Goal: Information Seeking & Learning: Check status

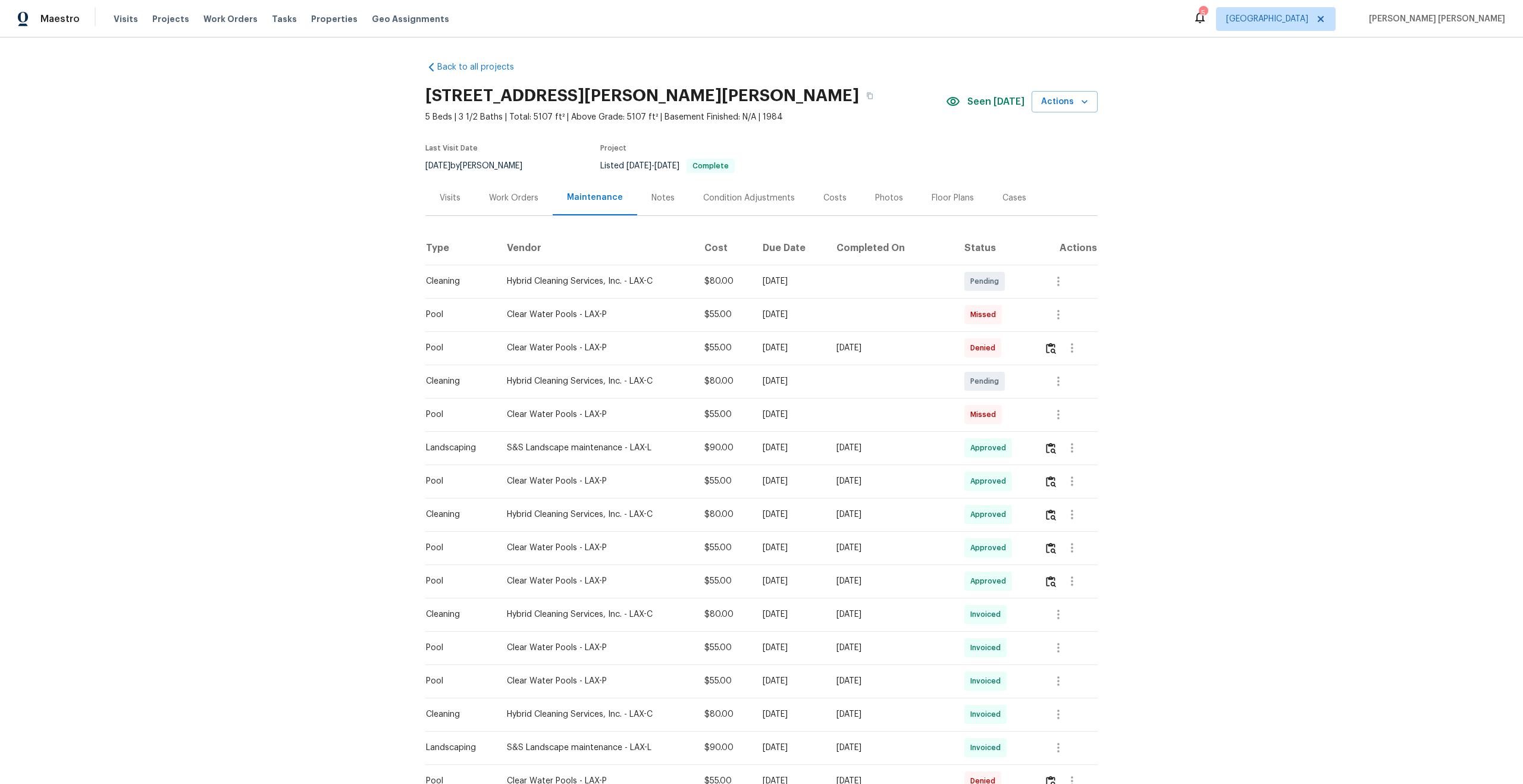
click at [1249, 261] on div "Back to all projects [STREET_ADDRESS][PERSON_NAME][PERSON_NAME] 5 Beds | 3 1/2 …" at bounding box center [762, 411] width 1523 height 746
click at [573, 94] on h2 "[STREET_ADDRESS][PERSON_NAME][PERSON_NAME]" at bounding box center [642, 96] width 434 height 12
copy div "[STREET_ADDRESS][PERSON_NAME][PERSON_NAME]"
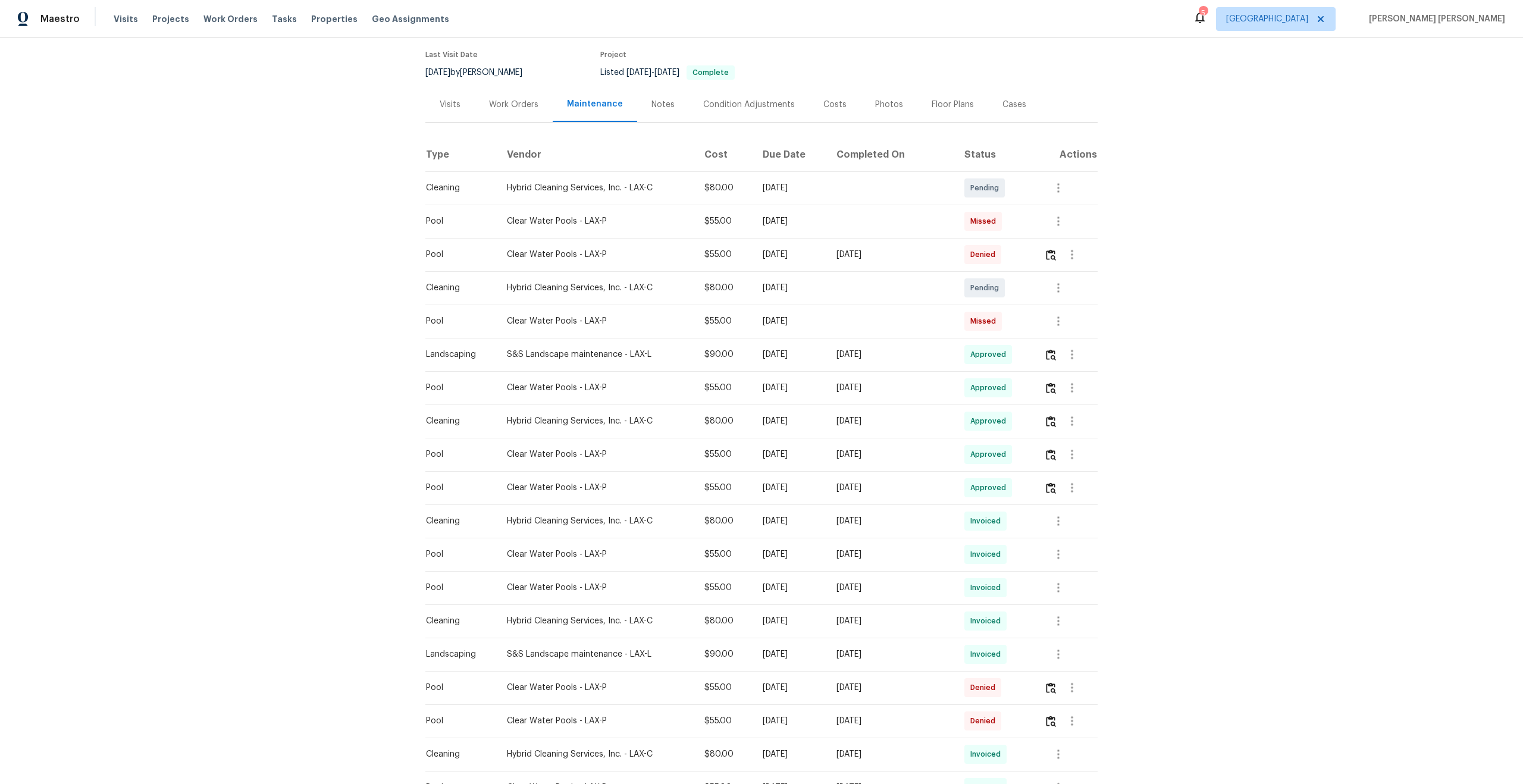
scroll to position [189, 0]
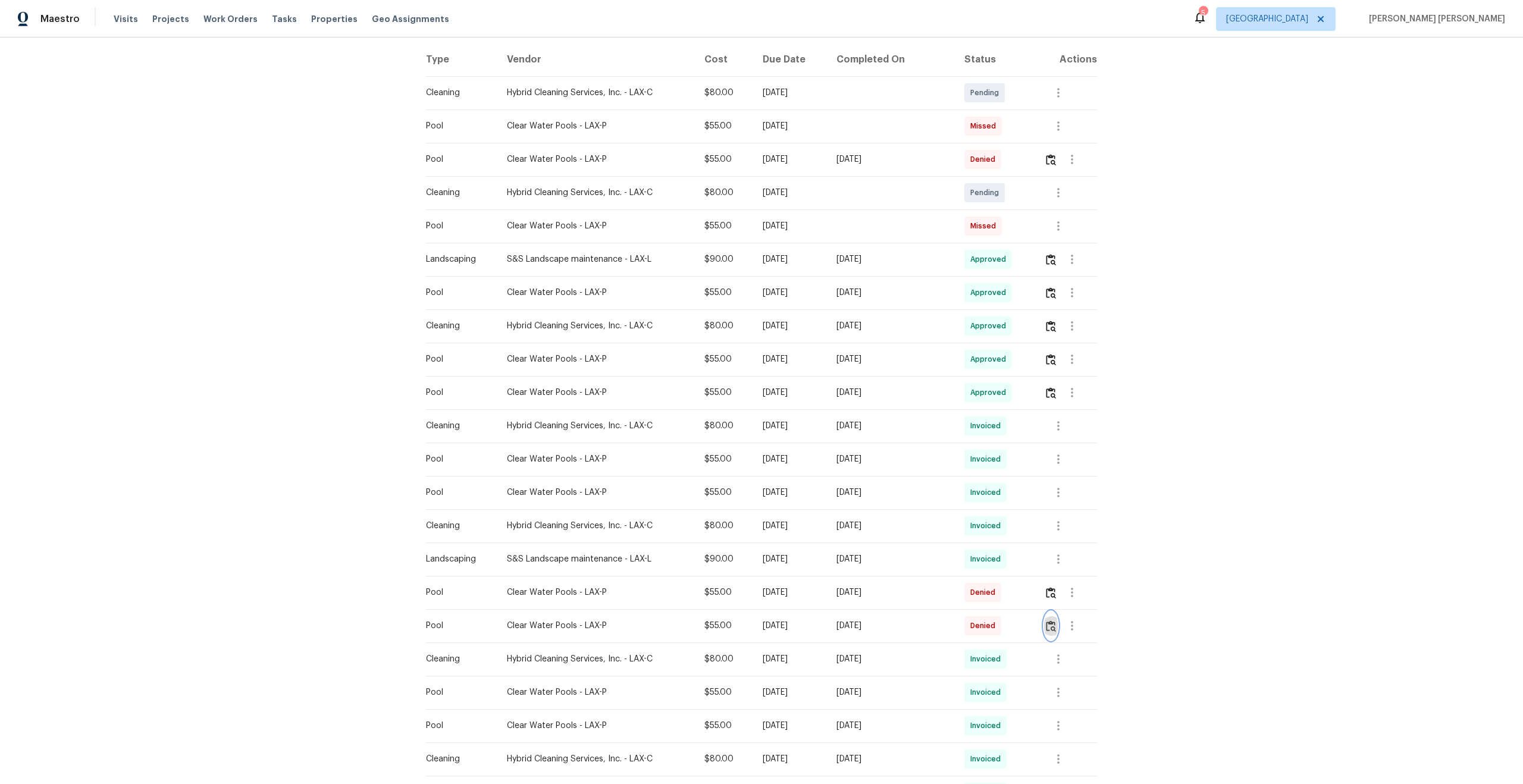
click at [1054, 625] on img "button" at bounding box center [1051, 626] width 10 height 11
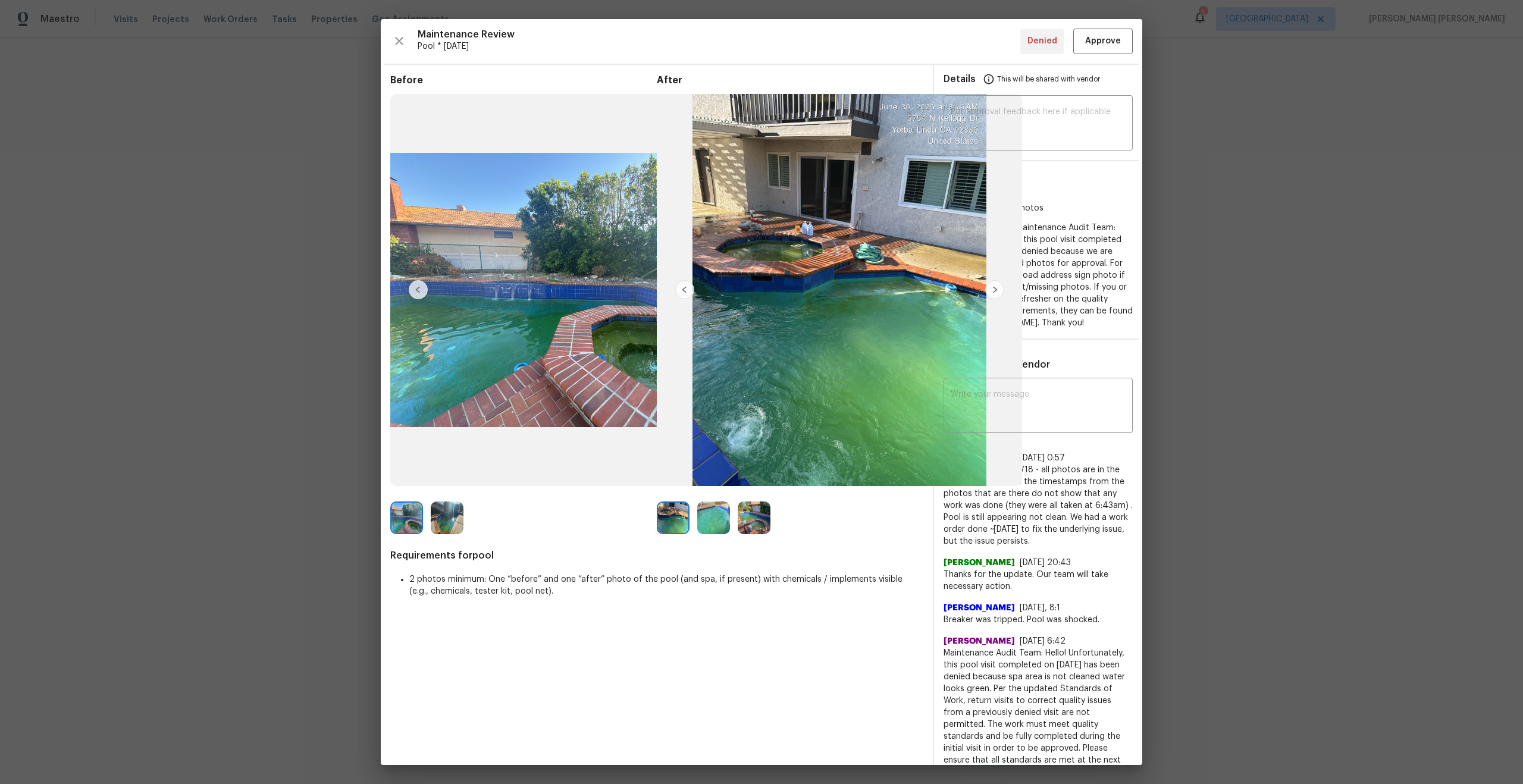
click at [997, 292] on img at bounding box center [994, 289] width 19 height 19
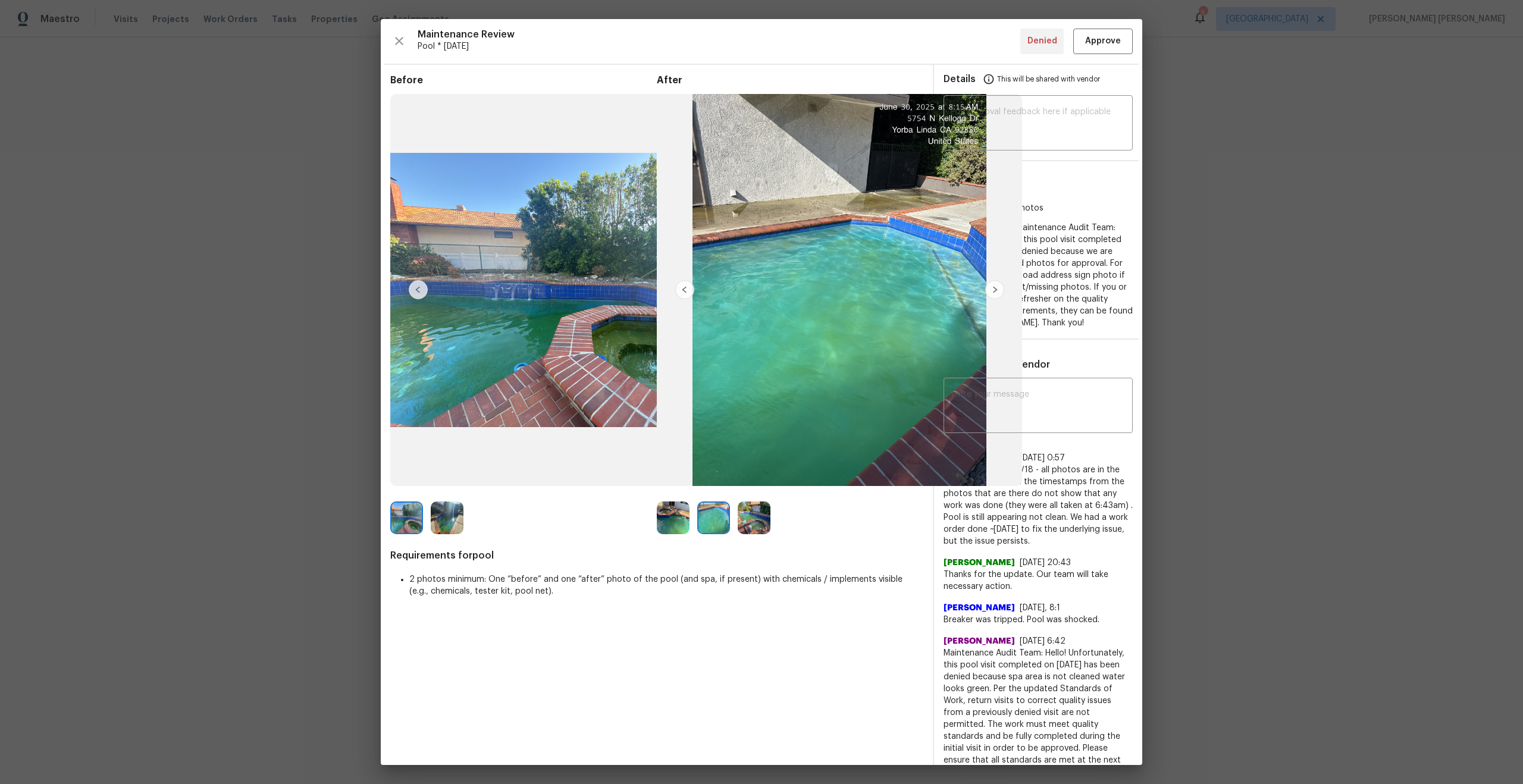
click at [758, 527] on img at bounding box center [754, 518] width 33 height 33
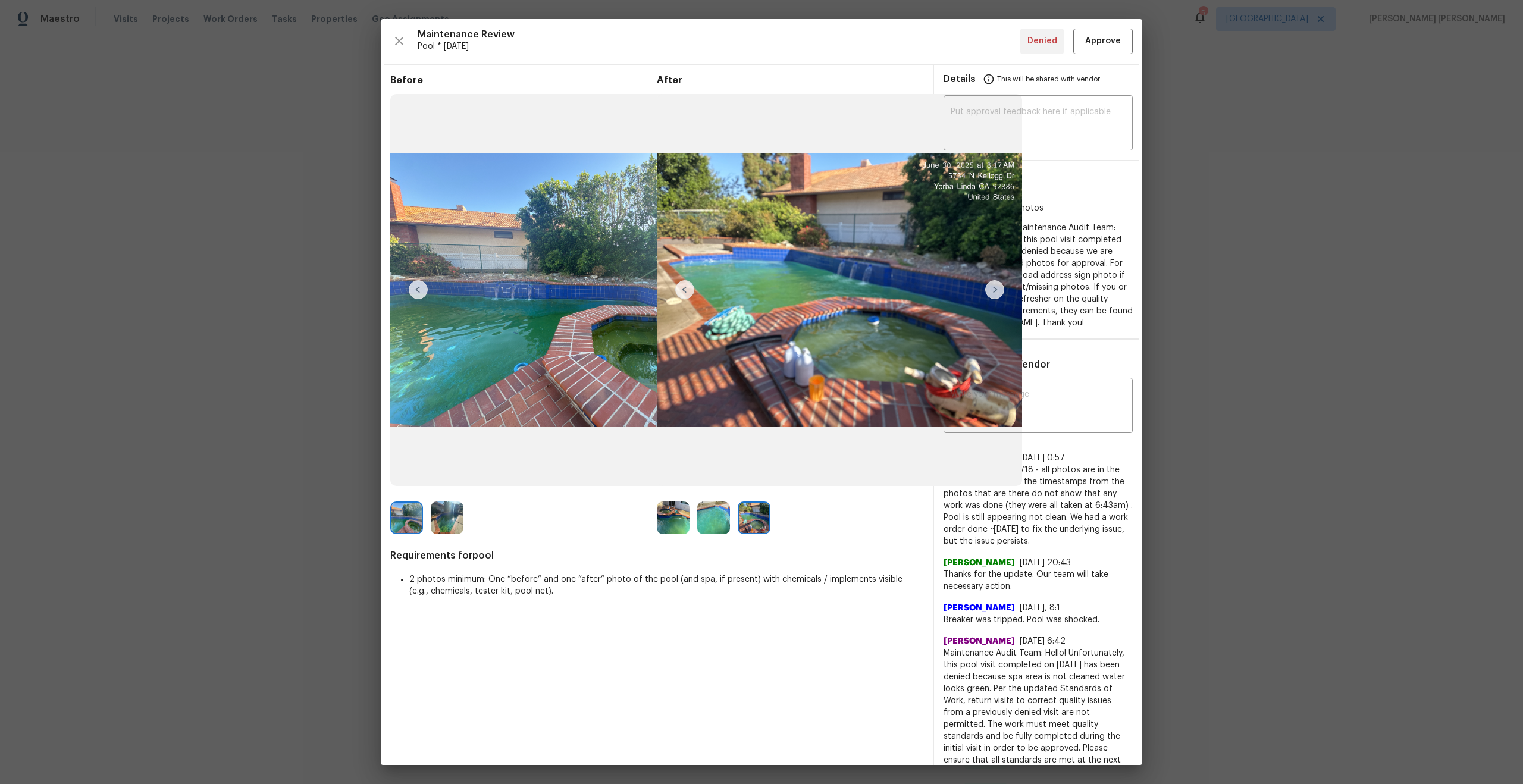
click at [758, 527] on img at bounding box center [754, 518] width 33 height 33
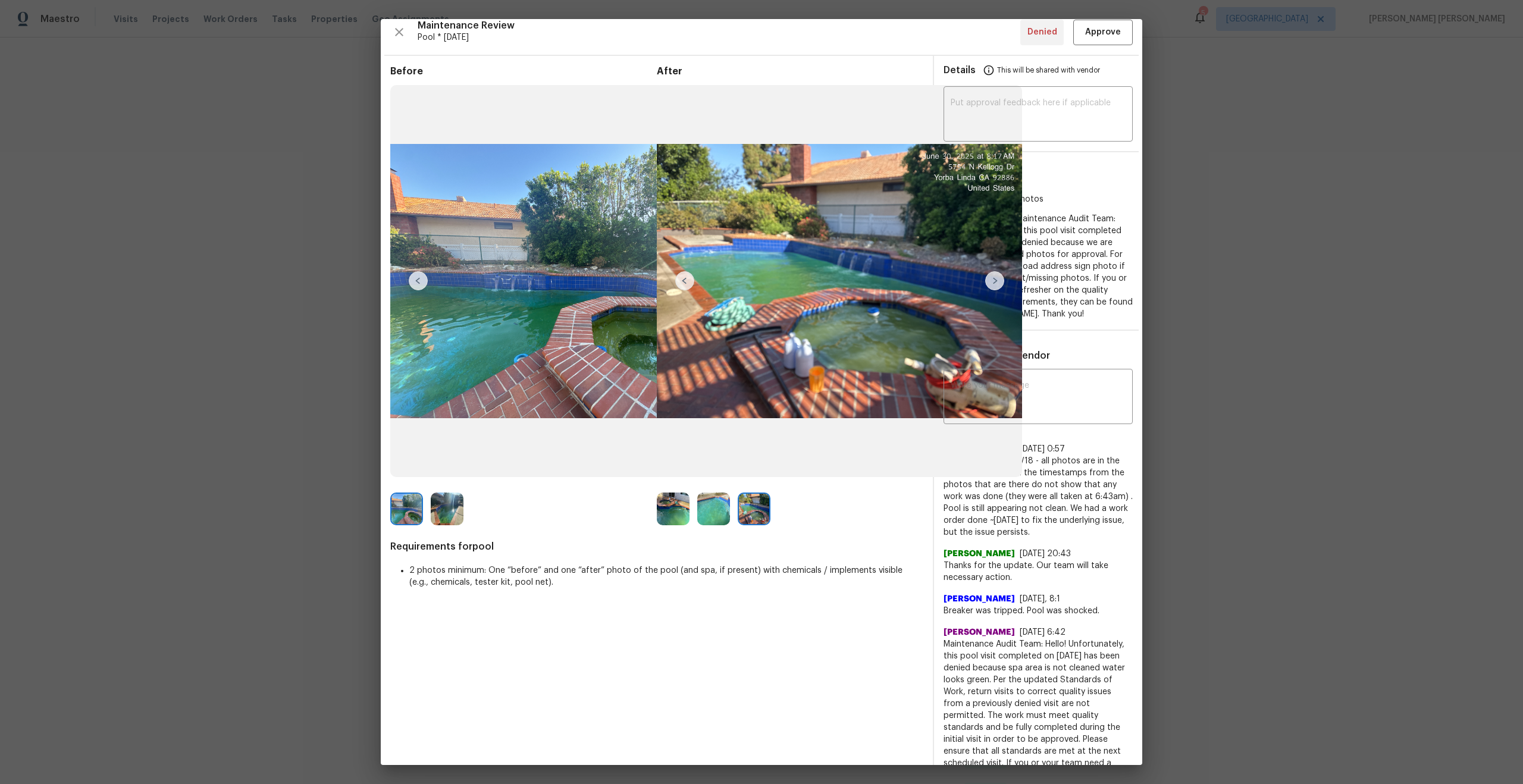
scroll to position [6, 0]
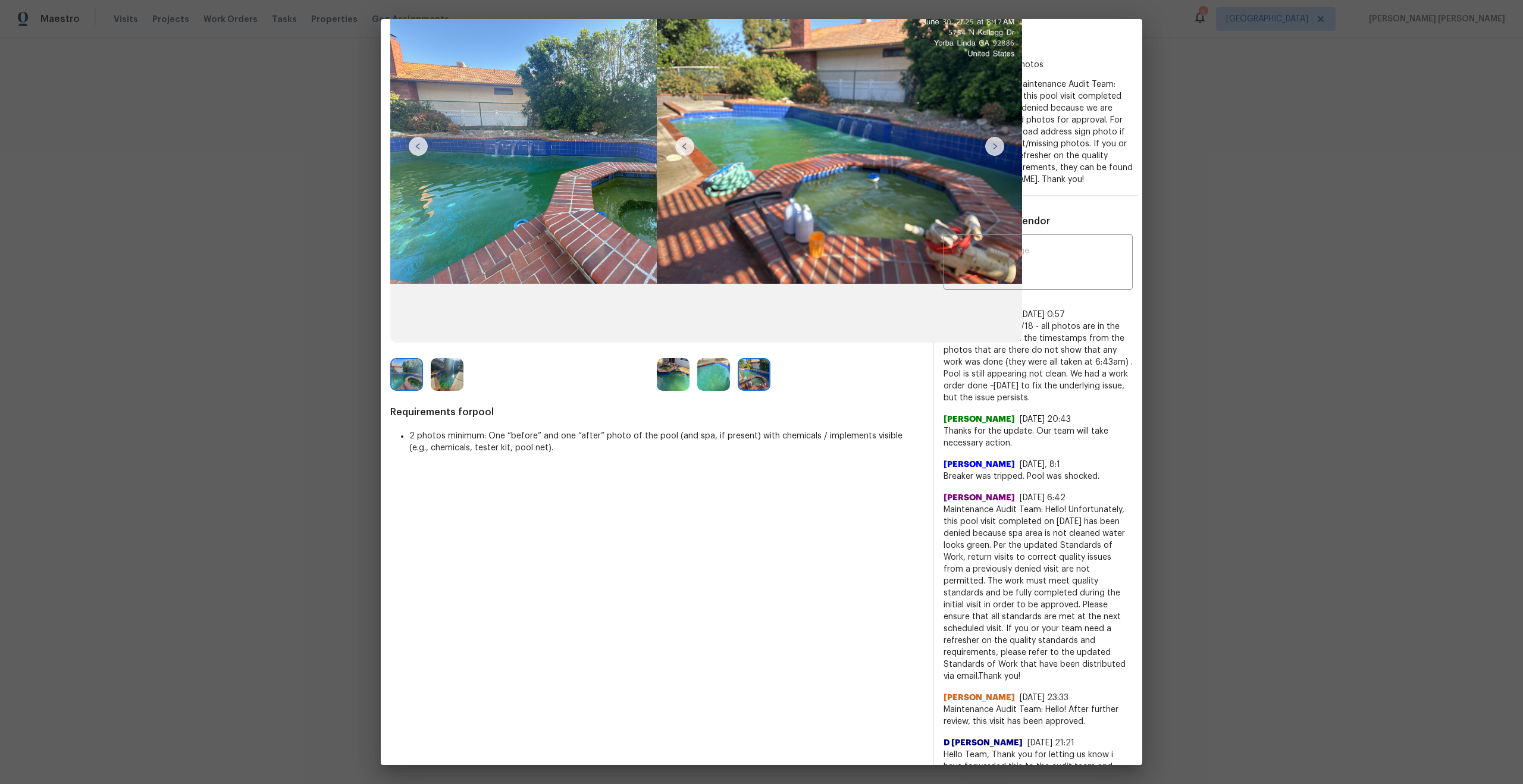
scroll to position [155, 0]
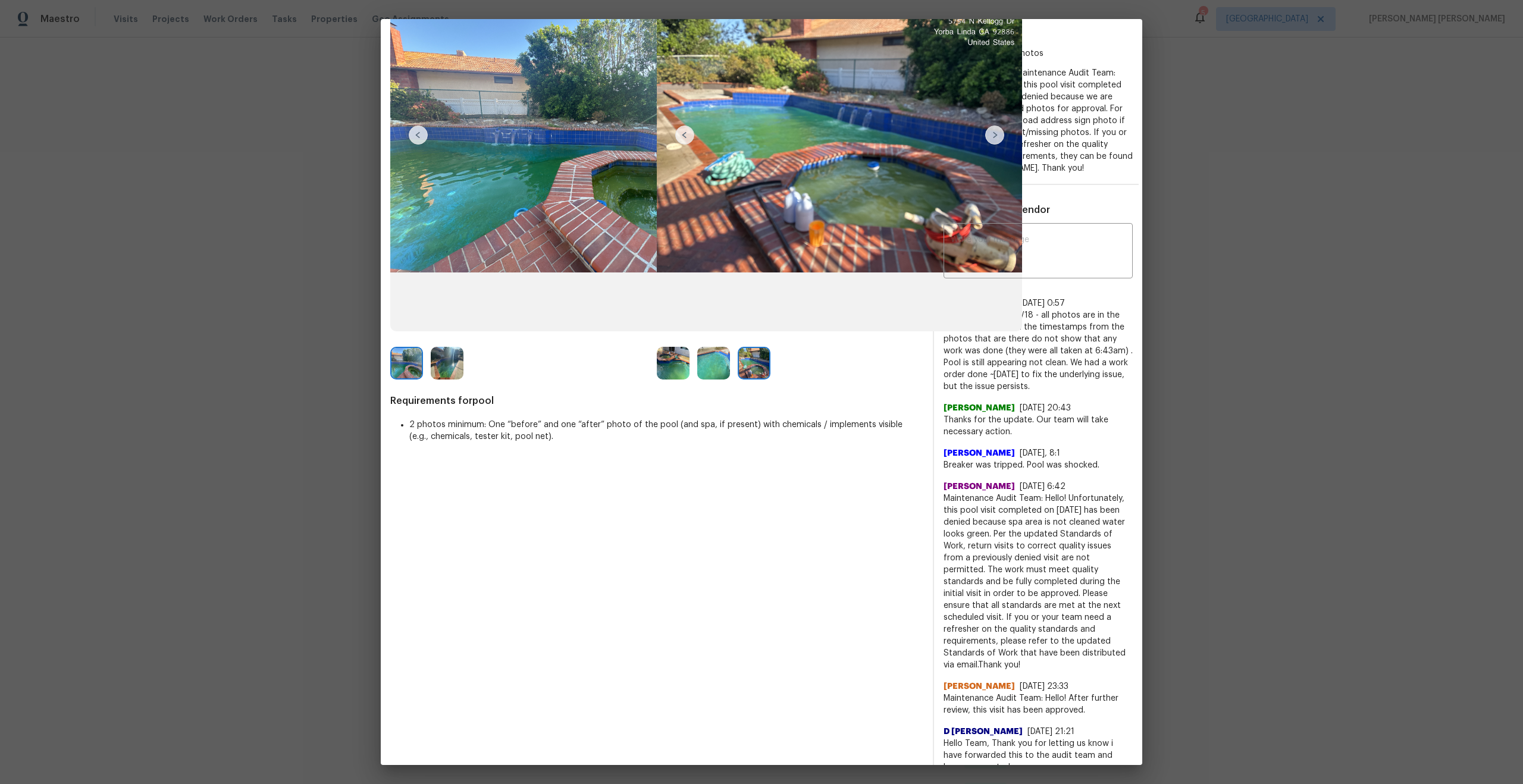
click at [1018, 588] on span "Maintenance Audit Team: Hello! Unfortunately, this pool visit completed on 07/0…" at bounding box center [1038, 581] width 189 height 178
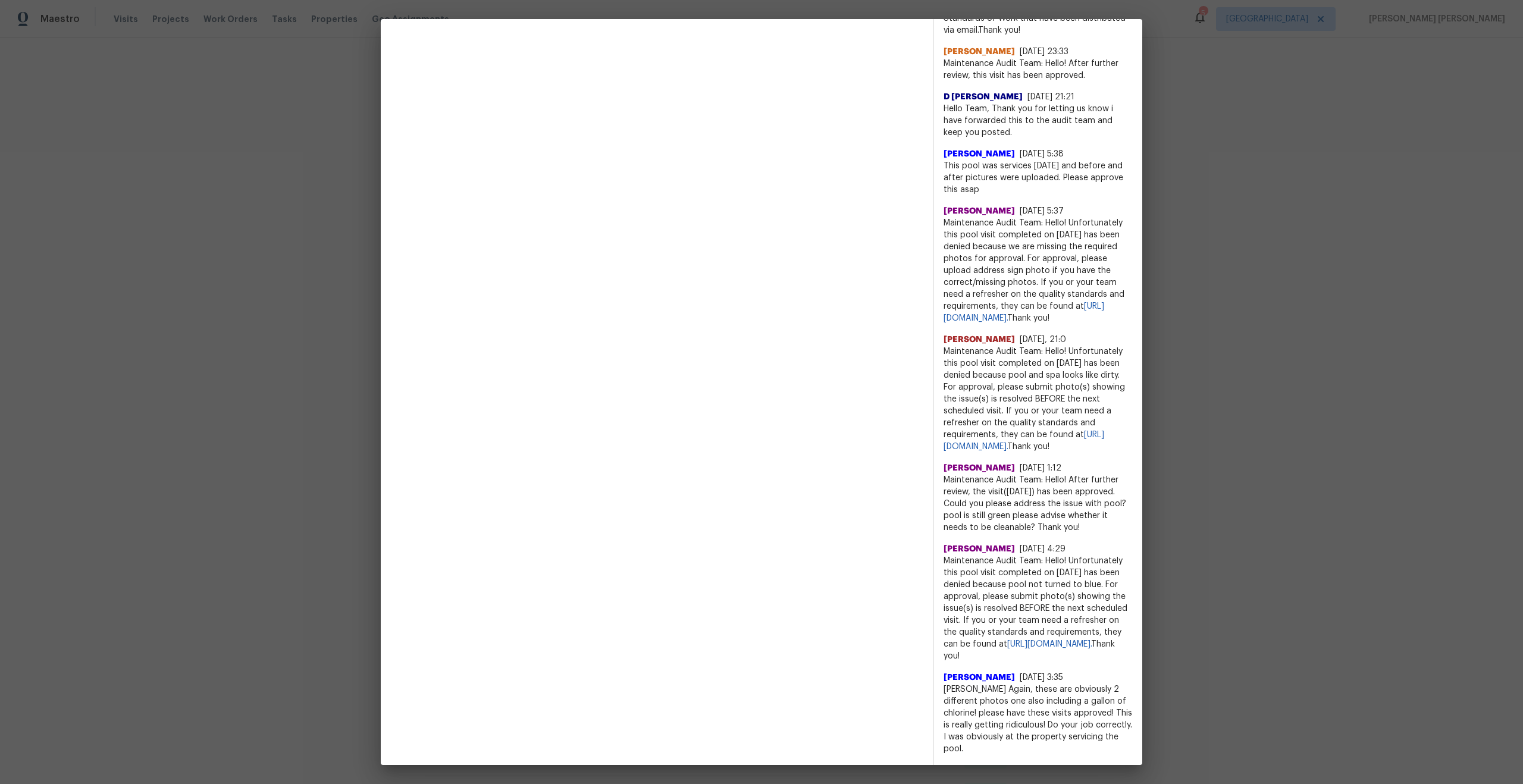
scroll to position [836, 0]
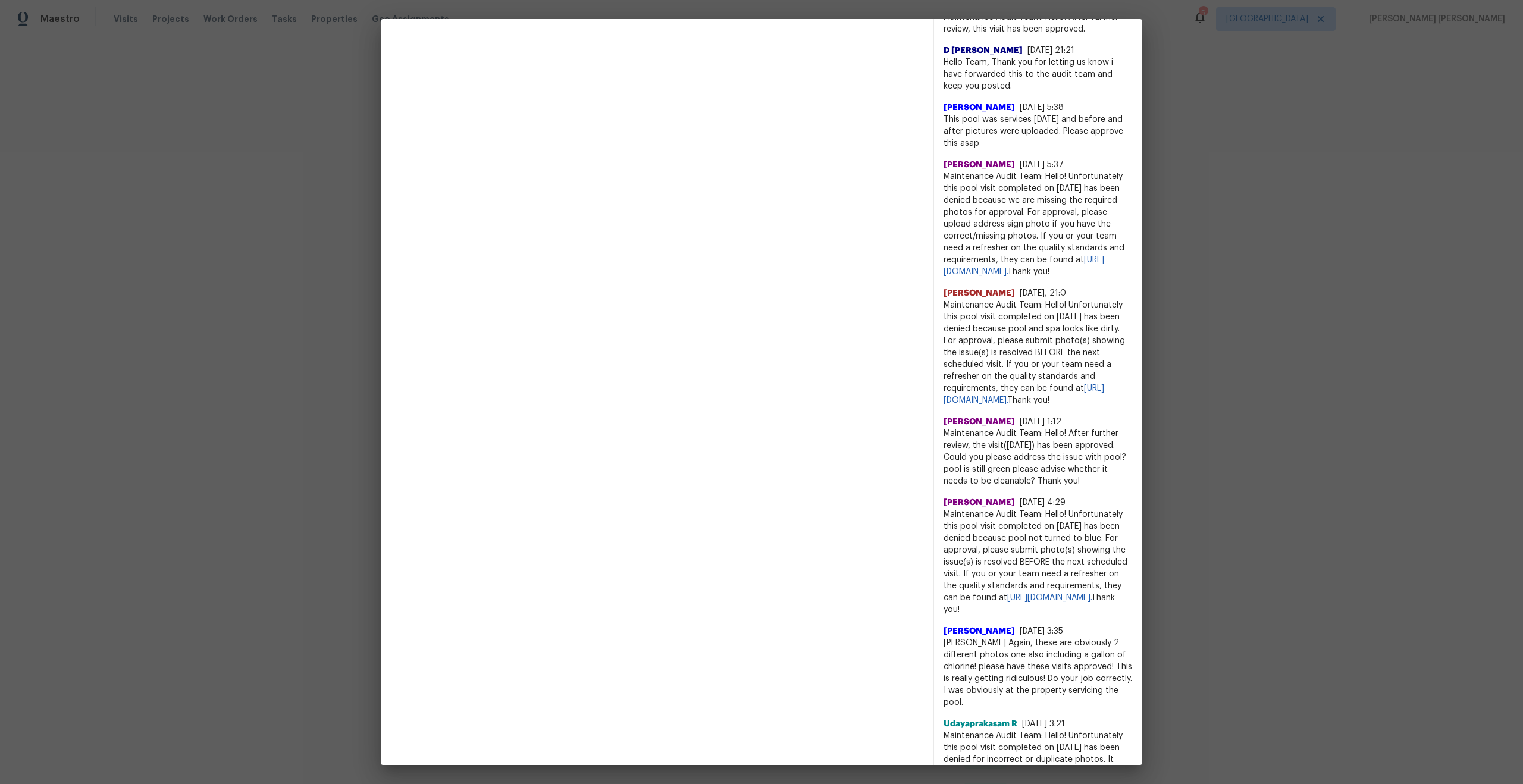
click at [1042, 229] on span "Maintenance Audit Team: Hello! Unfortunately this pool visit completed on 06/30…" at bounding box center [1038, 224] width 189 height 107
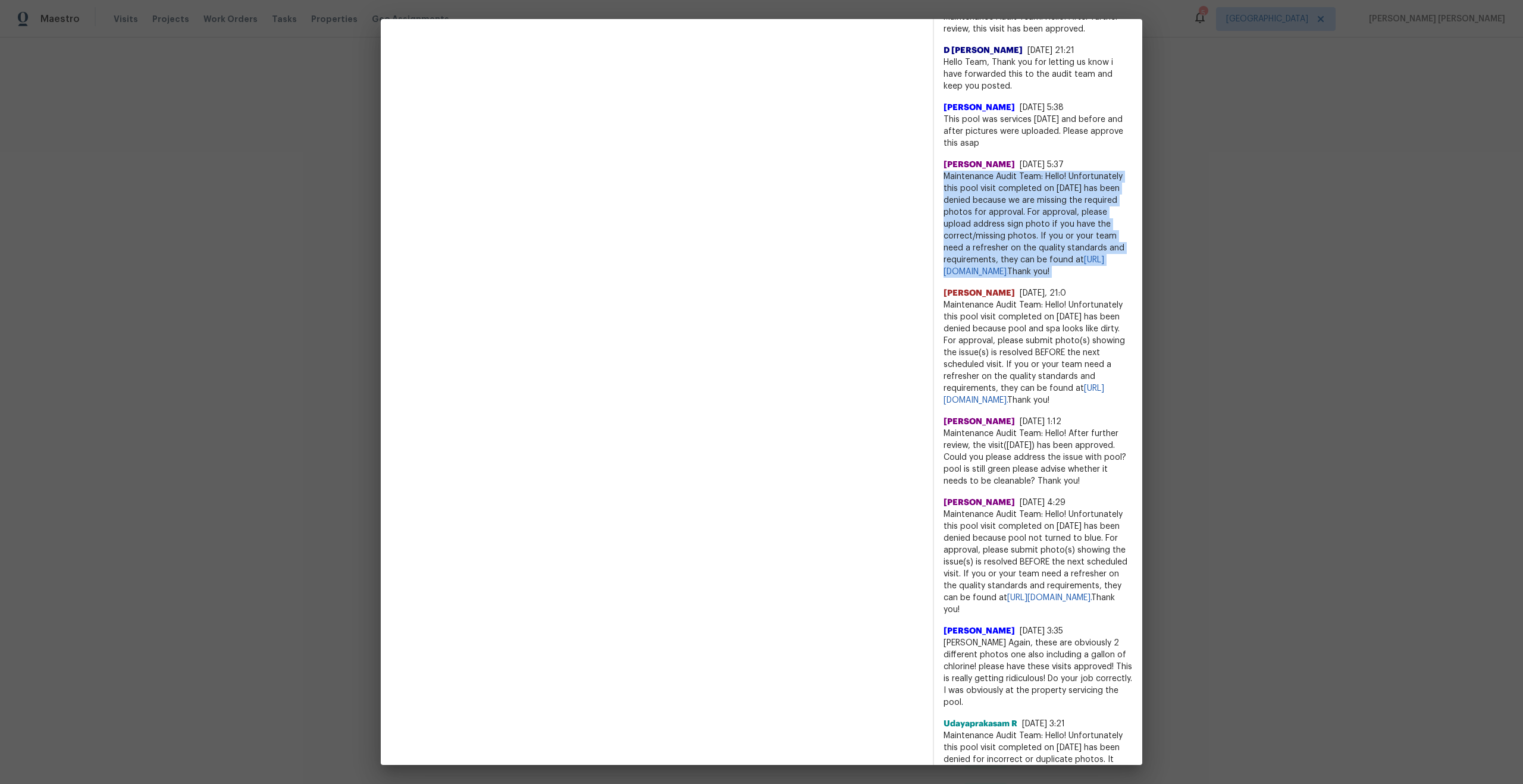
click at [1042, 229] on span "Maintenance Audit Team: Hello! Unfortunately this pool visit completed on 06/30…" at bounding box center [1038, 224] width 189 height 107
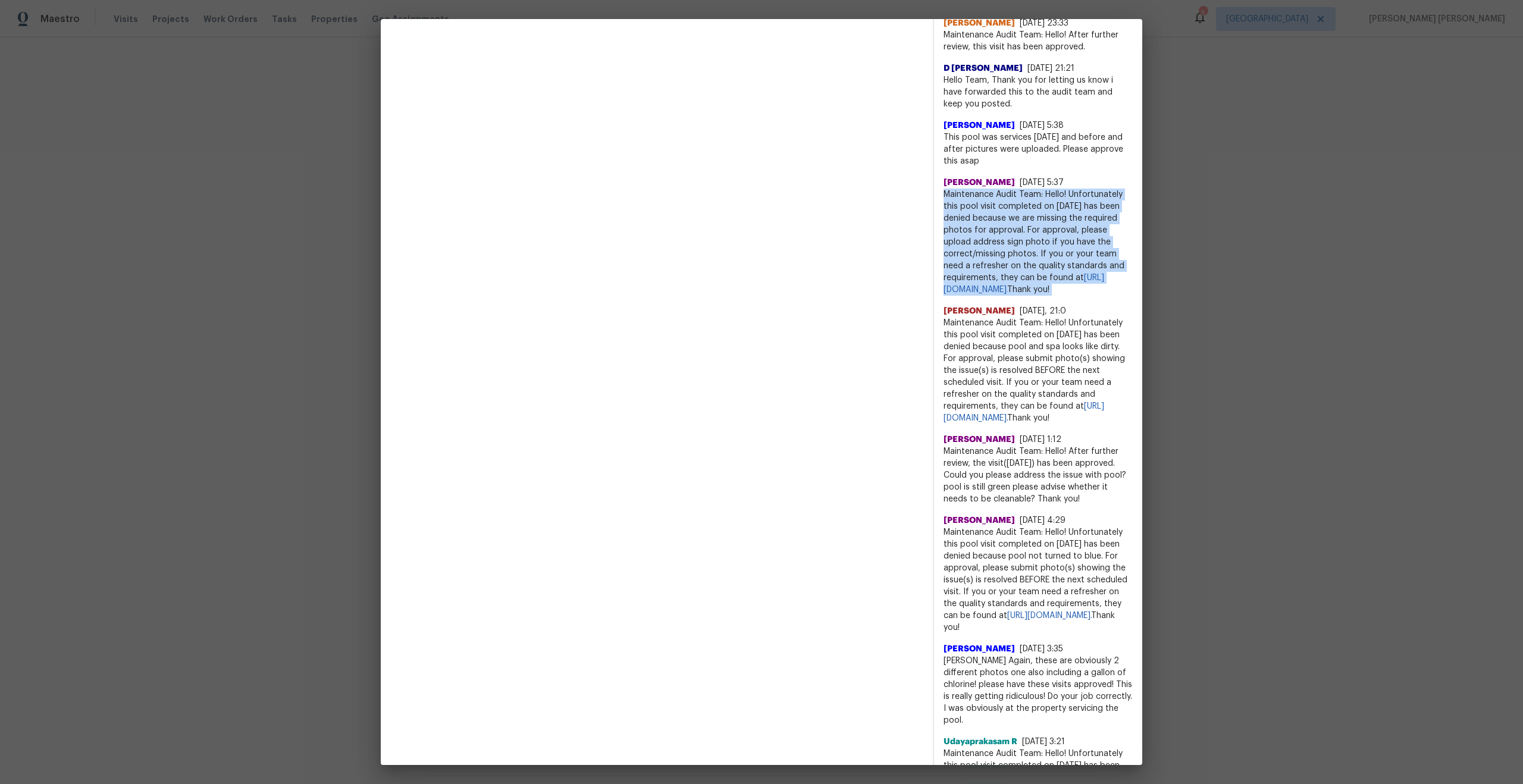
scroll to position [811, 0]
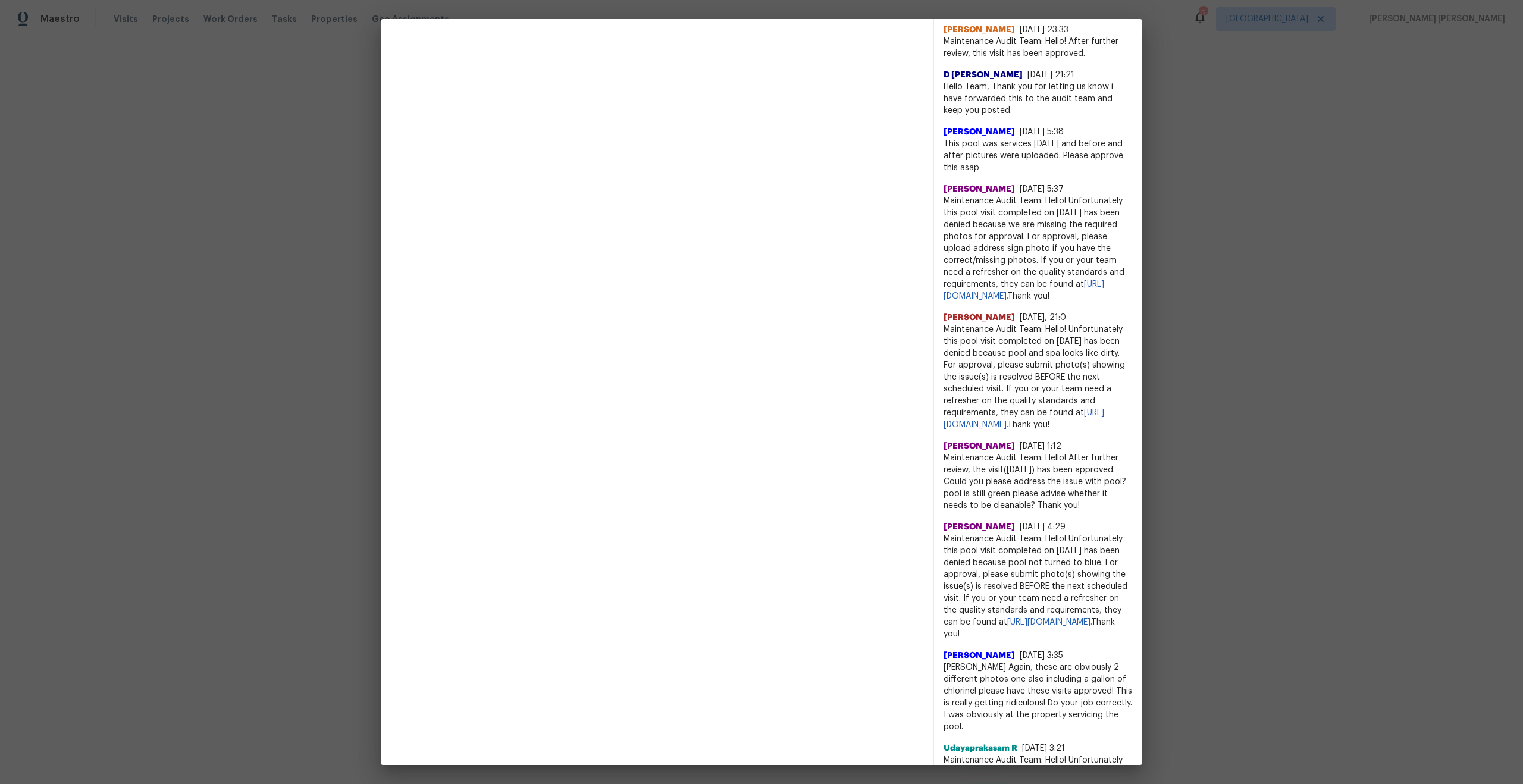
click at [1043, 363] on span "Maintenance Audit Team: Hello! Unfortunately this pool visit completed on 06/25…" at bounding box center [1038, 377] width 189 height 107
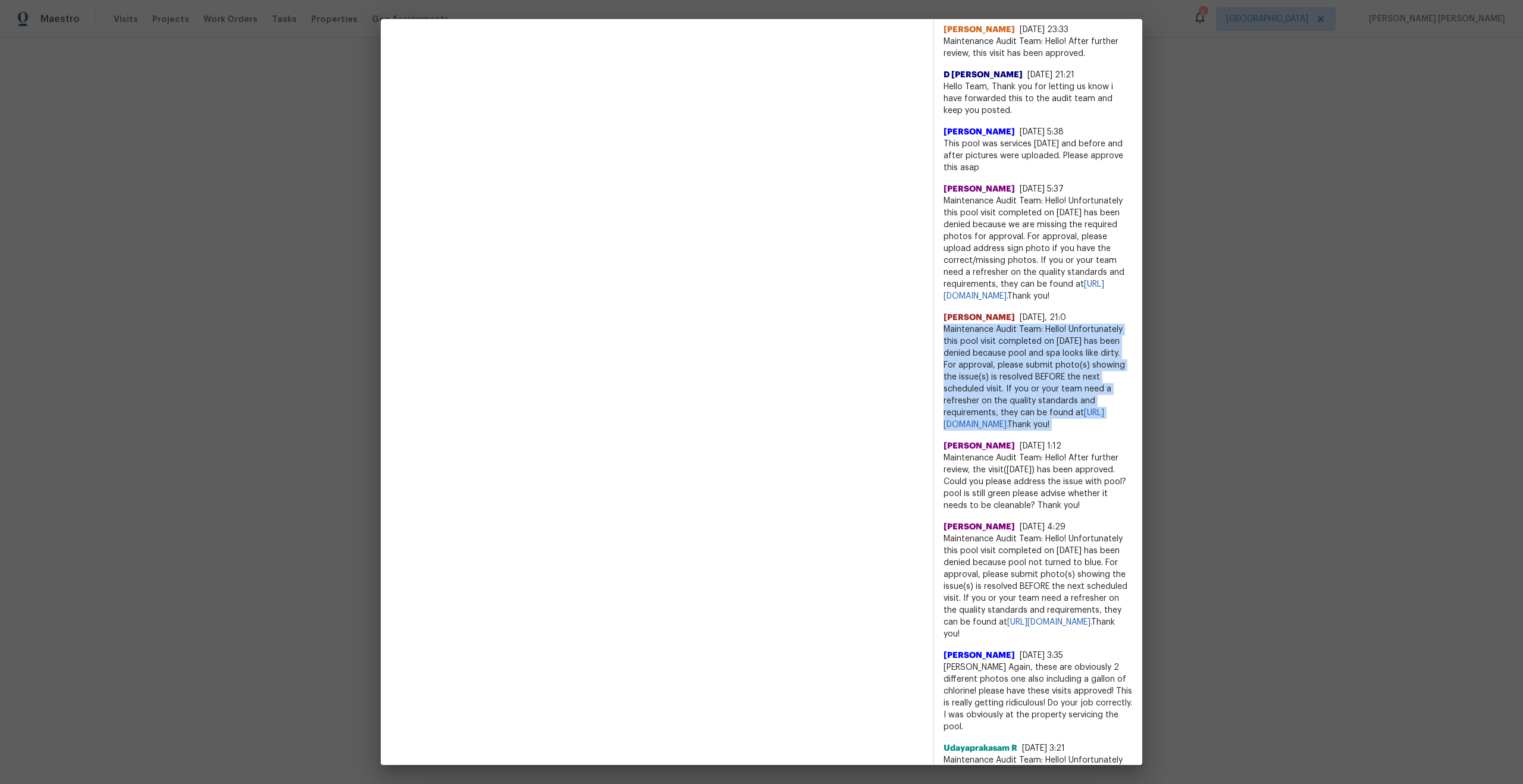
click at [1043, 363] on span "Maintenance Audit Team: Hello! Unfortunately this pool visit completed on 06/25…" at bounding box center [1038, 377] width 189 height 107
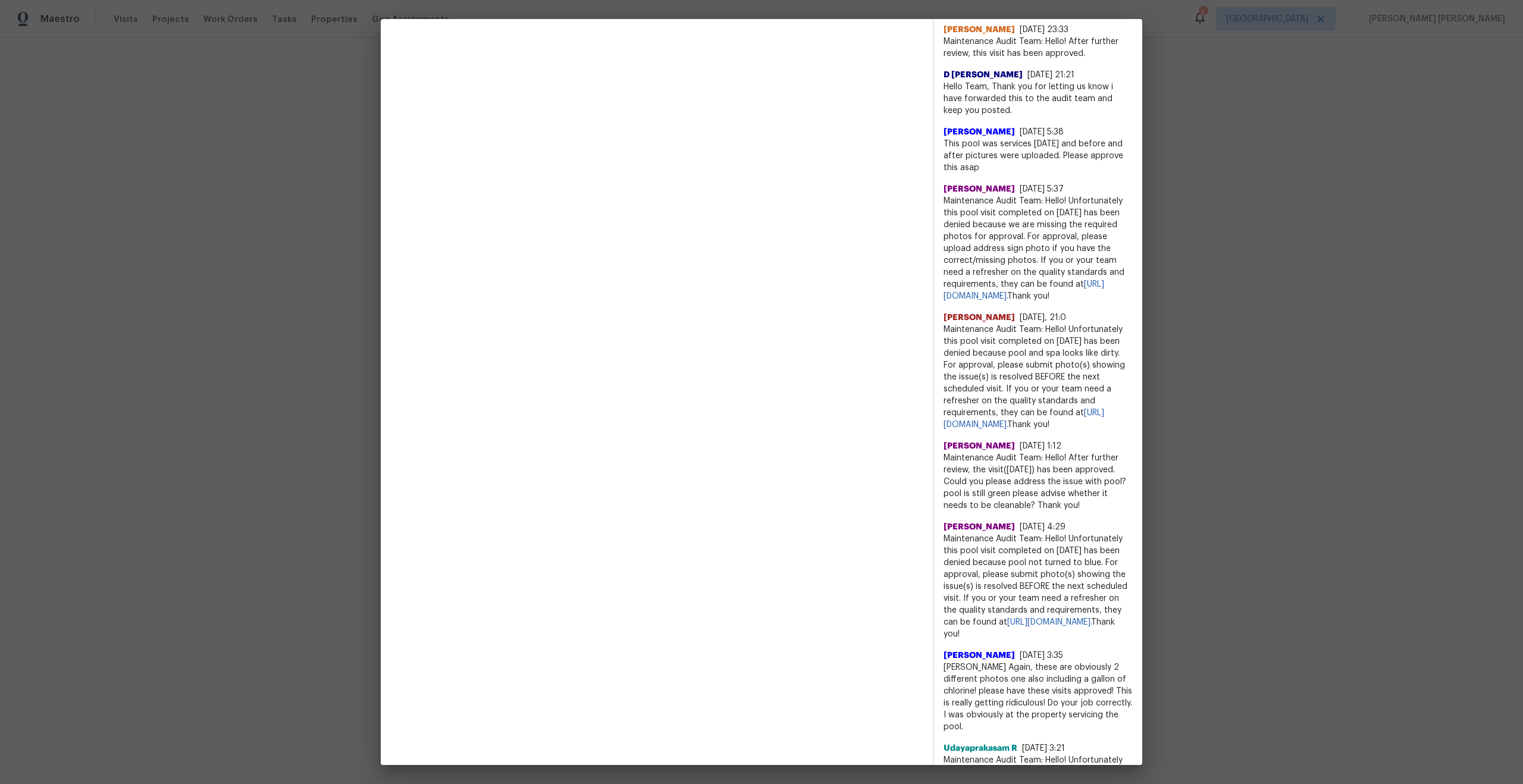
click at [1036, 487] on span "Maintenance Audit Team: Hello! After further review, the visit(06/16/2025) has …" at bounding box center [1038, 482] width 189 height 60
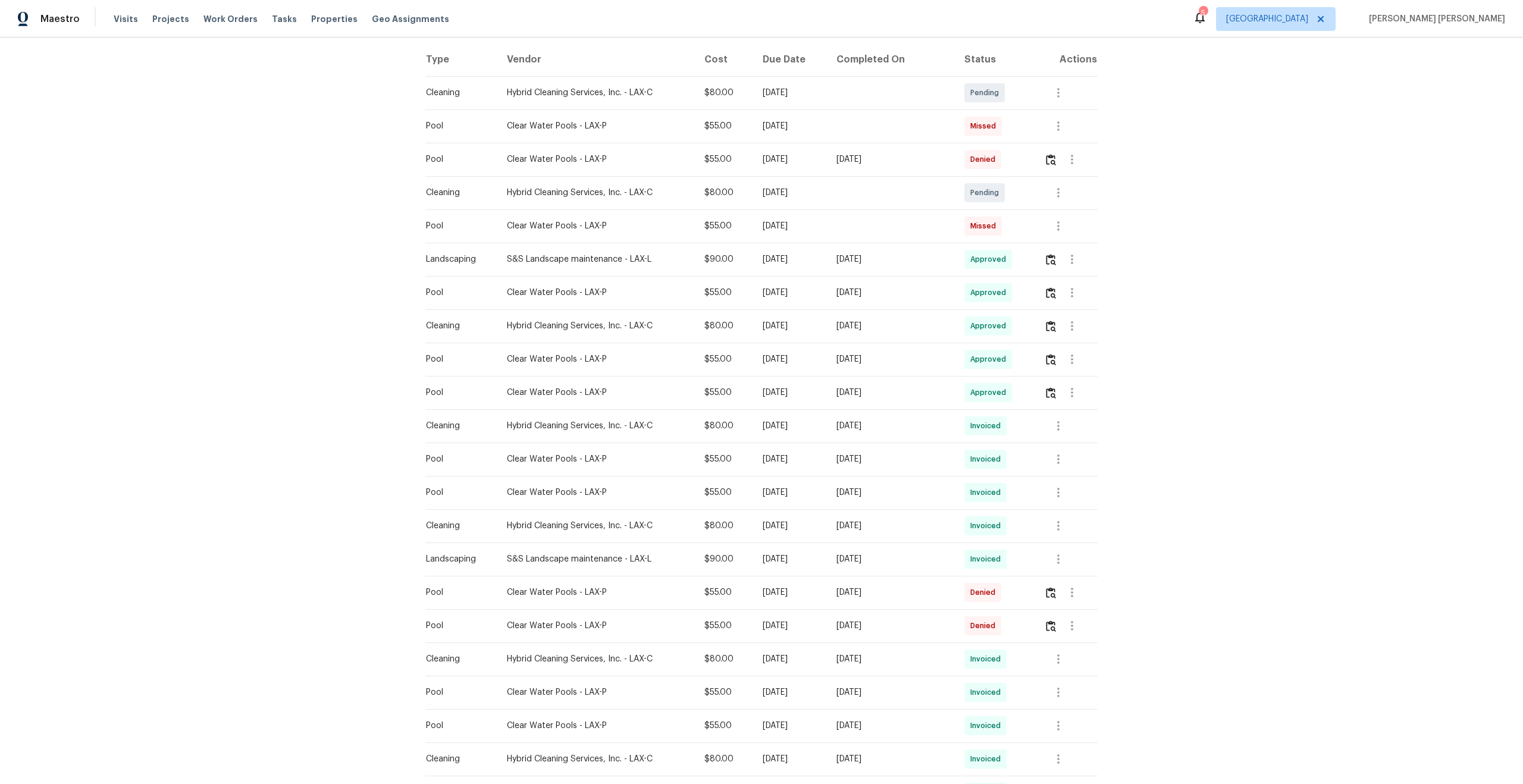
click at [910, 560] on div "Sun, Jul 20 2025" at bounding box center [890, 559] width 109 height 12
click at [903, 492] on div "Mon, Jul 14 2025" at bounding box center [890, 492] width 109 height 12
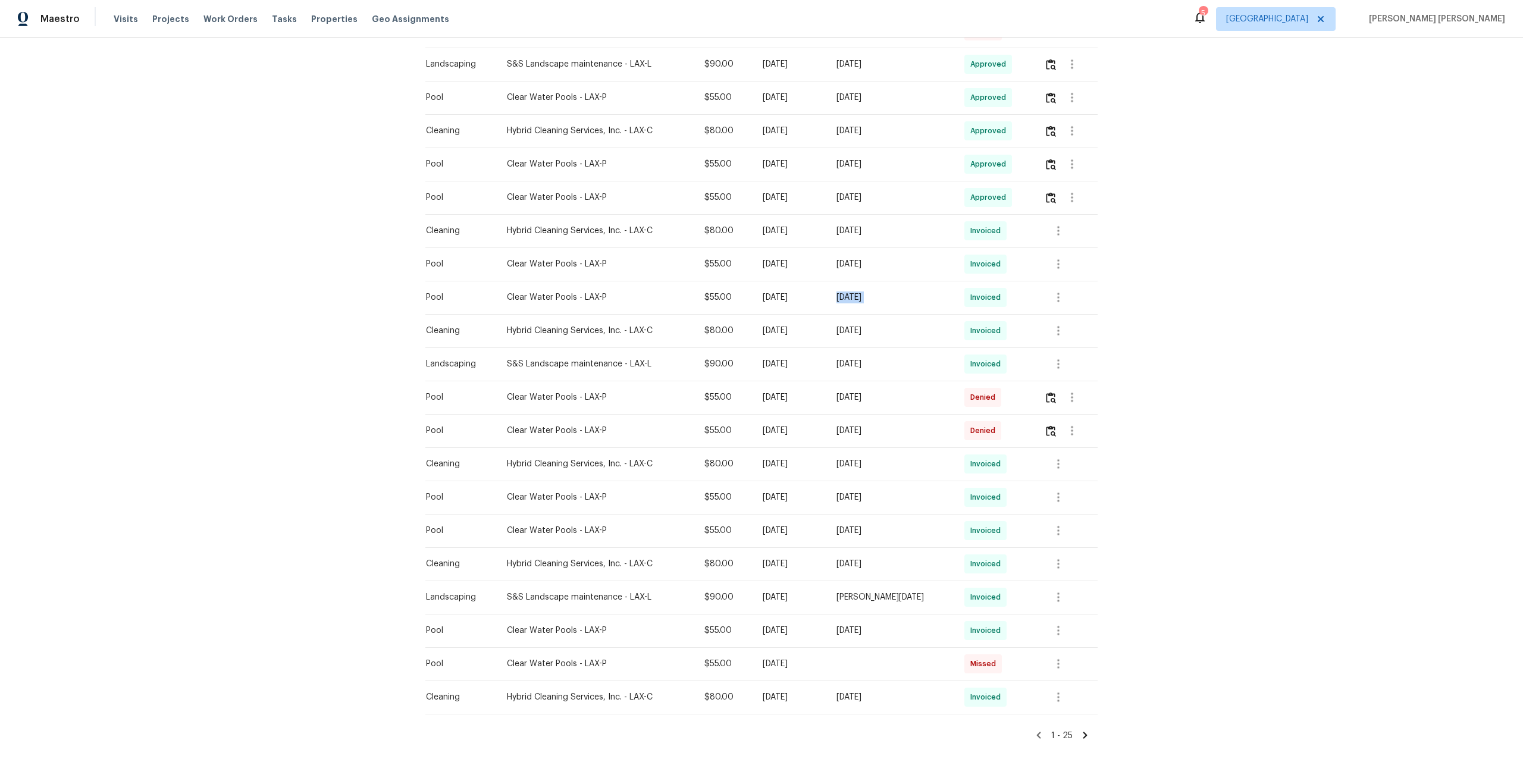
scroll to position [384, 0]
click at [1057, 529] on icon "button" at bounding box center [1058, 530] width 14 height 14
click at [1071, 552] on li "View details" at bounding box center [1087, 550] width 83 height 20
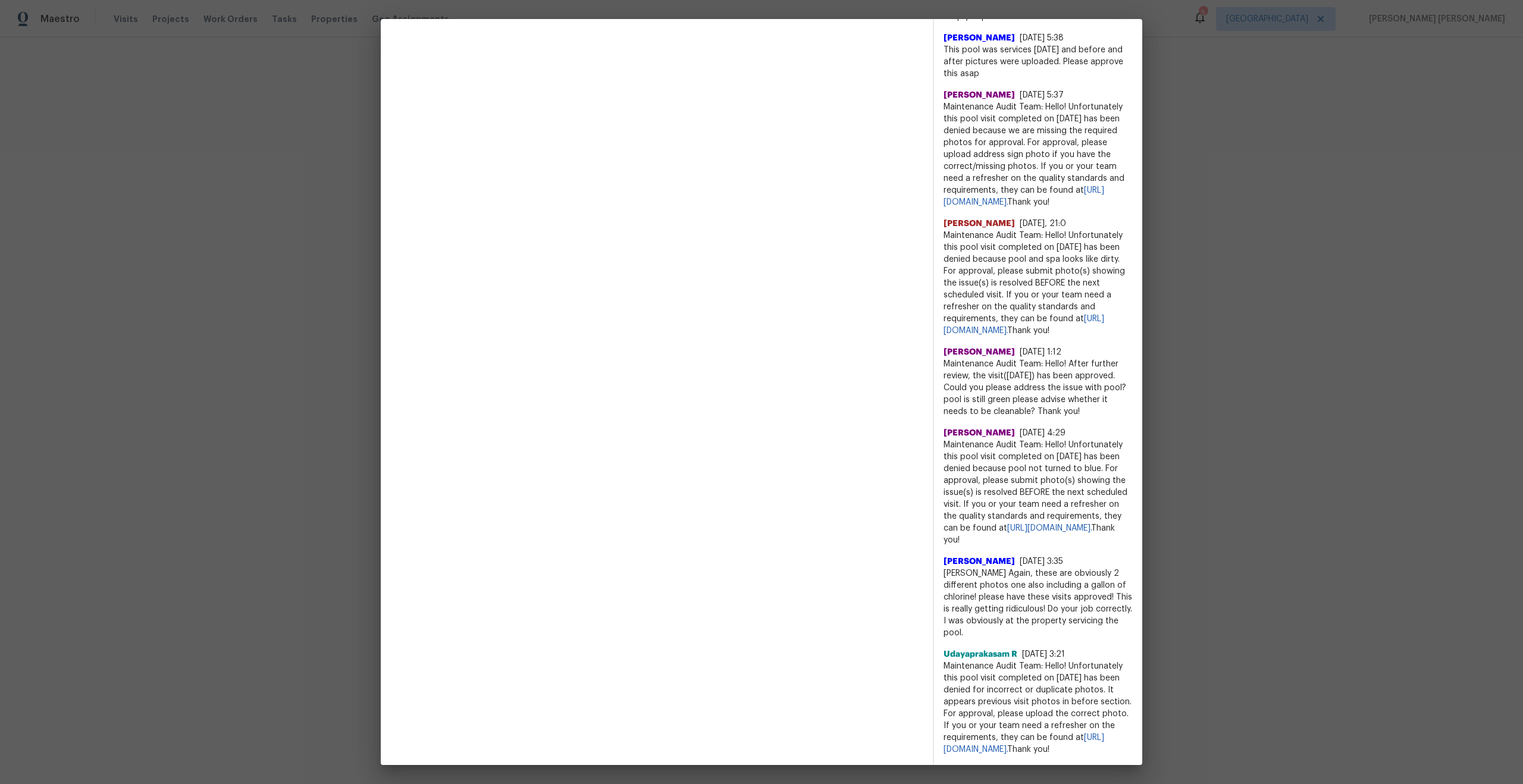
scroll to position [562, 0]
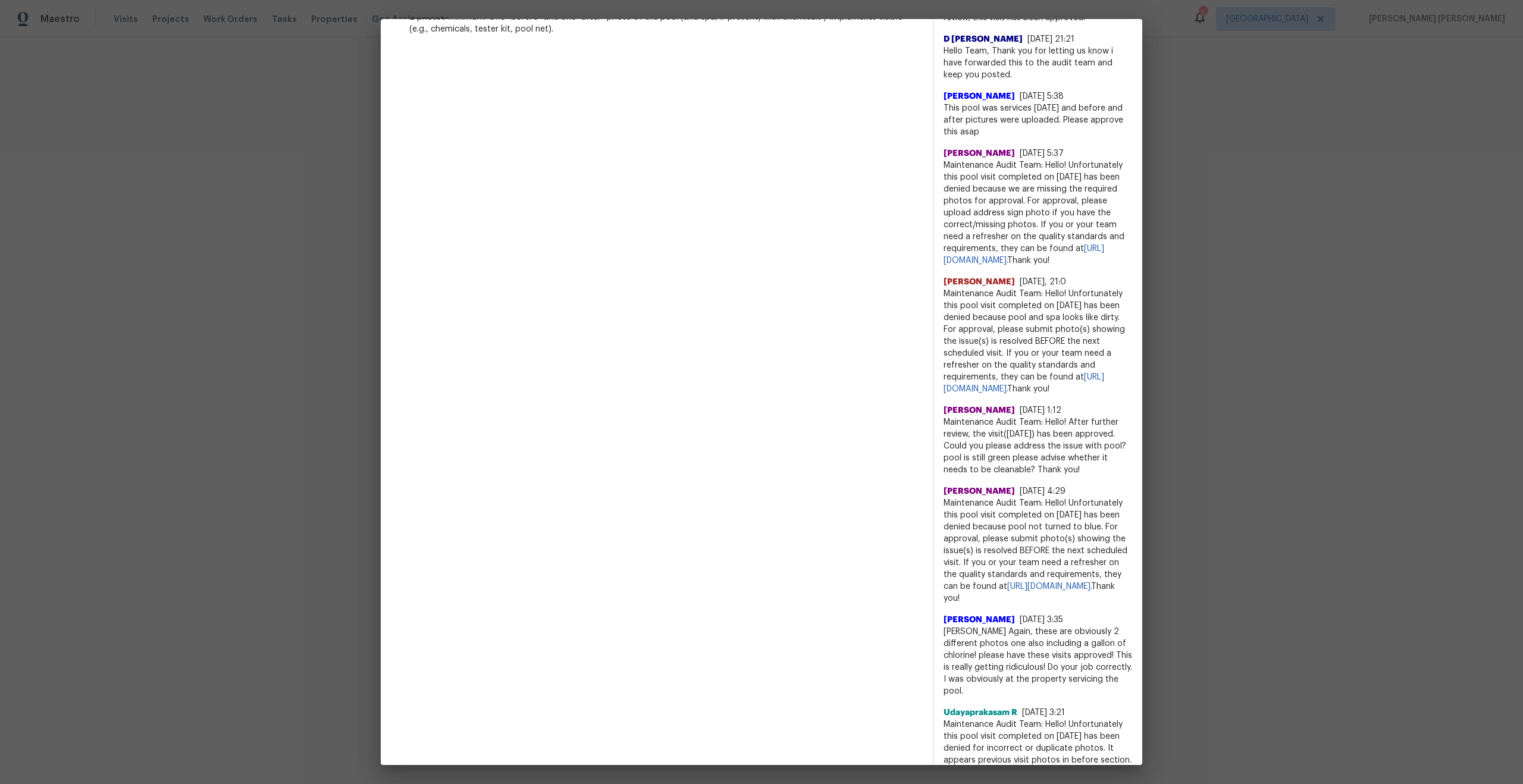
click at [1028, 446] on span "Maintenance Audit Team: Hello! After further review, the visit(06/16/2025) has …" at bounding box center [1038, 446] width 189 height 60
click at [1026, 460] on span "Maintenance Audit Team: Hello! After further review, the visit(06/16/2025) has …" at bounding box center [1038, 446] width 189 height 60
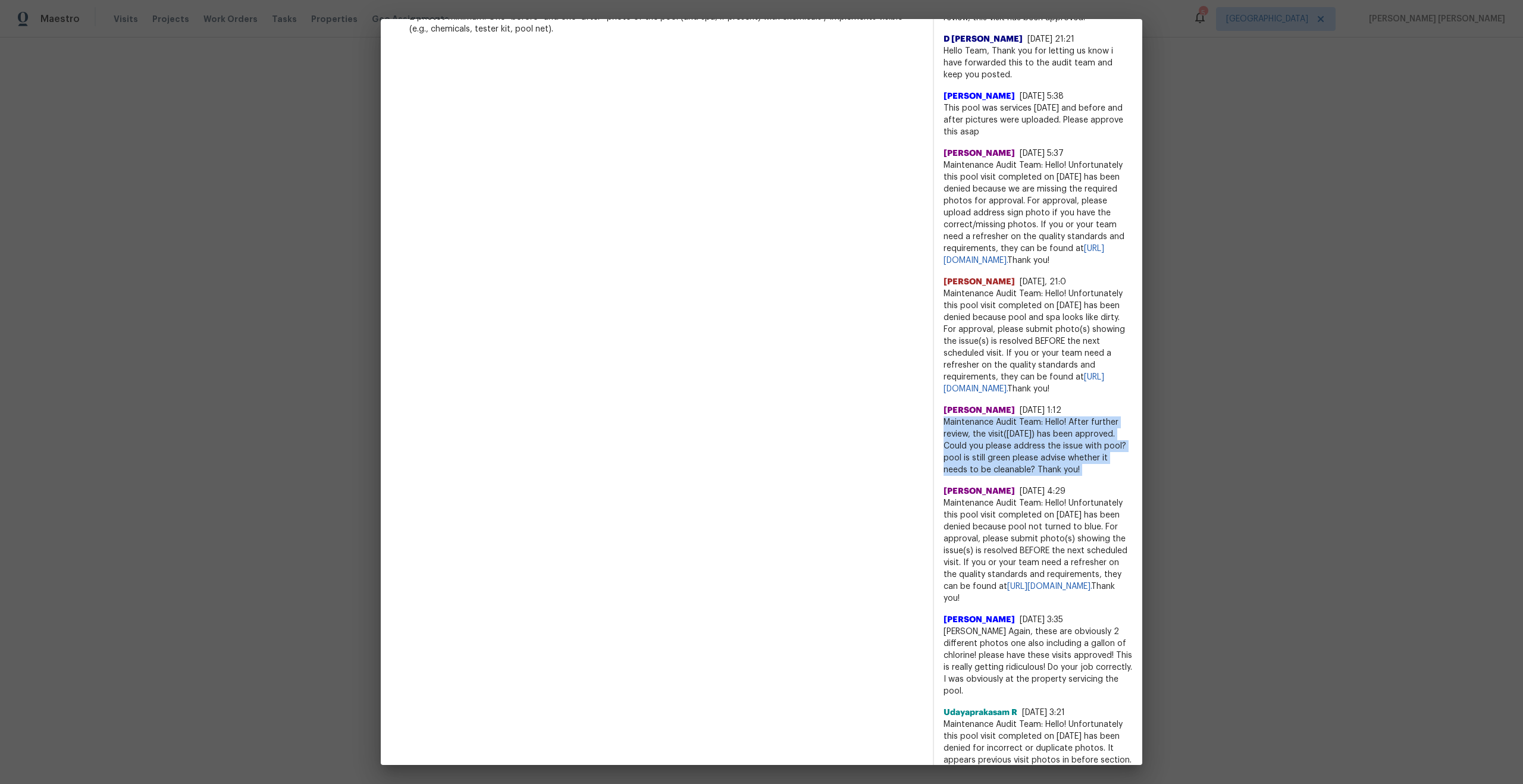
click at [1026, 460] on span "Maintenance Audit Team: Hello! After further review, the visit(06/16/2025) has …" at bounding box center [1038, 446] width 189 height 60
click at [1016, 326] on span "Maintenance Audit Team: Hello! Unfortunately this pool visit completed on 06/25…" at bounding box center [1038, 341] width 189 height 107
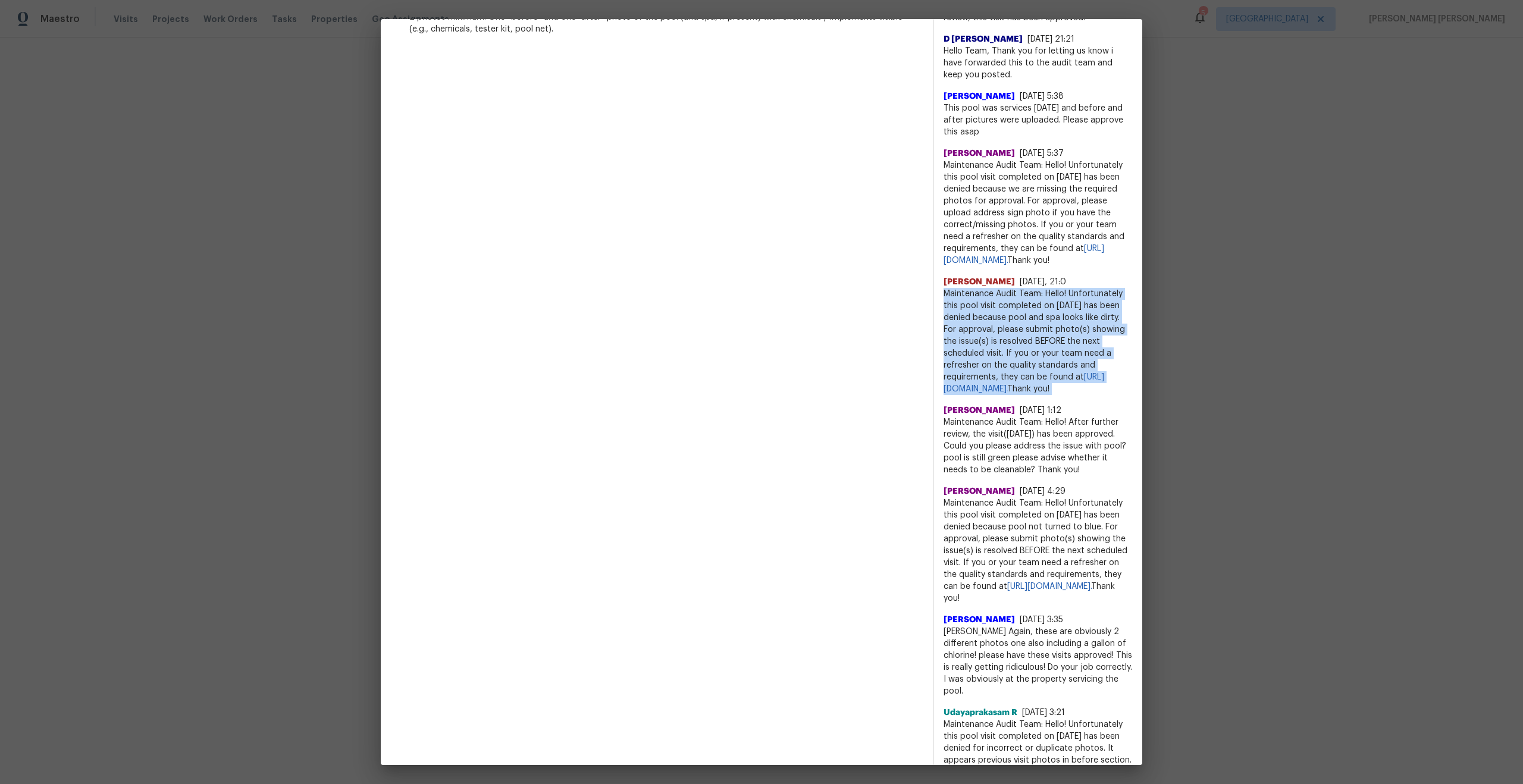
click at [1016, 326] on span "Maintenance Audit Team: Hello! Unfortunately this pool visit completed on 06/25…" at bounding box center [1038, 341] width 189 height 107
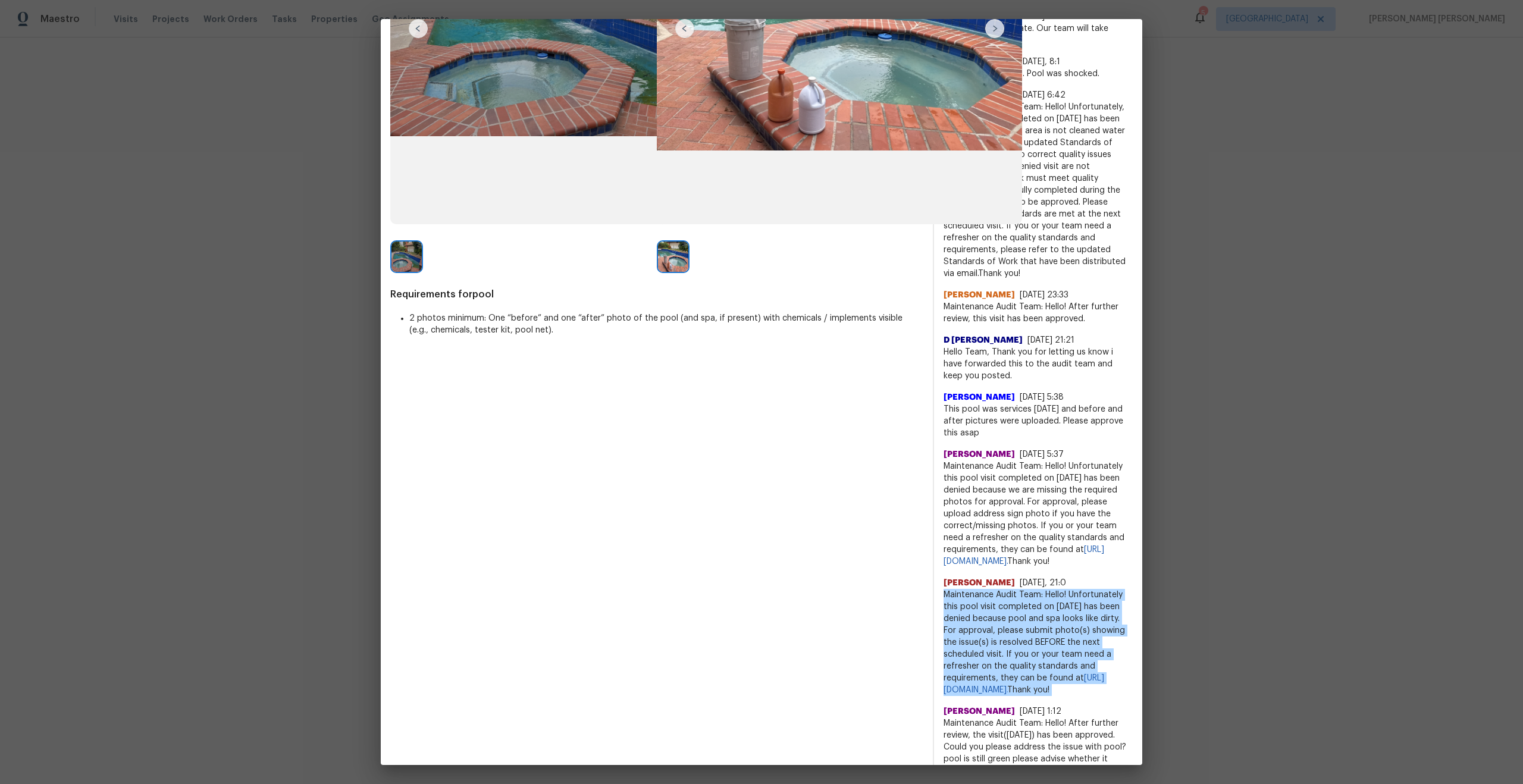
scroll to position [0, 0]
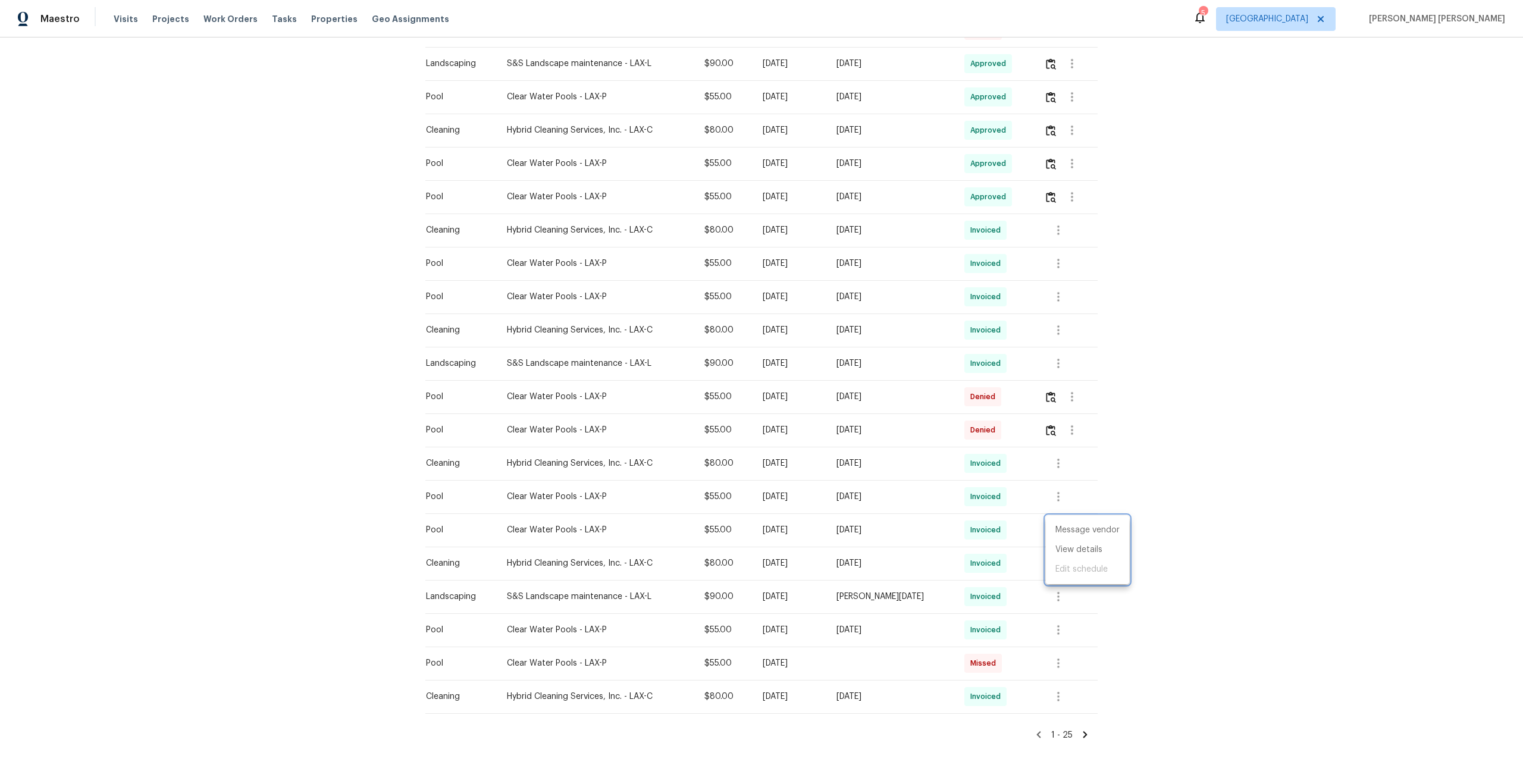
drag, startPoint x: 617, startPoint y: 530, endPoint x: 533, endPoint y: 533, distance: 84.1
click at [533, 533] on div at bounding box center [762, 392] width 1523 height 784
click at [546, 527] on div "Clear Water Pools - LAX-P" at bounding box center [595, 529] width 178 height 12
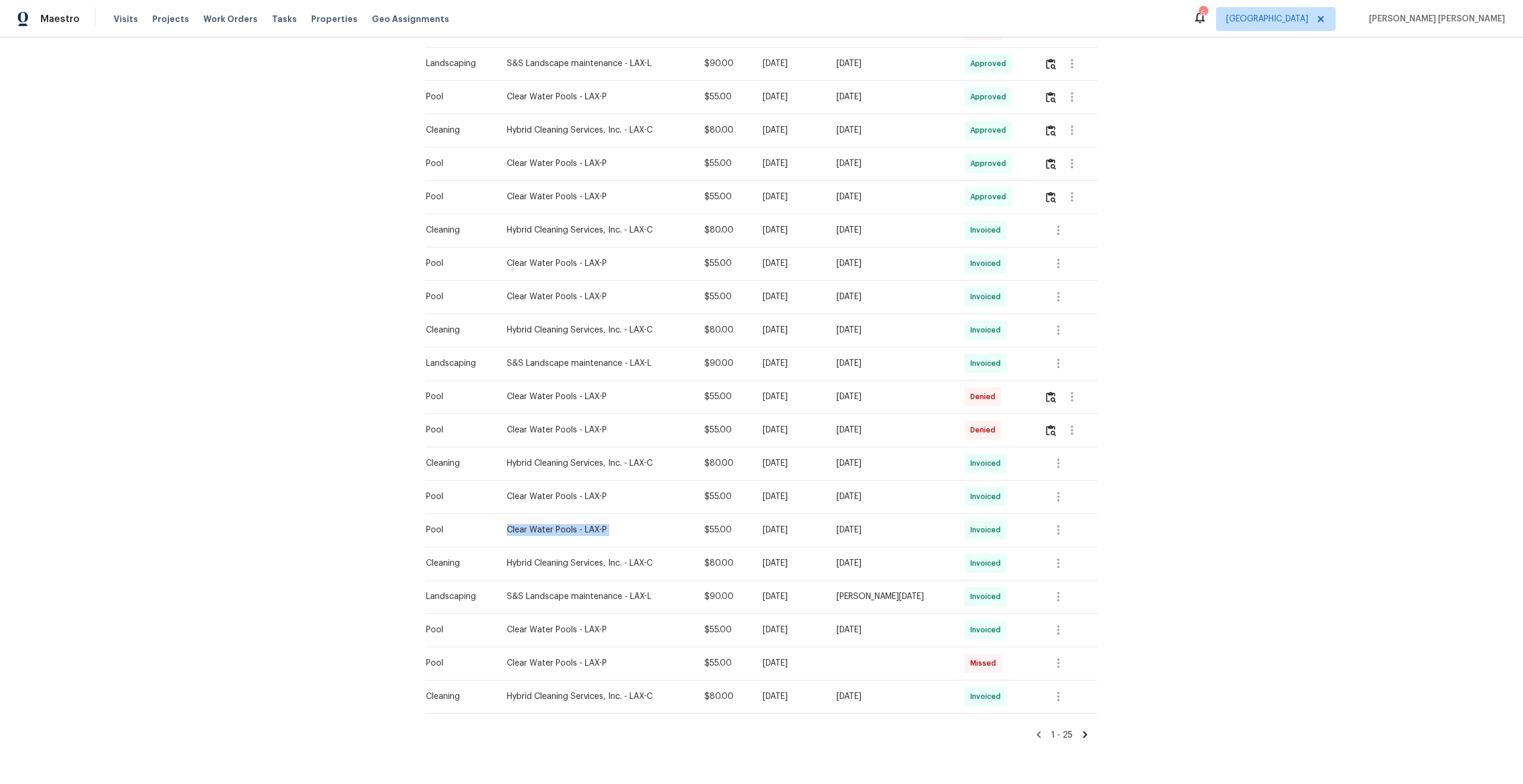
copy div "Clear Water Pools - LAX-P"
click at [806, 428] on div "Mon, Jun 30 2025" at bounding box center [791, 430] width 55 height 12
click at [800, 495] on div "Mon, Jun 23 2025" at bounding box center [791, 497] width 55 height 12
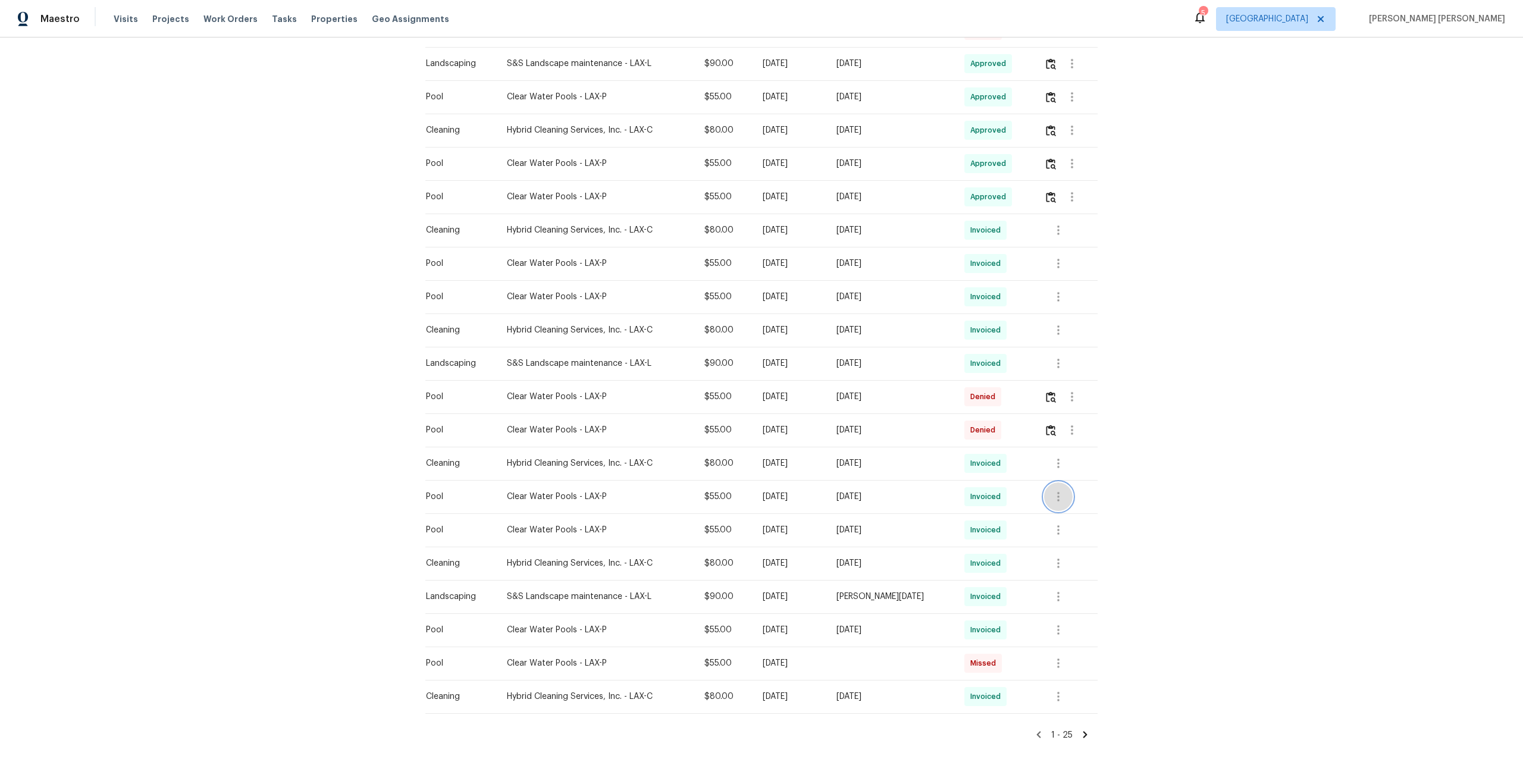
click at [1058, 496] on icon "button" at bounding box center [1058, 497] width 14 height 14
click at [1087, 514] on li "View details" at bounding box center [1087, 517] width 83 height 20
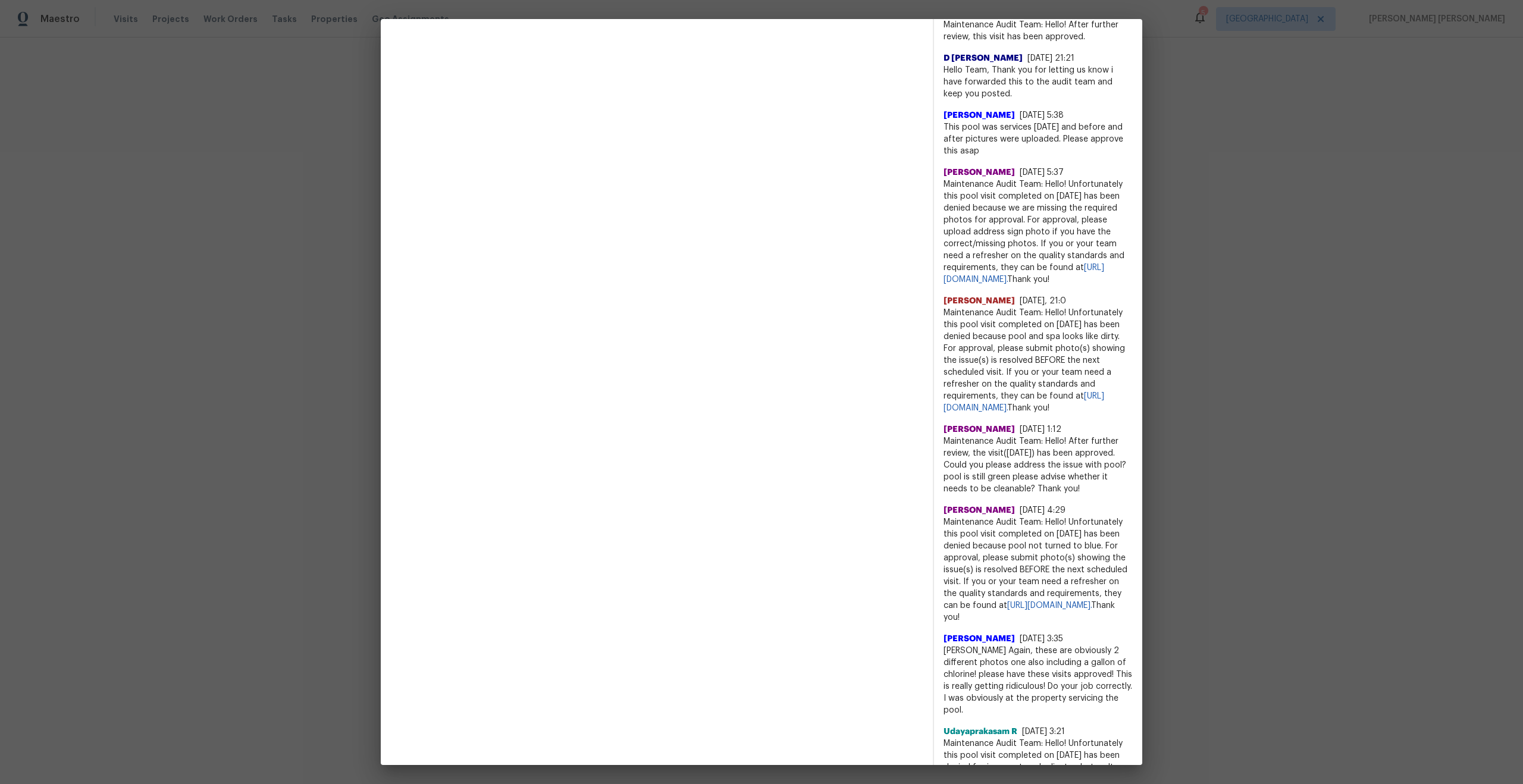
scroll to position [846, 0]
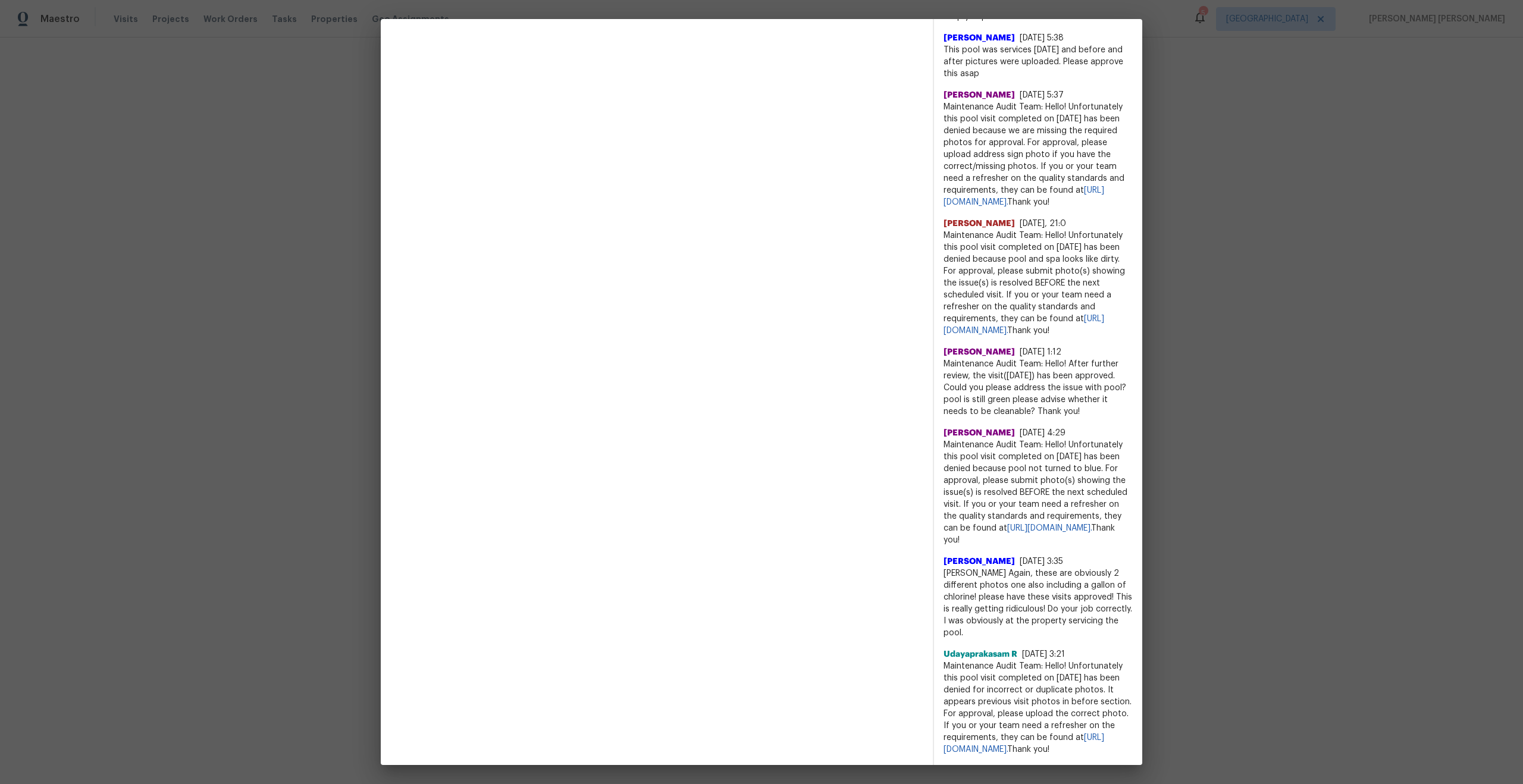
click at [996, 461] on span "Maintenance Audit Team: Hello! Unfortunately this pool visit completed on 04/28…" at bounding box center [1038, 492] width 189 height 107
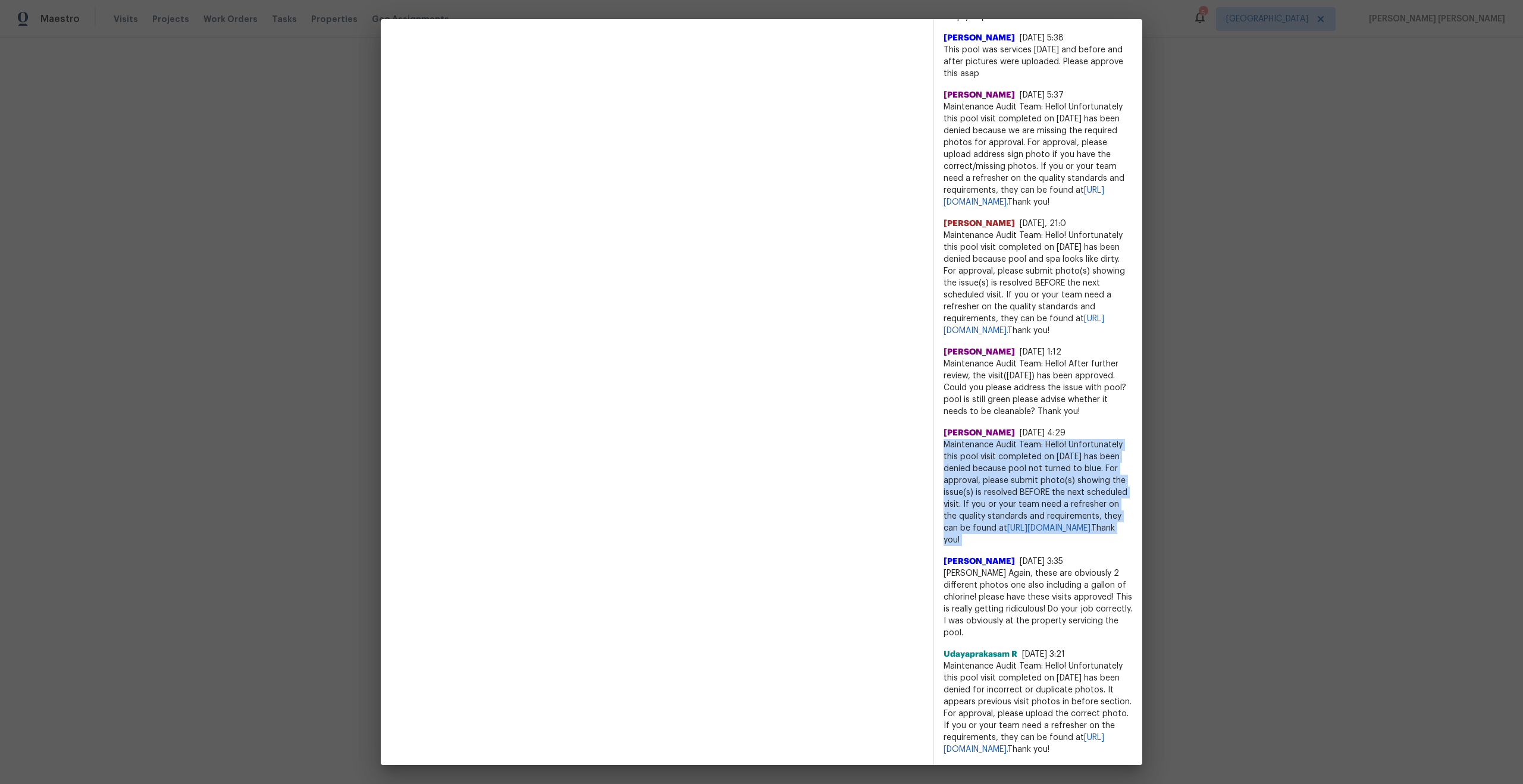
click at [996, 461] on span "Maintenance Audit Team: Hello! Unfortunately this pool visit completed on 04/28…" at bounding box center [1038, 492] width 189 height 107
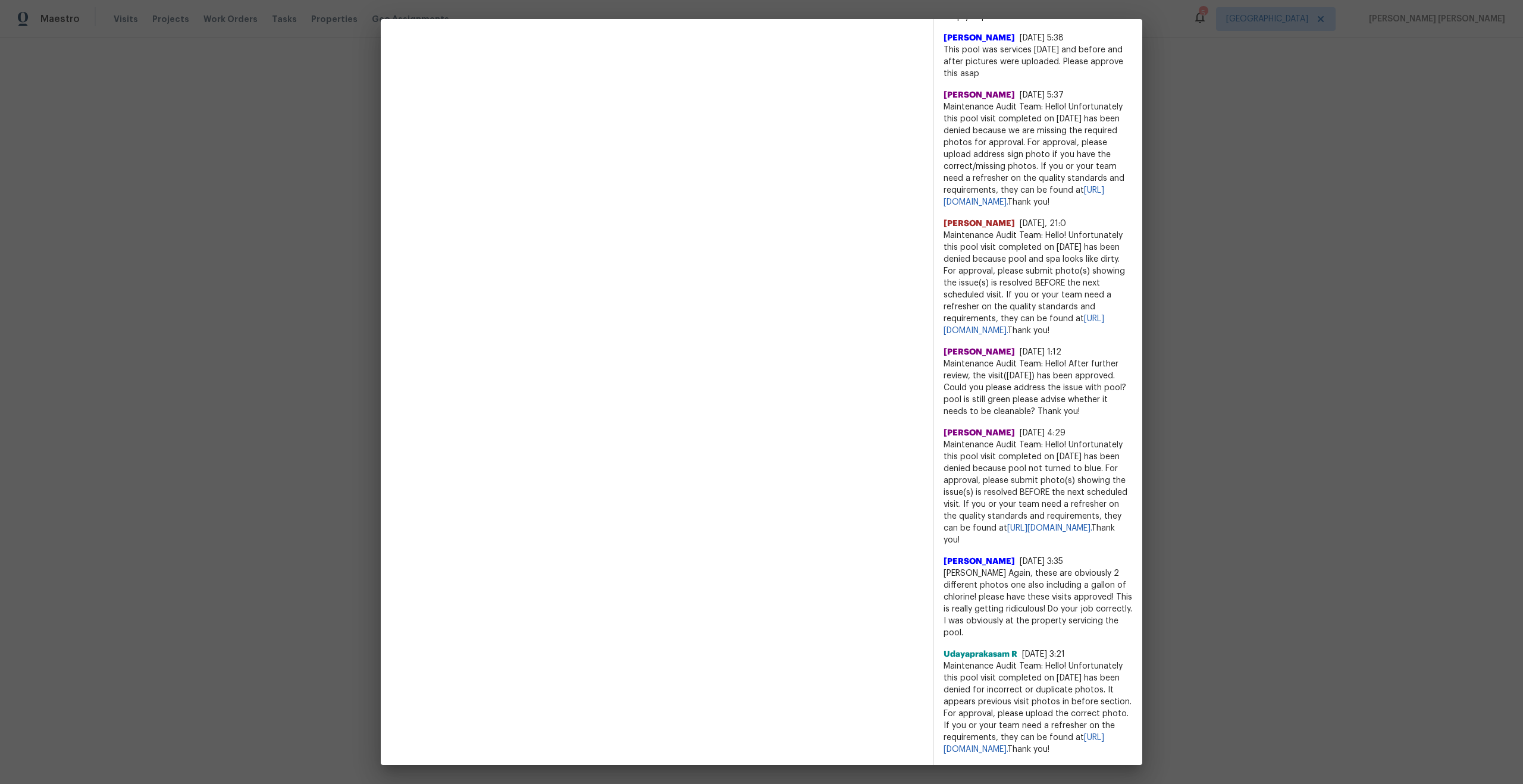
click at [1008, 233] on span "Maintenance Audit Team: Hello! Unfortunately this pool visit completed on 06/25…" at bounding box center [1038, 283] width 189 height 107
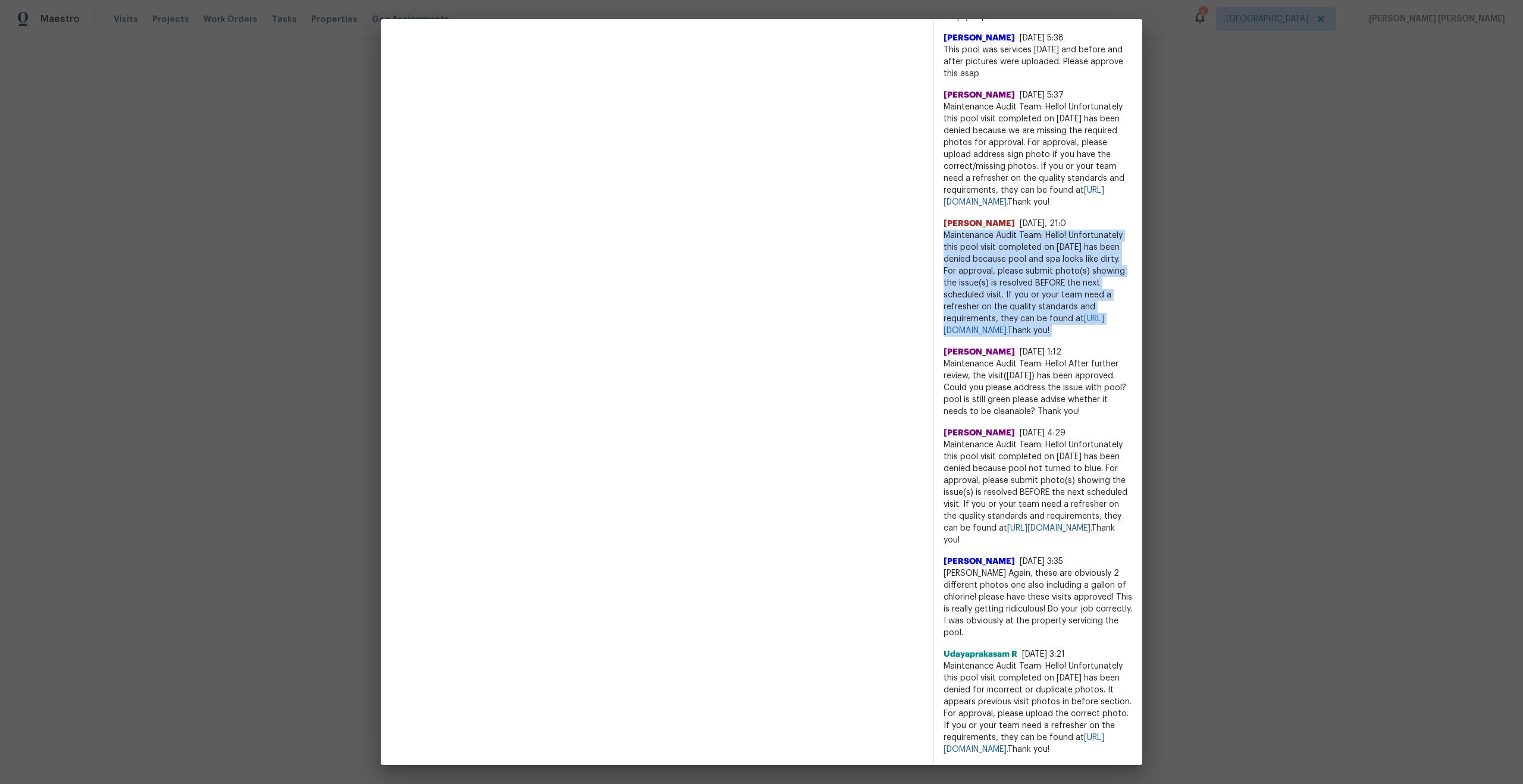
click at [1008, 233] on span "Maintenance Audit Team: Hello! Unfortunately this pool visit completed on 06/25…" at bounding box center [1038, 283] width 189 height 107
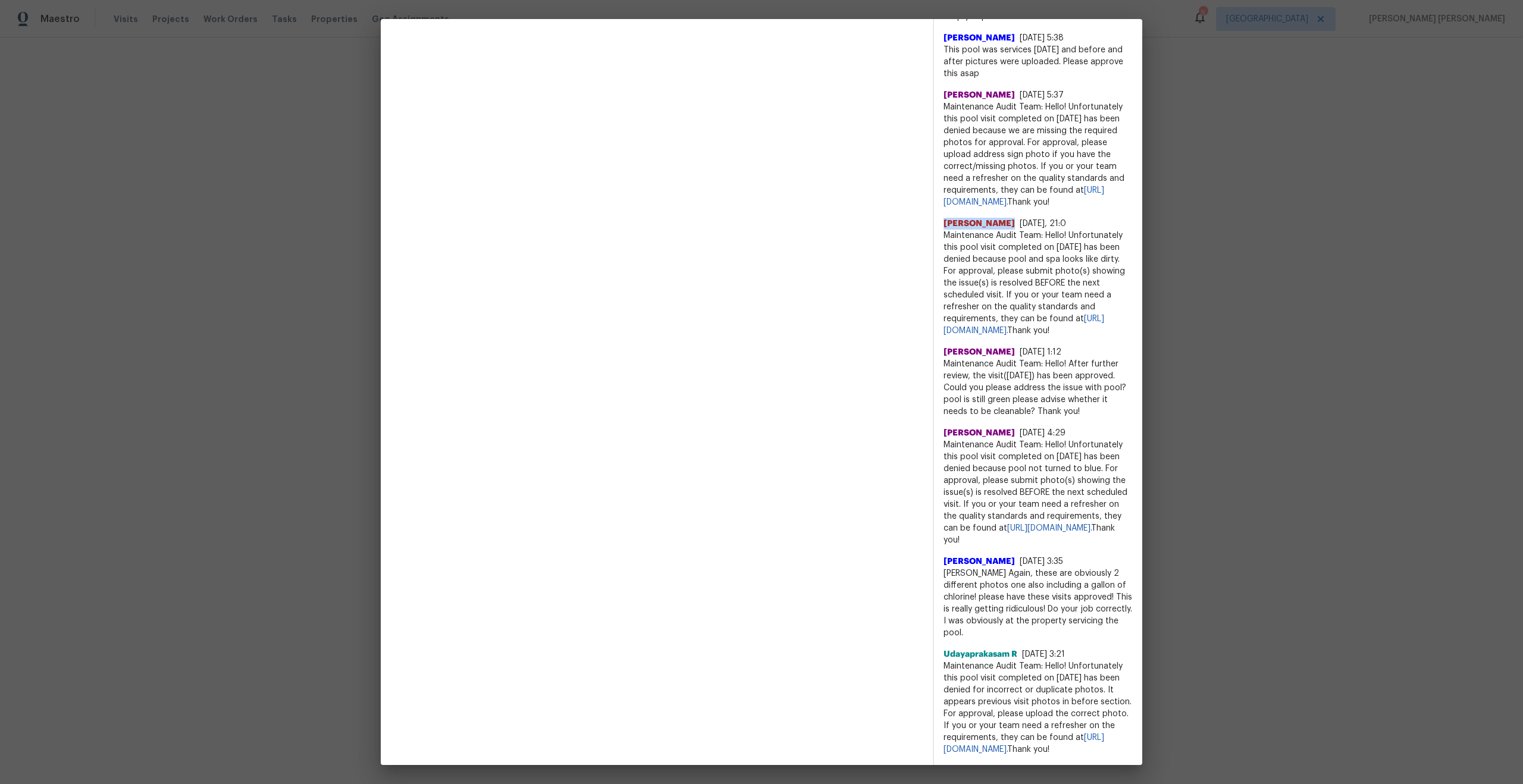
drag, startPoint x: 1043, startPoint y: 187, endPoint x: 943, endPoint y: 192, distance: 100.1
click at [943, 218] on div "Abirami Radhakrishnan 6/26/25, 21:0" at bounding box center [1038, 223] width 189 height 12
copy span "Abirami Radhakrishnan"
click at [972, 237] on span "Maintenance Audit Team: Hello! Unfortunately this pool visit completed on 06/25…" at bounding box center [1038, 283] width 189 height 107
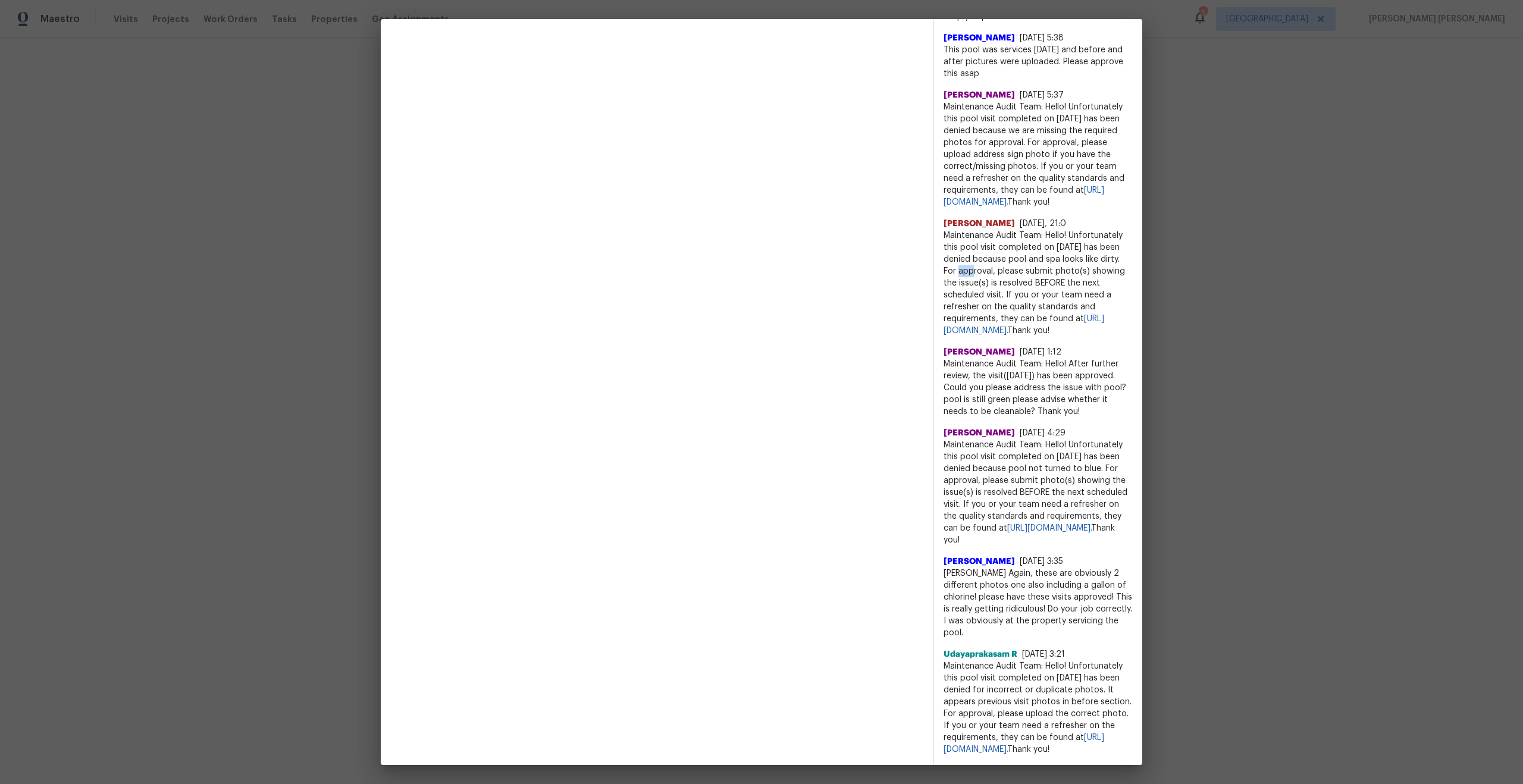
click at [972, 237] on span "Maintenance Audit Team: Hello! Unfortunately this pool visit completed on 06/25…" at bounding box center [1038, 283] width 189 height 107
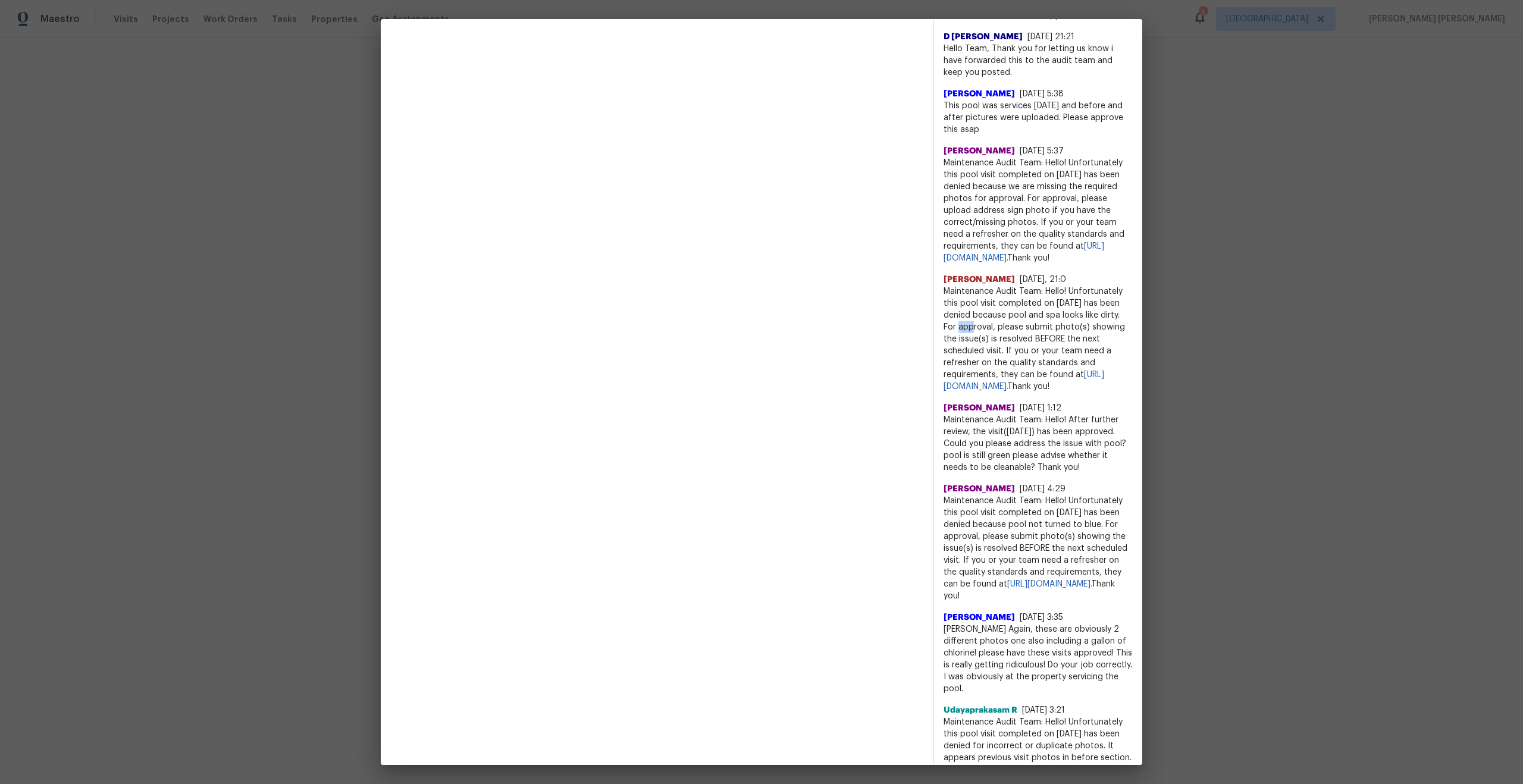
scroll to position [722, 0]
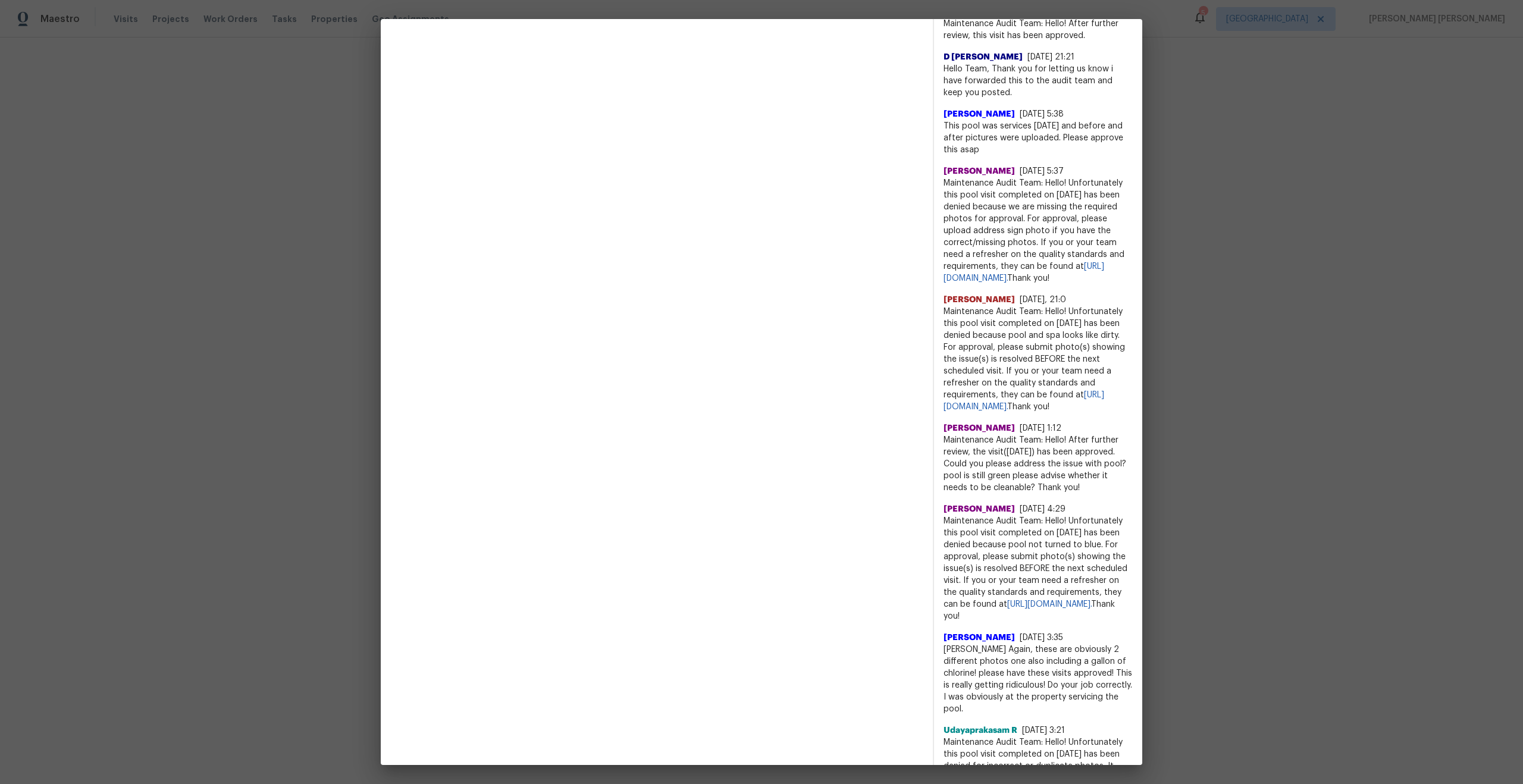
click at [982, 220] on span "Maintenance Audit Team: Hello! Unfortunately this pool visit completed on 06/30…" at bounding box center [1038, 231] width 189 height 107
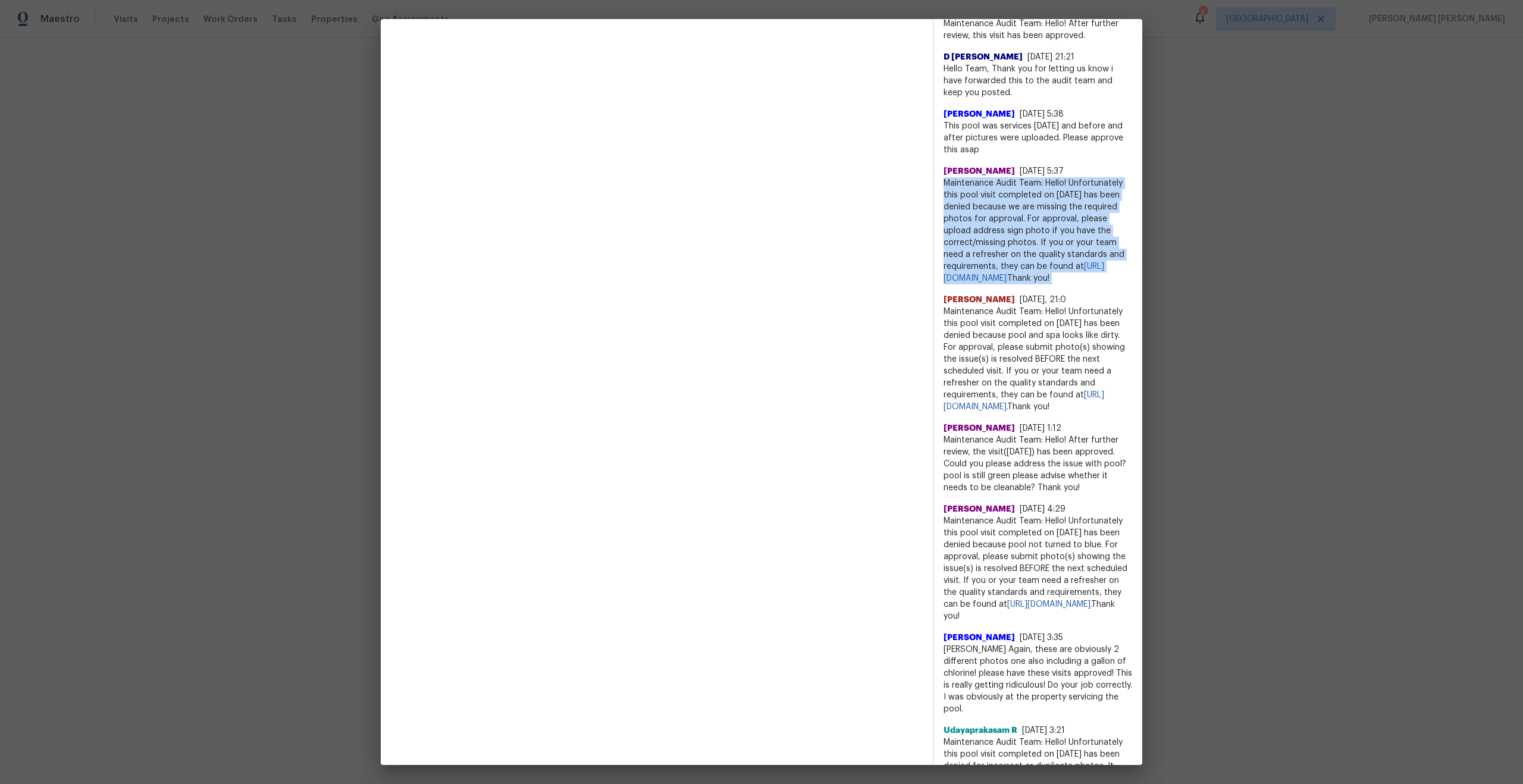
click at [982, 220] on span "Maintenance Audit Team: Hello! Unfortunately this pool visit completed on 06/30…" at bounding box center [1038, 231] width 189 height 107
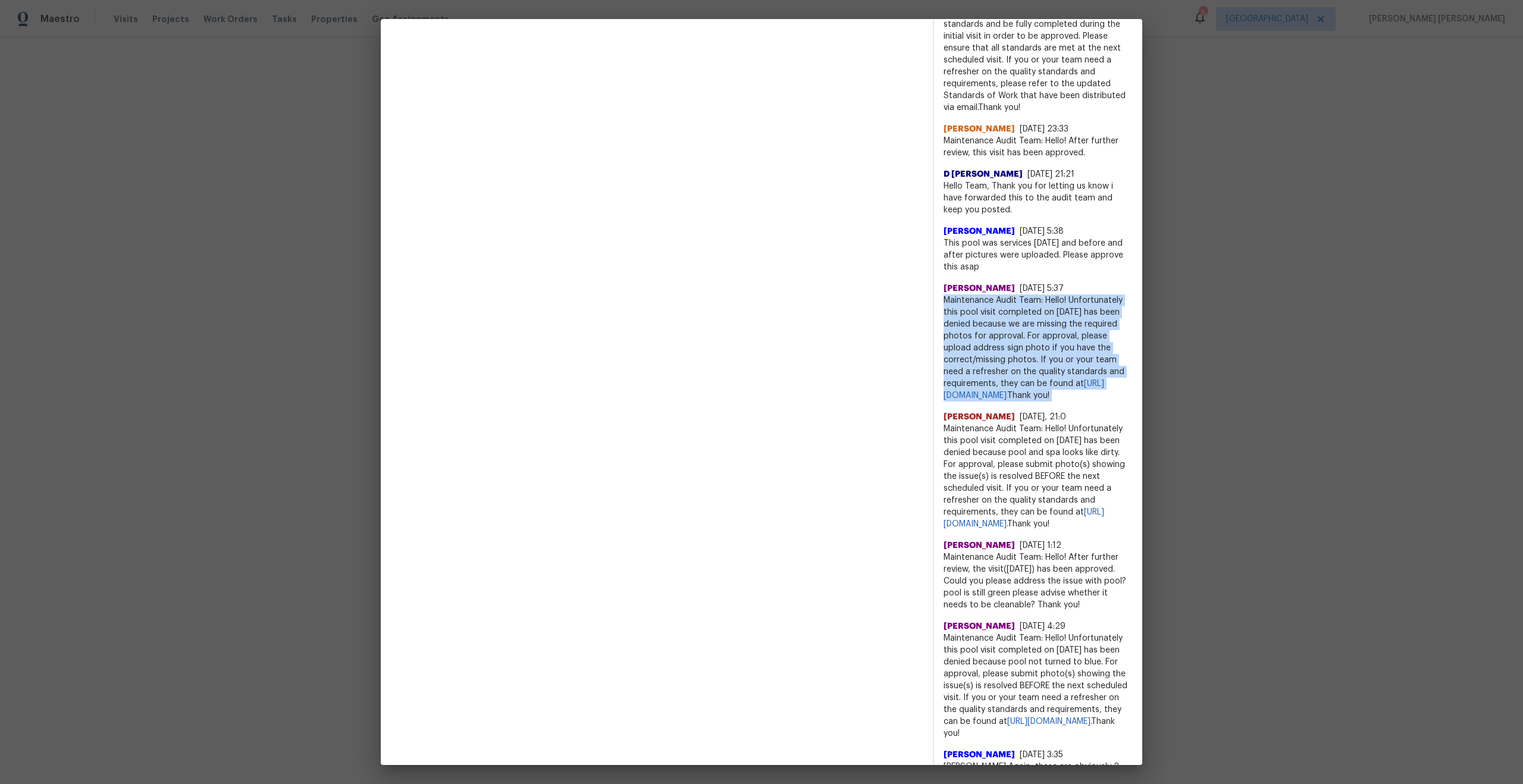
scroll to position [62, 0]
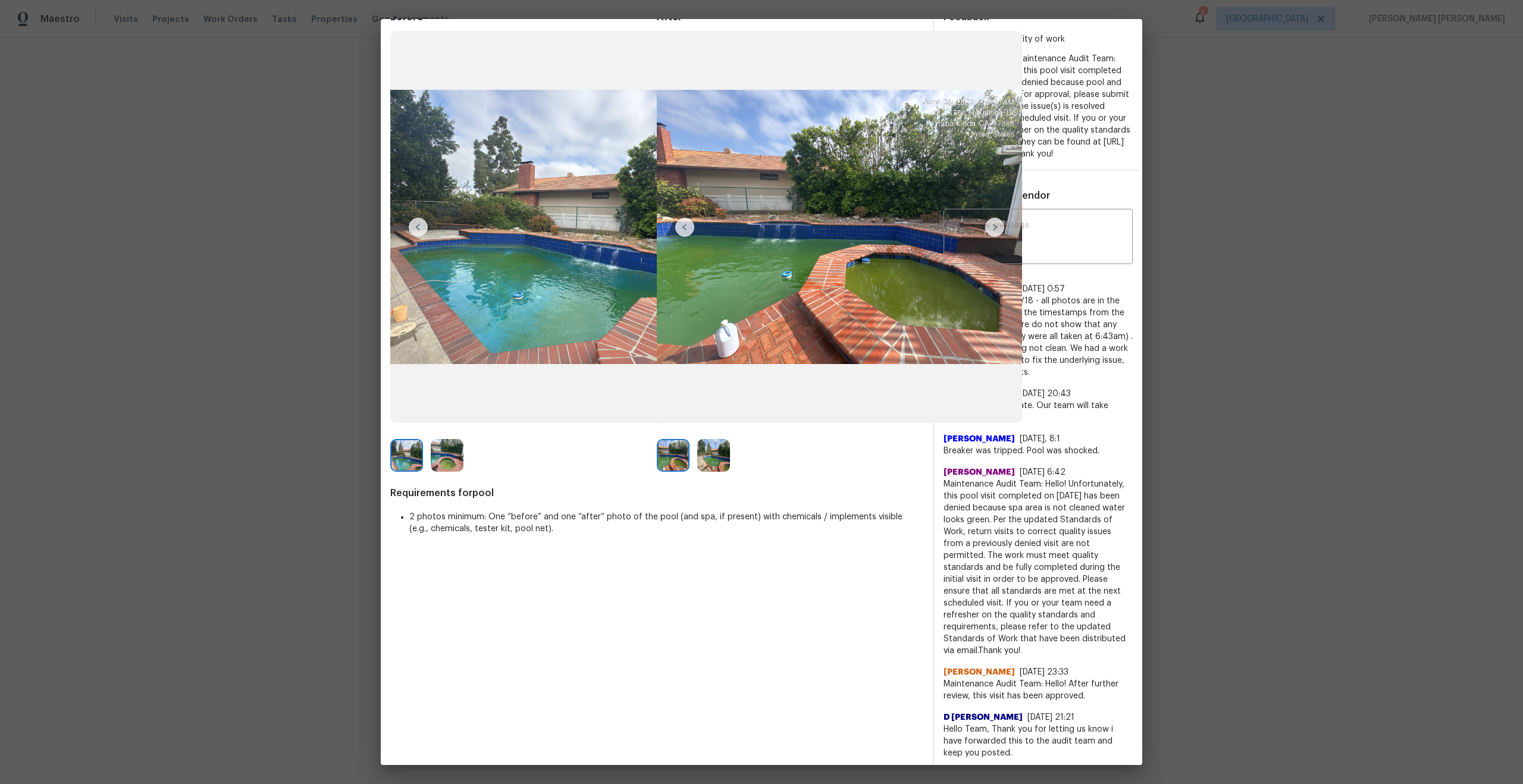
click at [1023, 561] on span "Maintenance Audit Team: Hello! Unfortunately, this pool visit completed on 07/0…" at bounding box center [1038, 567] width 189 height 178
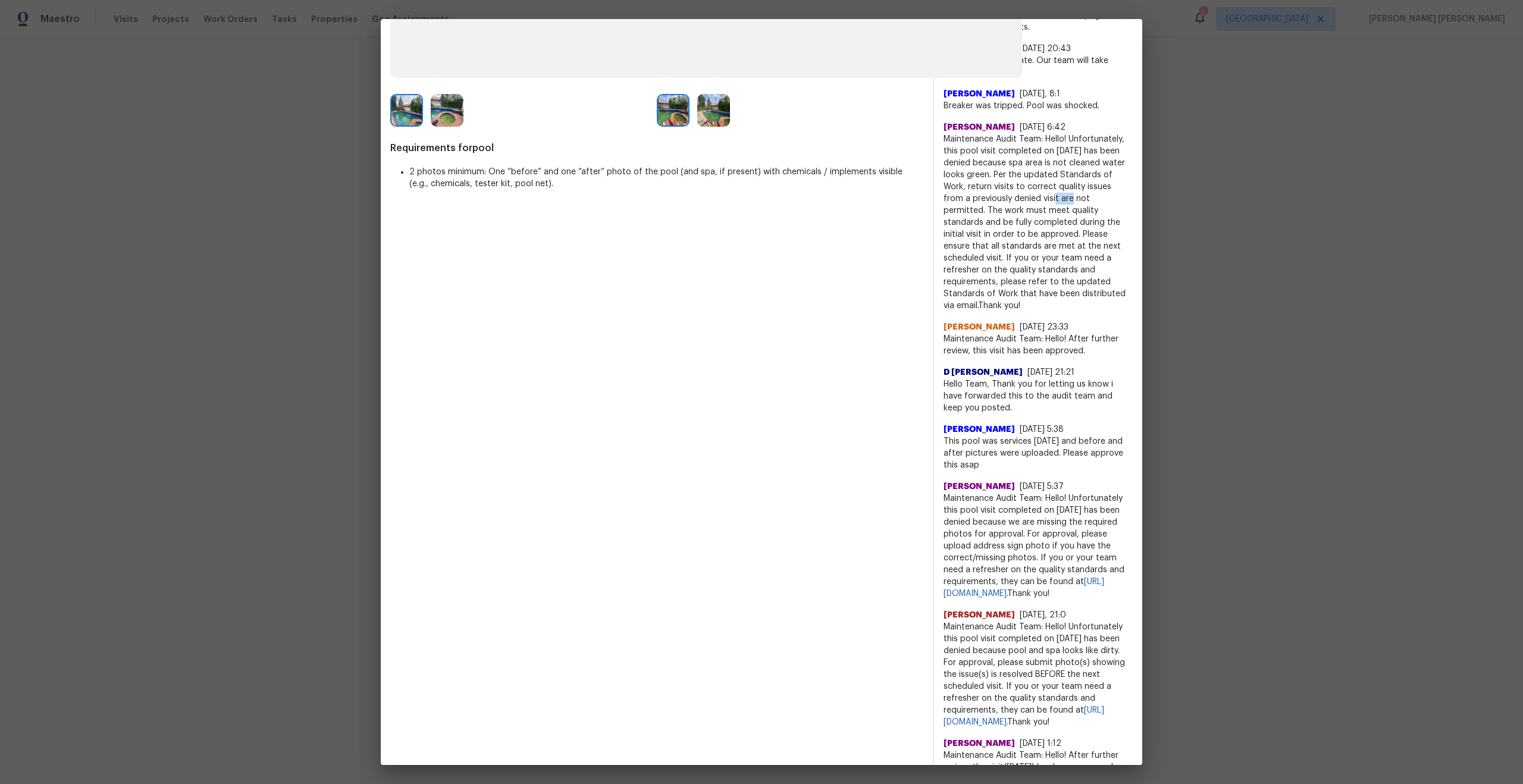
scroll to position [448, 0]
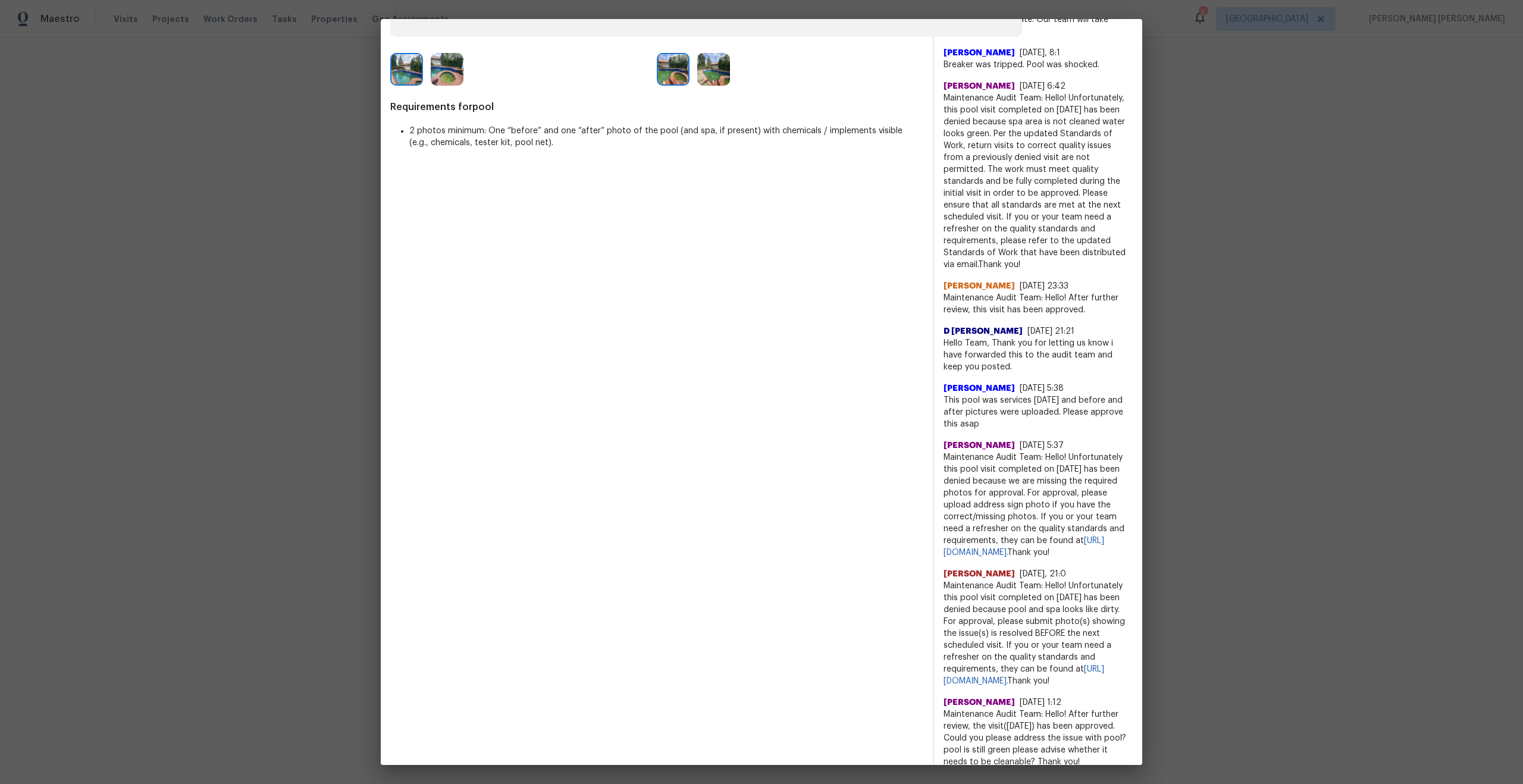
click at [1026, 300] on span "Maintenance Audit Team: Hello! After further review, this visit has been approv…" at bounding box center [1038, 304] width 189 height 24
click at [1025, 348] on span "Hello Team, Thank you for letting us know i have forwarded this to the audit te…" at bounding box center [1038, 355] width 189 height 35
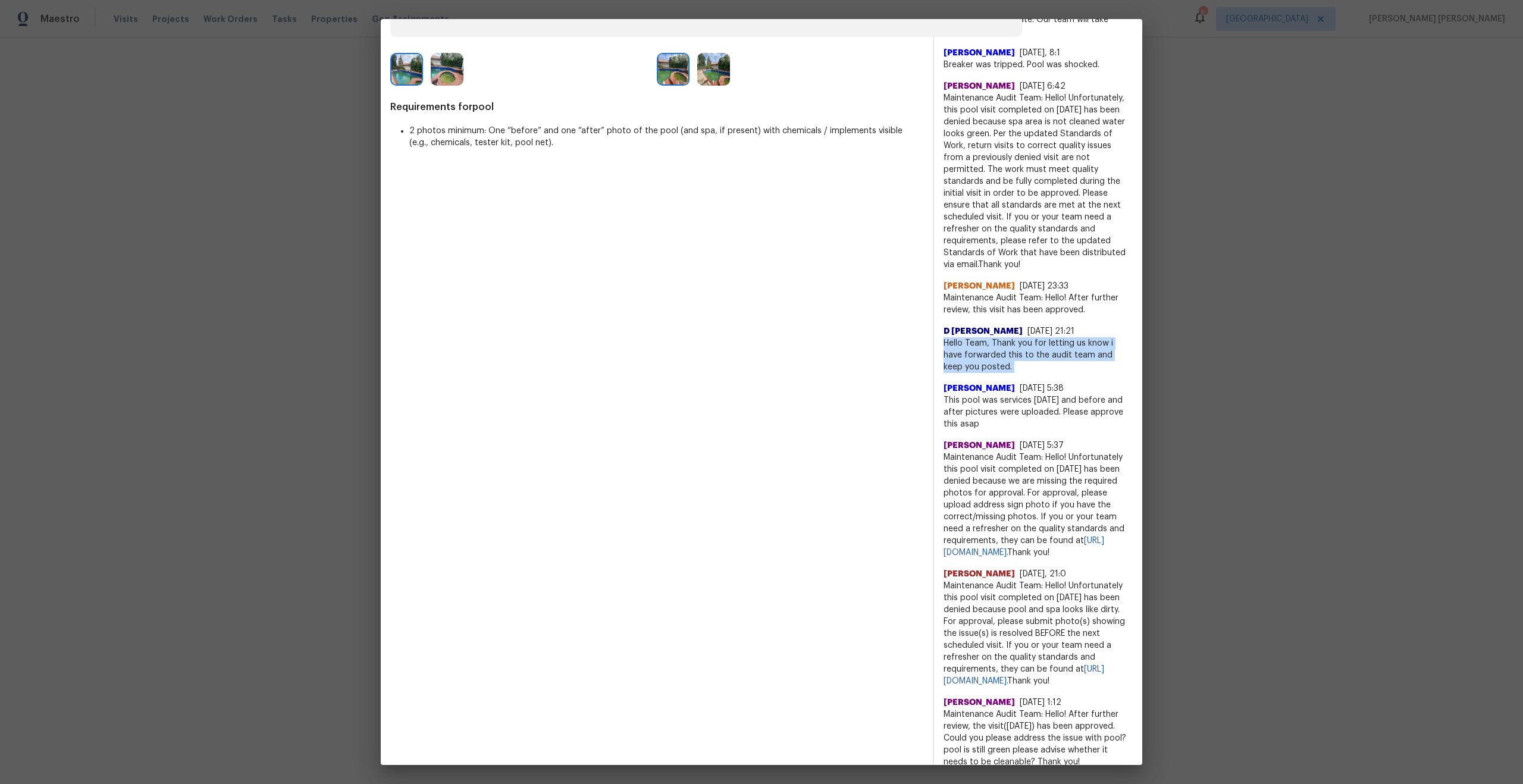
click at [1025, 348] on span "Hello Team, Thank you for letting us know i have forwarded this to the audit te…" at bounding box center [1038, 355] width 189 height 35
click at [1060, 410] on span "This pool was services yesterday and before and after pictures were uploaded. P…" at bounding box center [1038, 412] width 189 height 35
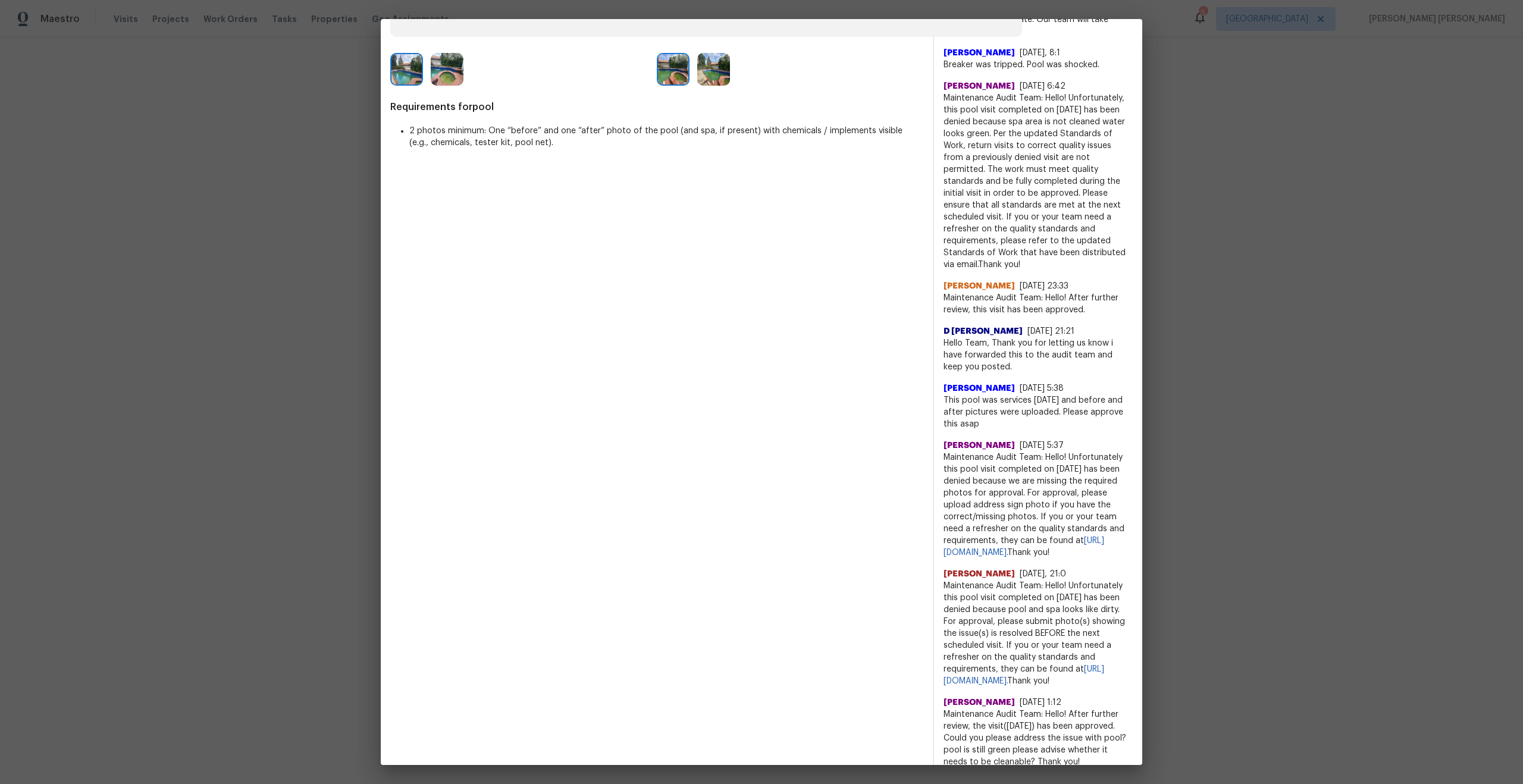
click at [1040, 303] on span "Maintenance Audit Team: Hello! After further review, this visit has been approv…" at bounding box center [1038, 304] width 189 height 24
click at [1020, 153] on span "Maintenance Audit Team: Hello! Unfortunately, this pool visit completed on 07/0…" at bounding box center [1038, 181] width 189 height 178
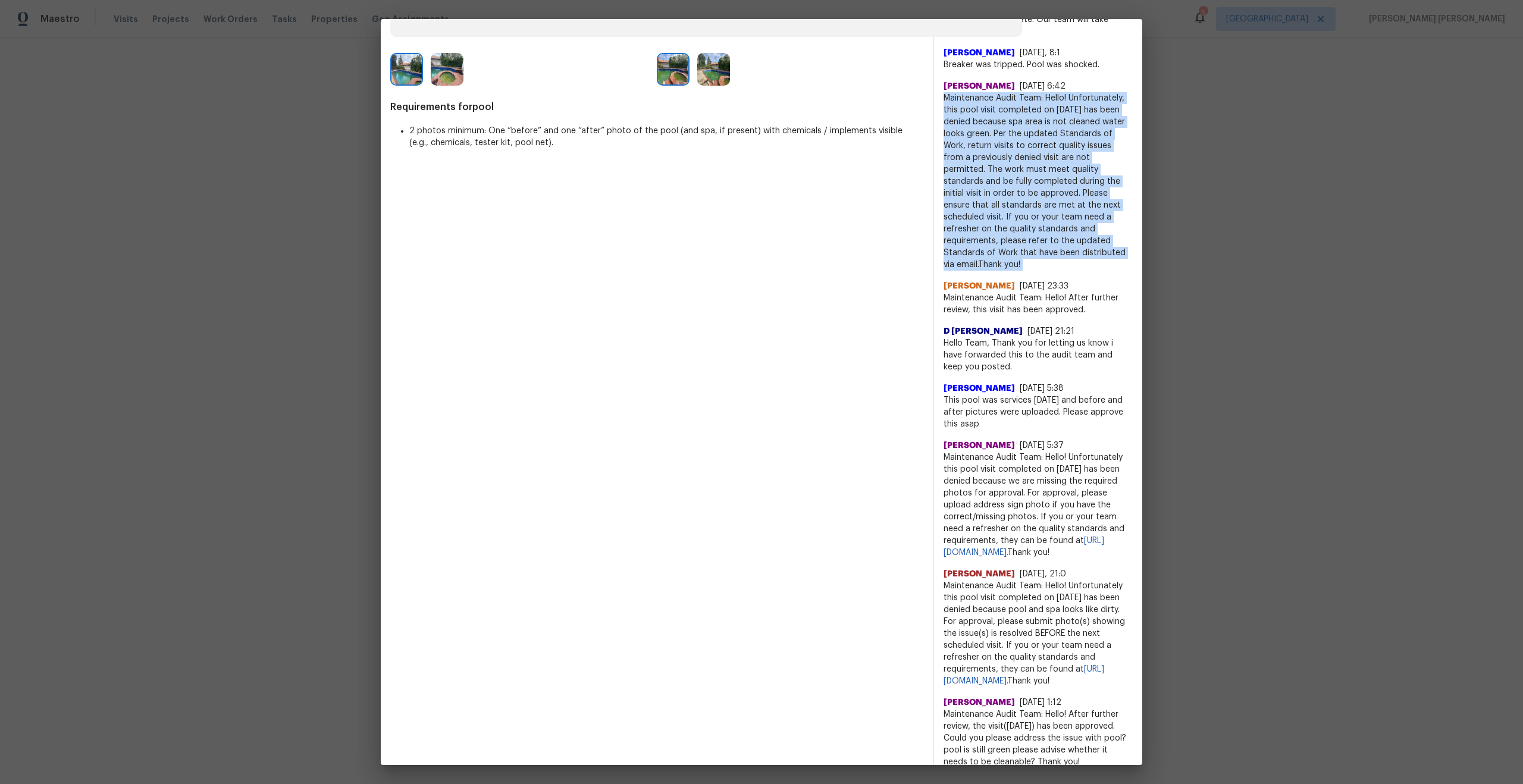
click at [1020, 153] on span "Maintenance Audit Team: Hello! Unfortunately, this pool visit completed on 07/0…" at bounding box center [1038, 181] width 189 height 178
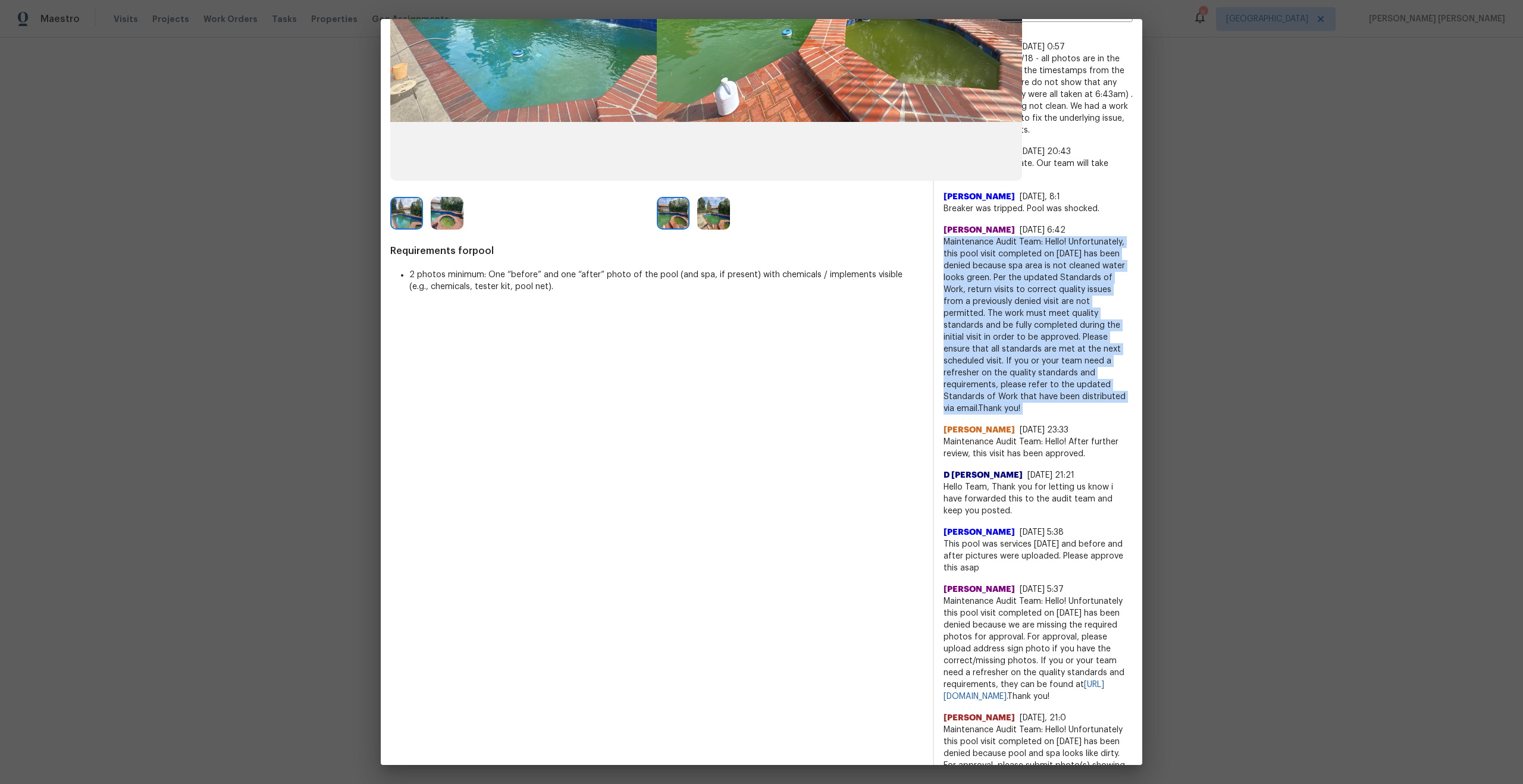
scroll to position [287, 0]
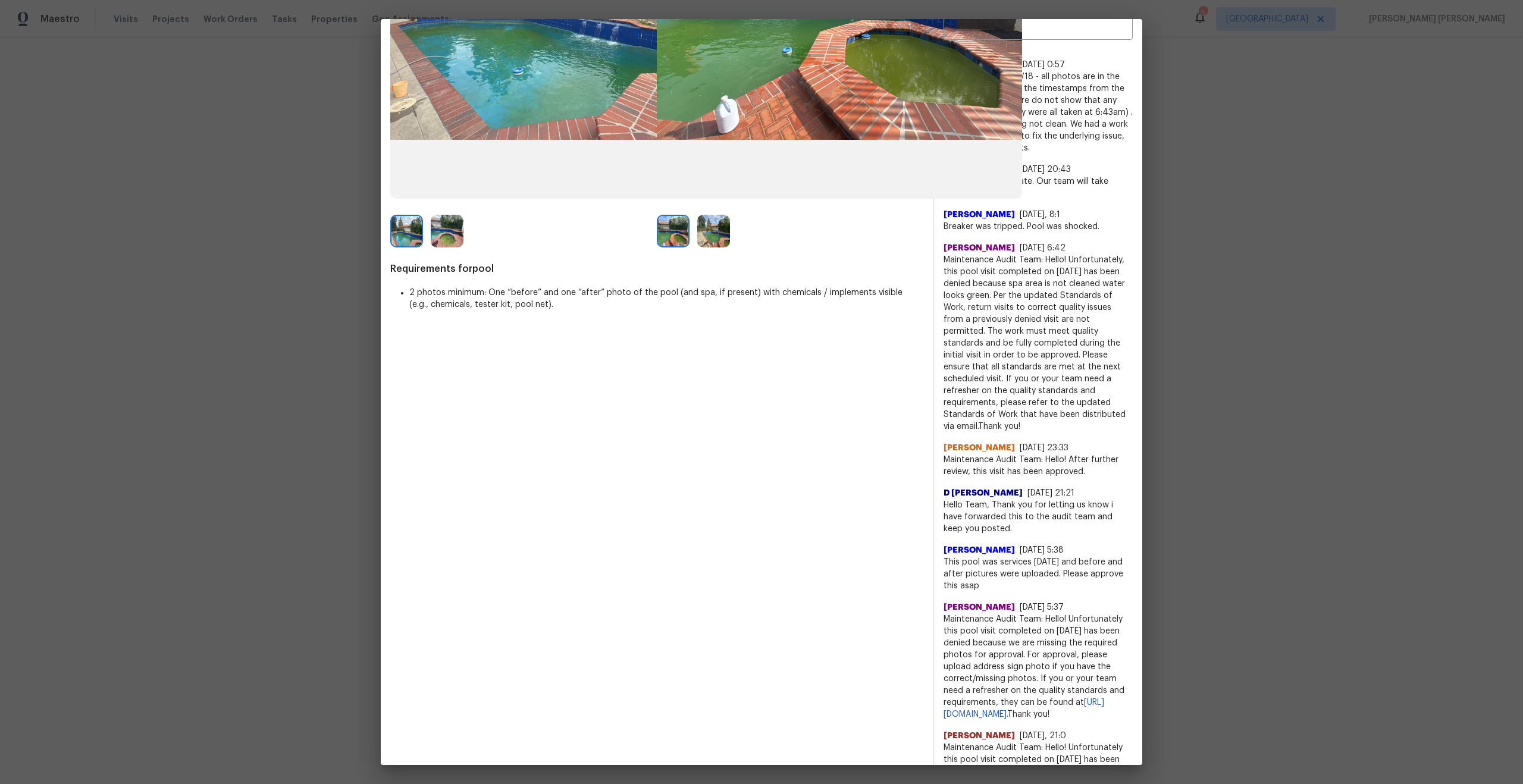
click at [1046, 233] on span "Breaker was tripped. Pool was shocked." at bounding box center [1038, 226] width 189 height 12
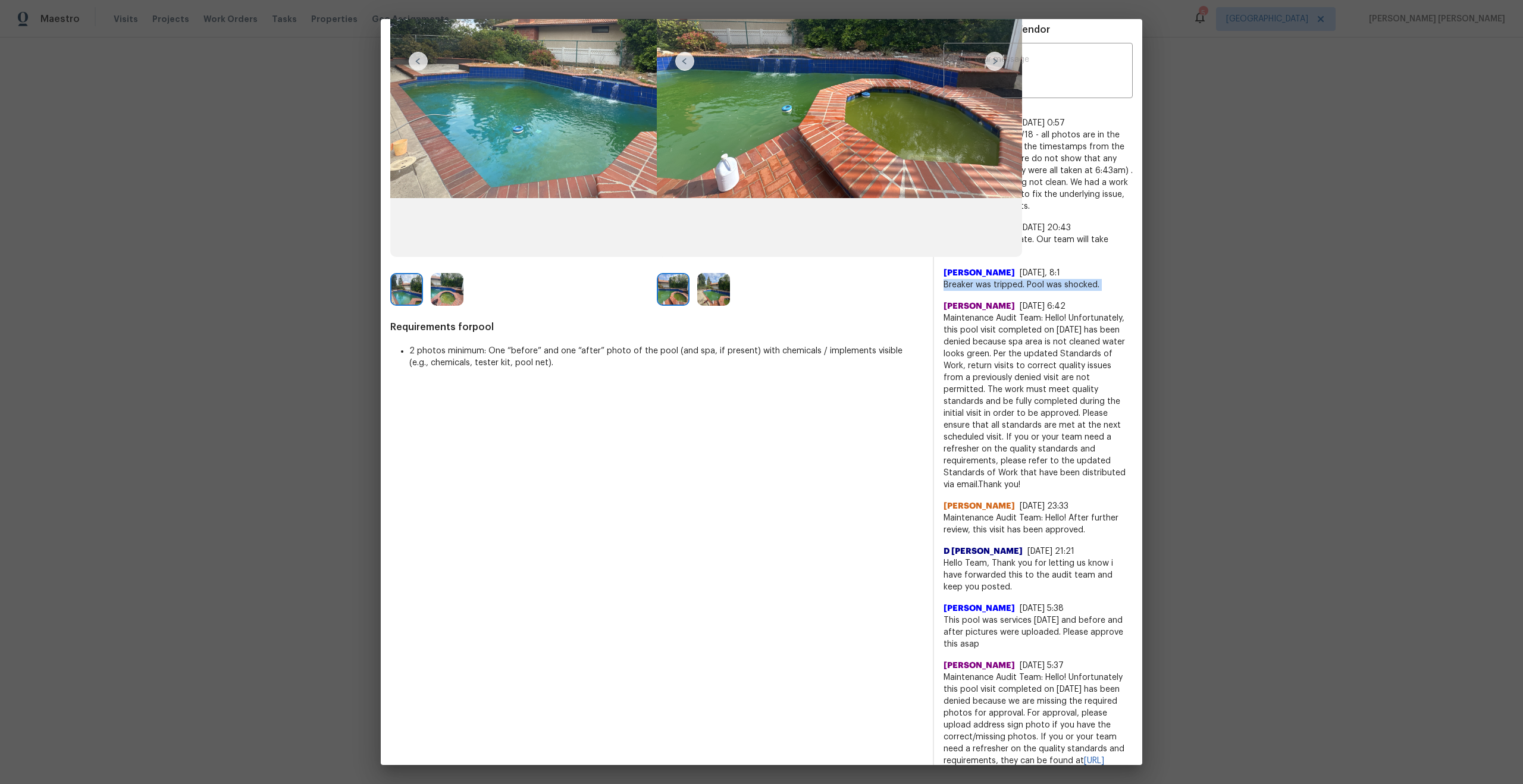
scroll to position [208, 0]
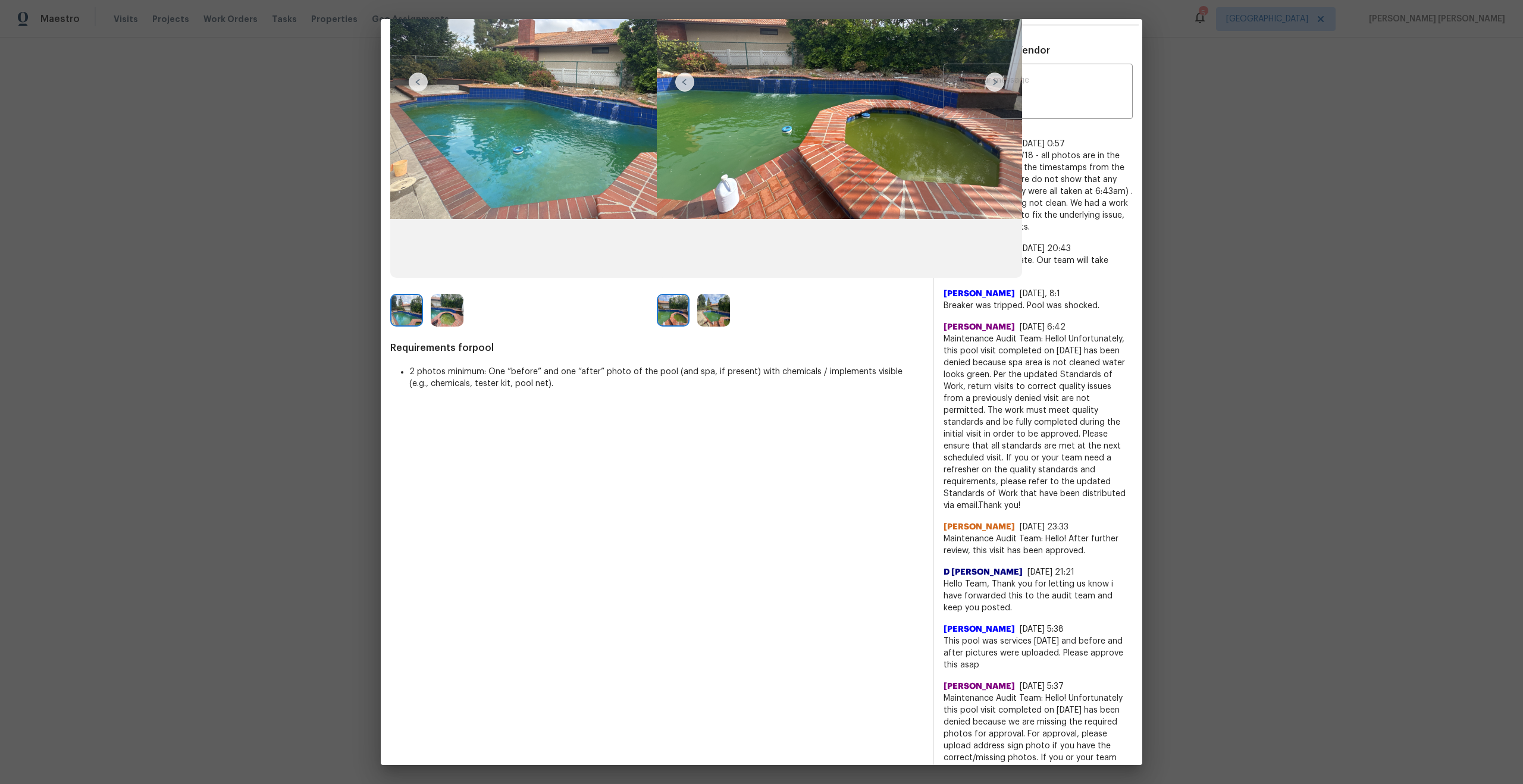
click at [881, 314] on div at bounding box center [790, 310] width 267 height 33
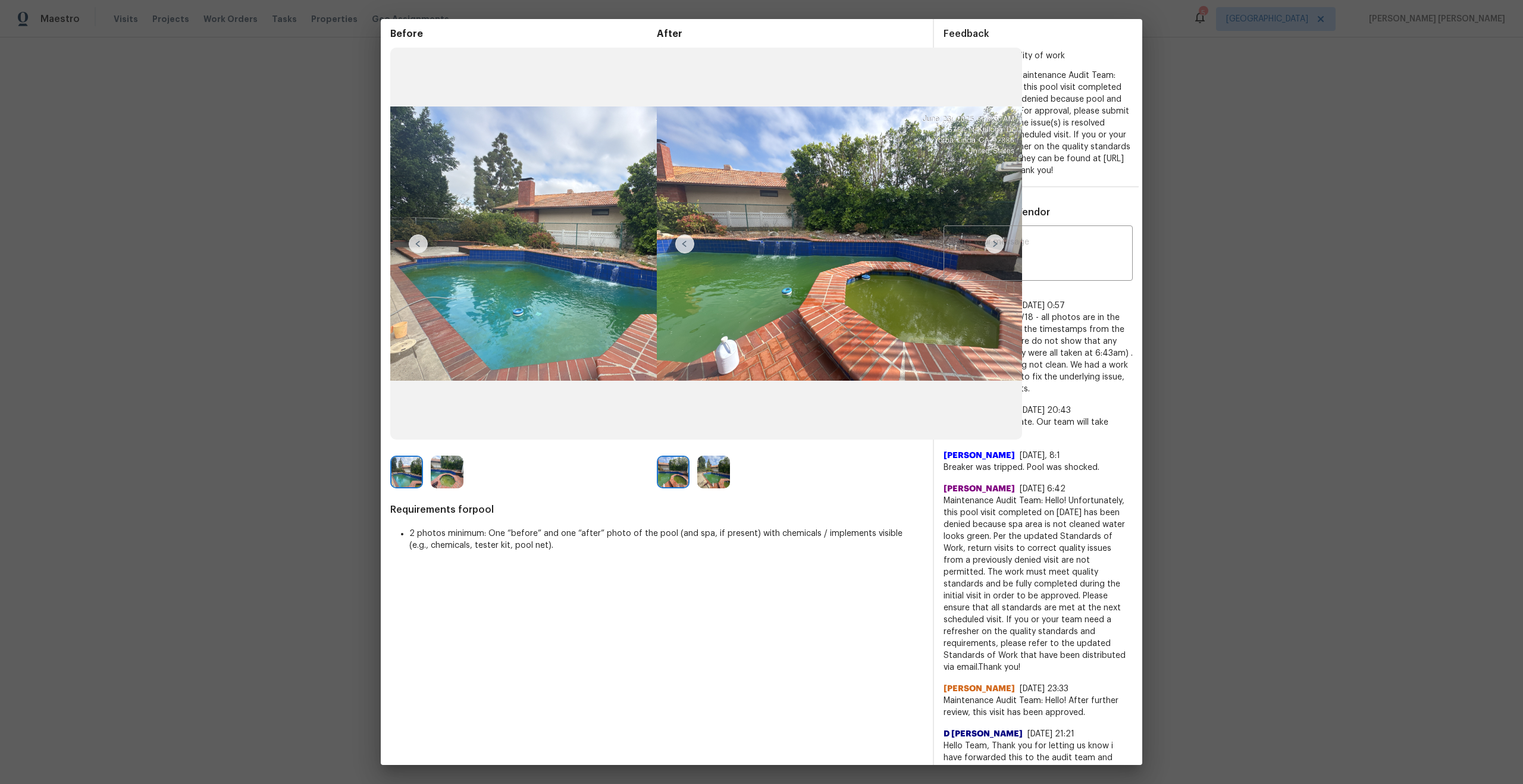
scroll to position [31, 0]
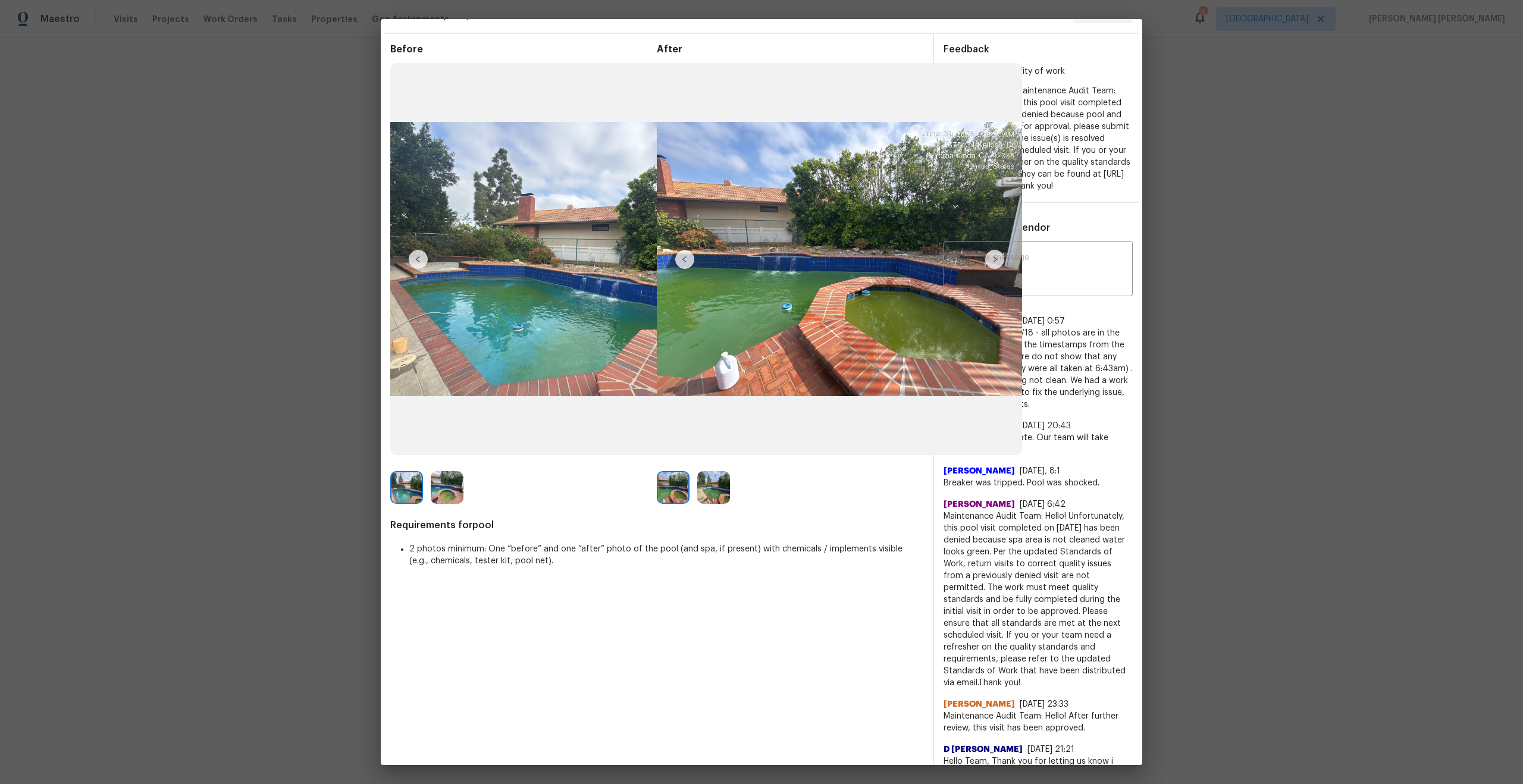
click at [1055, 380] on span "Hello! For week of 8/18 - all photos are in the before section, and the timesta…" at bounding box center [1038, 368] width 189 height 83
click at [874, 513] on div "Before After Requirements for pool 2 photos minimum: One “before” and one “afte…" at bounding box center [656, 788] width 533 height 1490
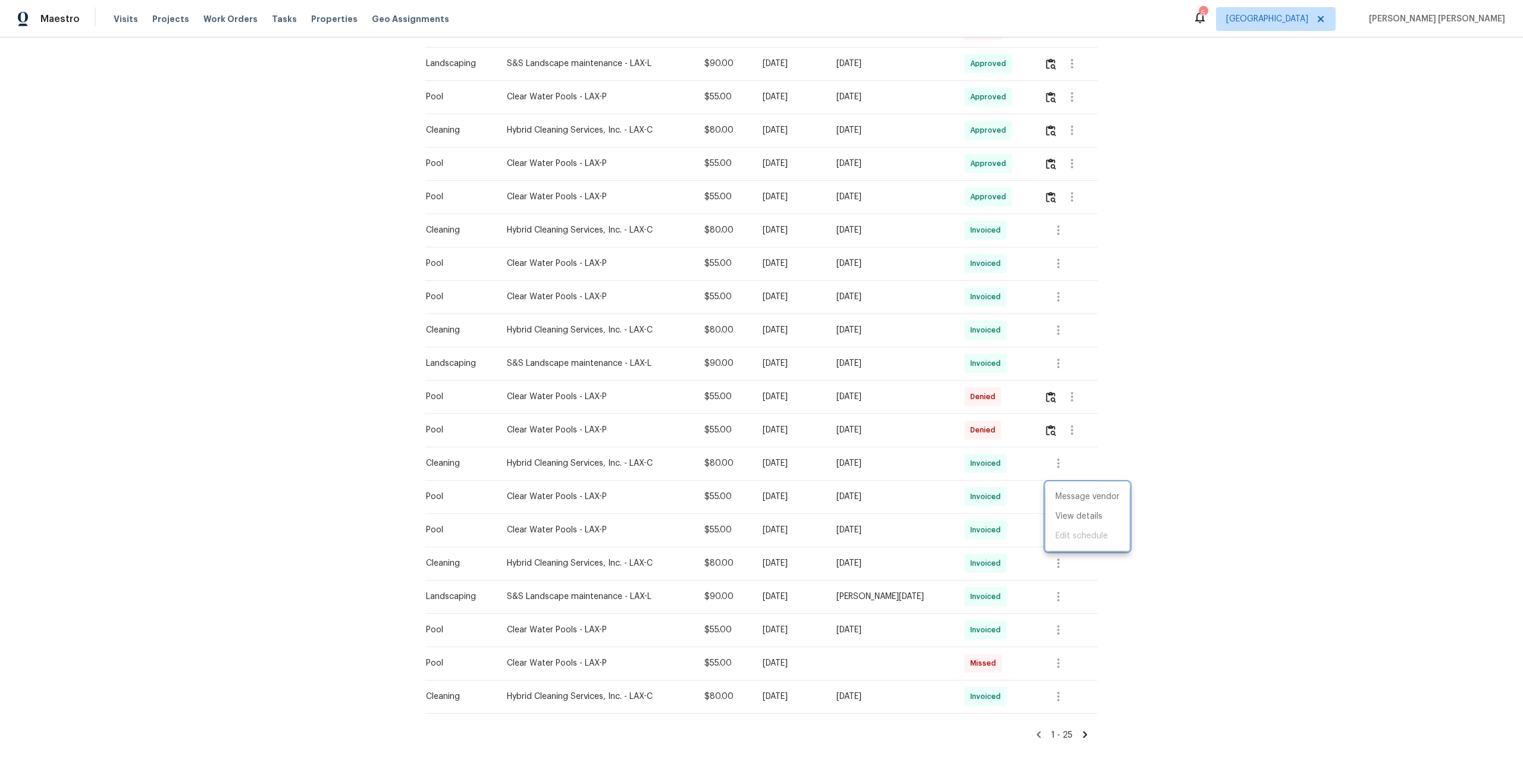
click at [1062, 258] on div at bounding box center [762, 392] width 1523 height 784
click at [1060, 267] on icon "button" at bounding box center [1057, 263] width 2 height 9
click at [1087, 281] on li "View details" at bounding box center [1087, 284] width 83 height 20
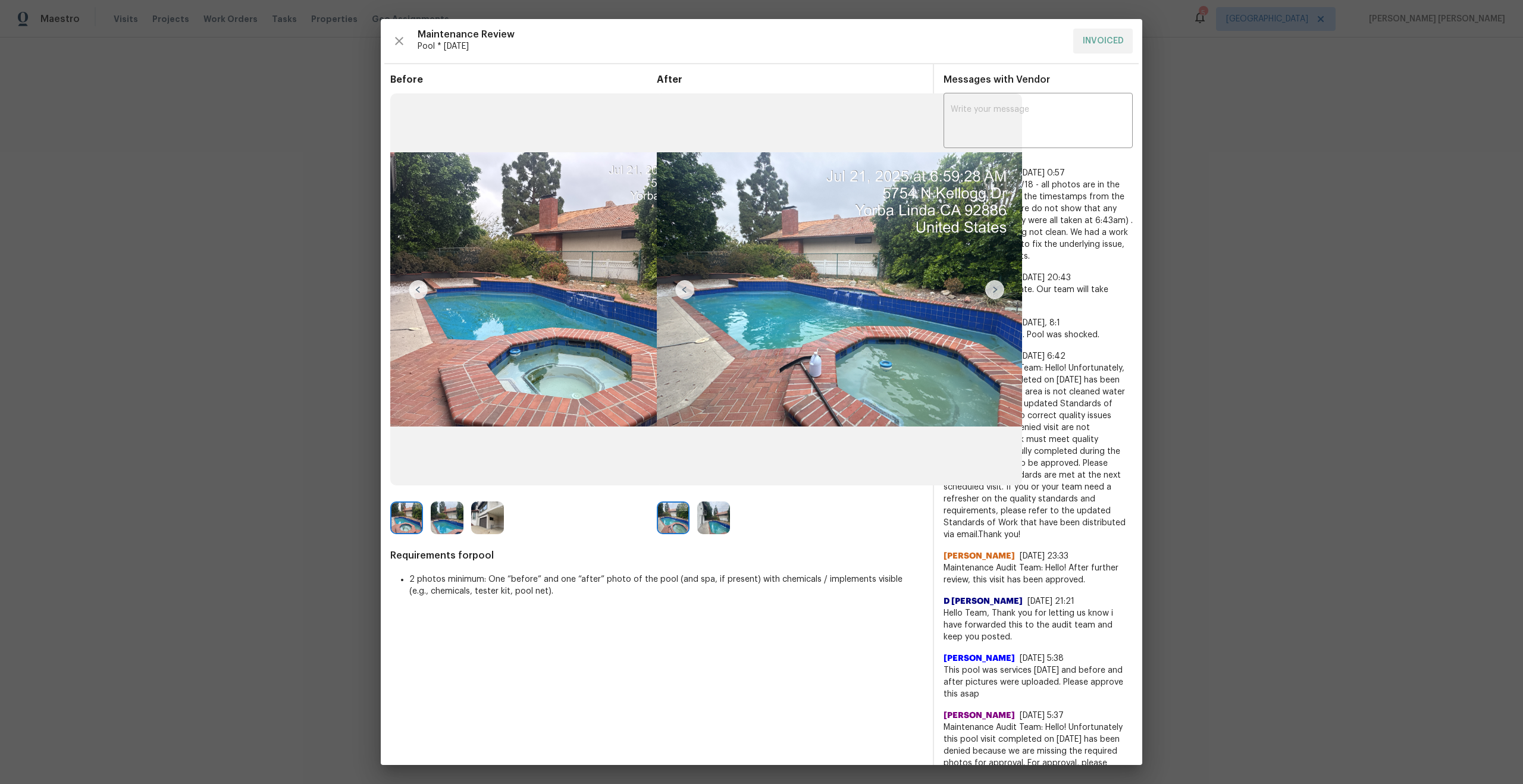
click at [711, 519] on img at bounding box center [713, 518] width 33 height 33
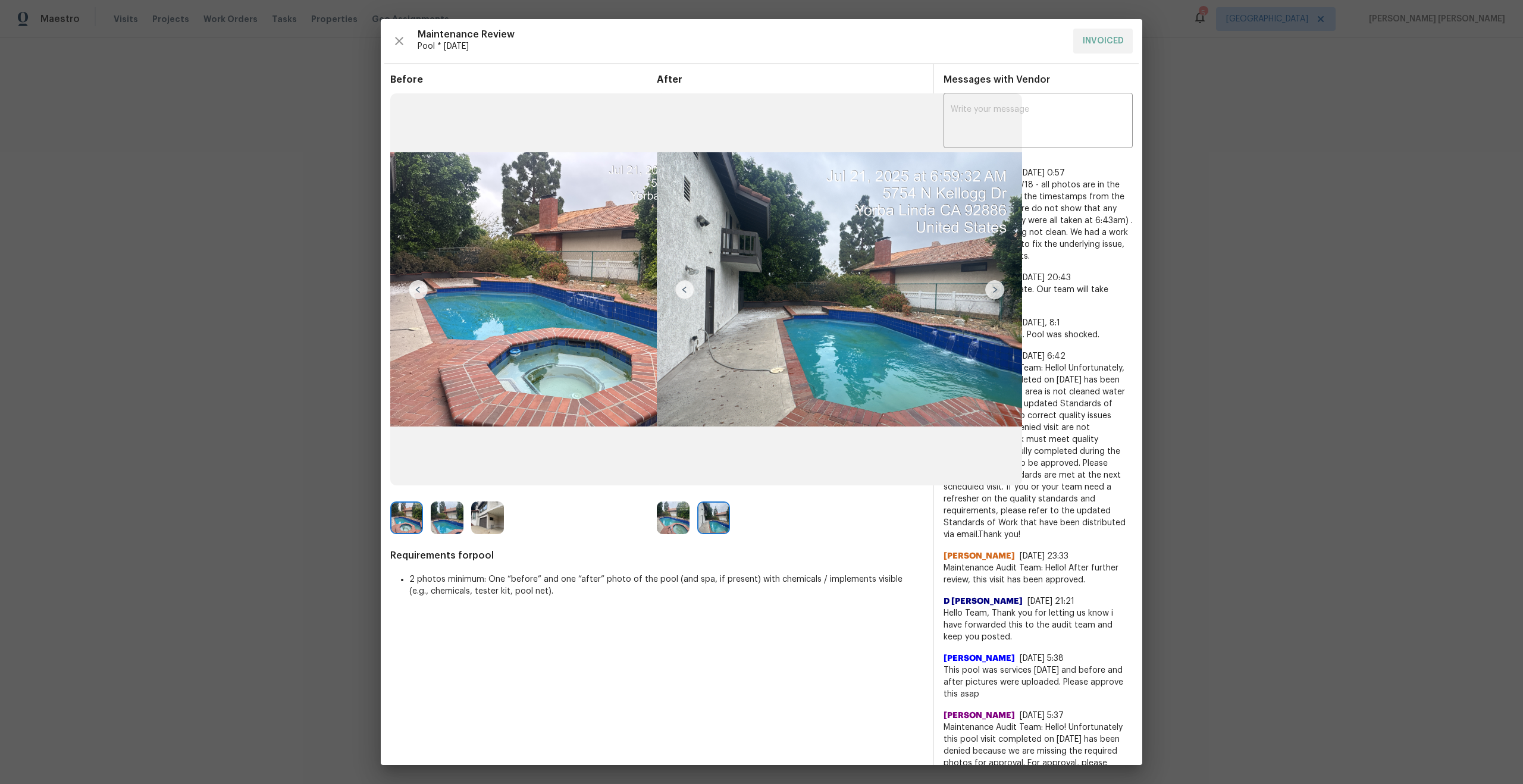
click at [894, 358] on img at bounding box center [839, 289] width 365 height 392
click at [863, 361] on img at bounding box center [839, 289] width 365 height 392
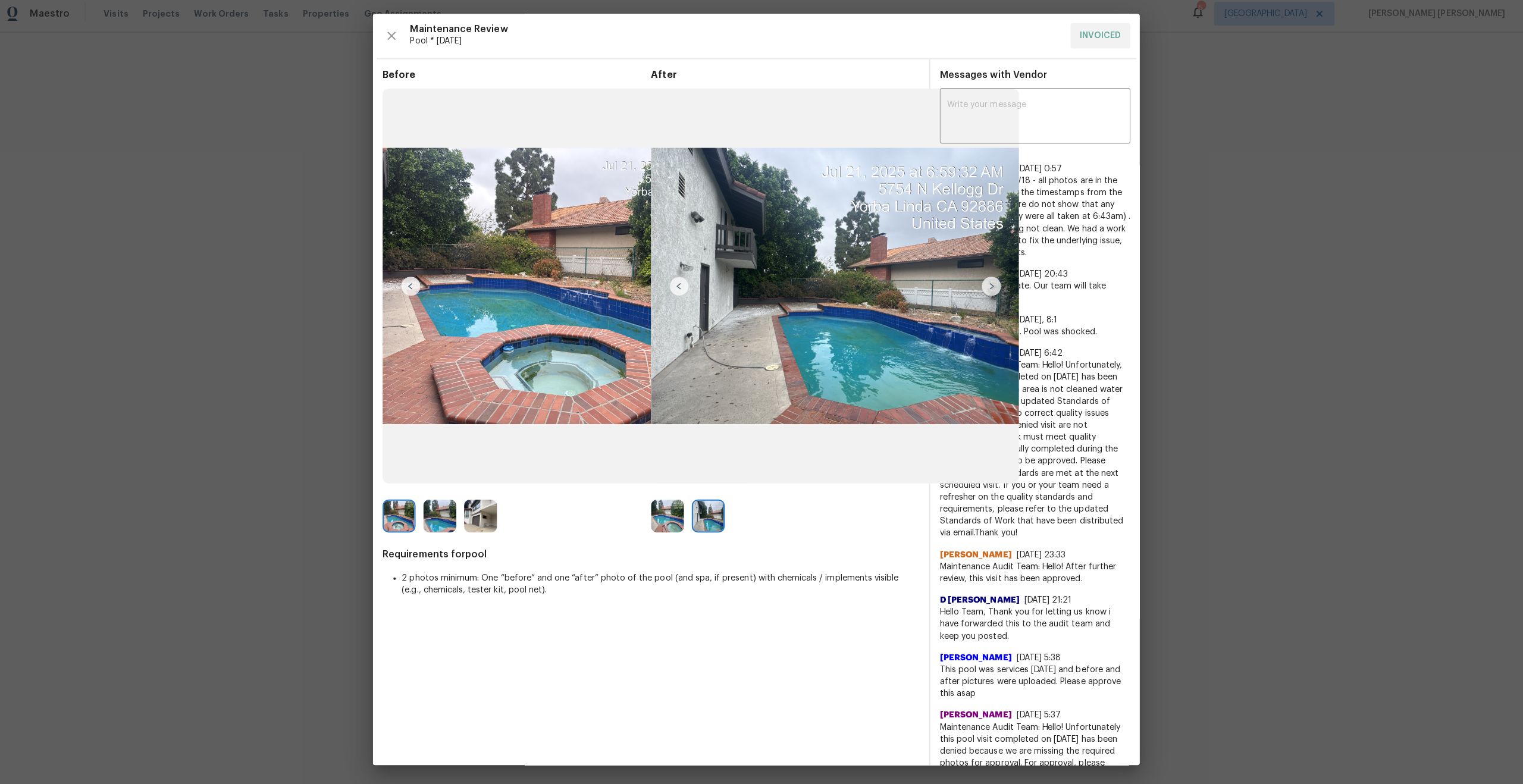
scroll to position [0, 0]
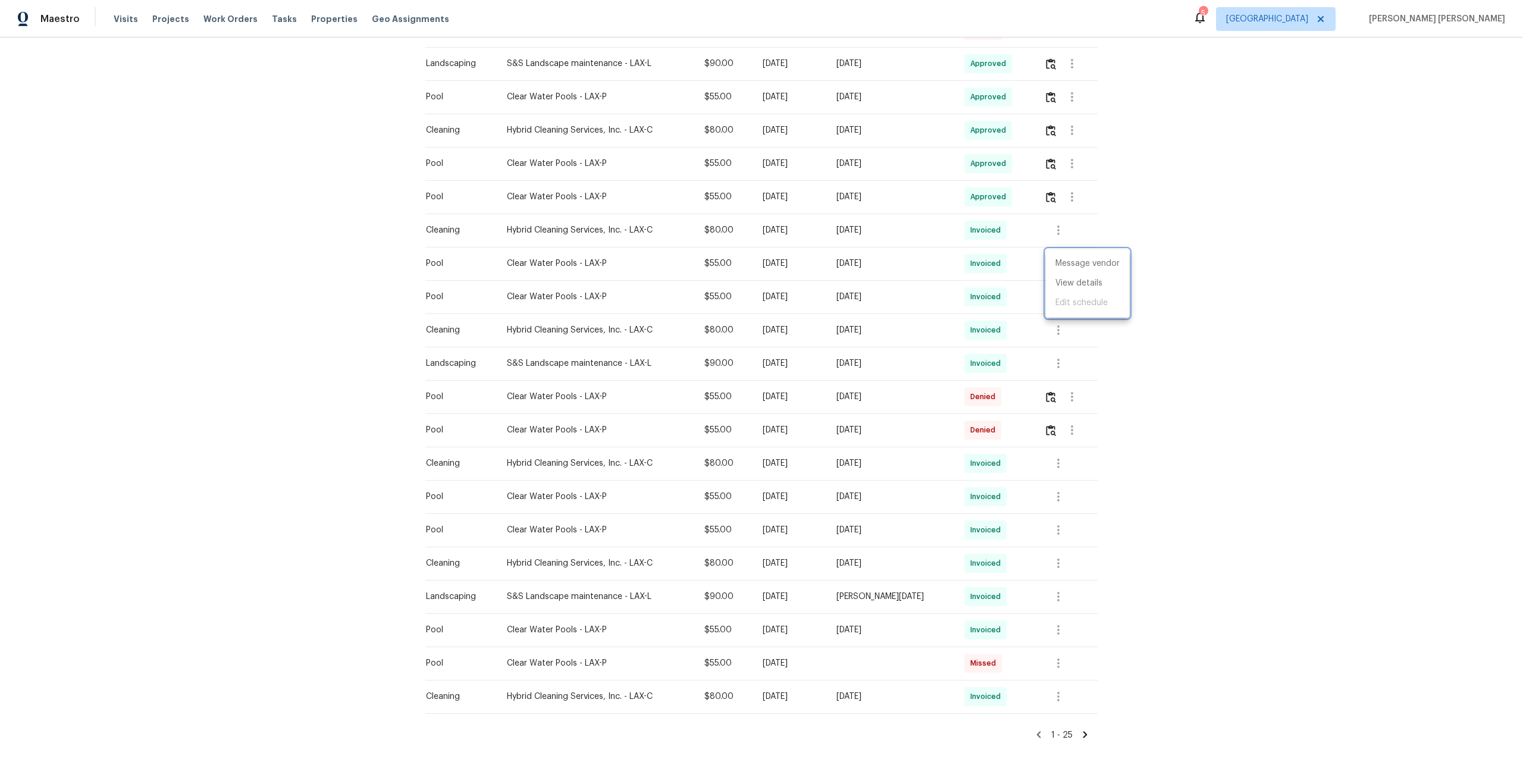
click at [1074, 165] on div at bounding box center [762, 392] width 1523 height 784
click at [1072, 195] on icon "button" at bounding box center [1072, 197] width 14 height 14
click at [1080, 211] on li "View details" at bounding box center [1101, 217] width 83 height 20
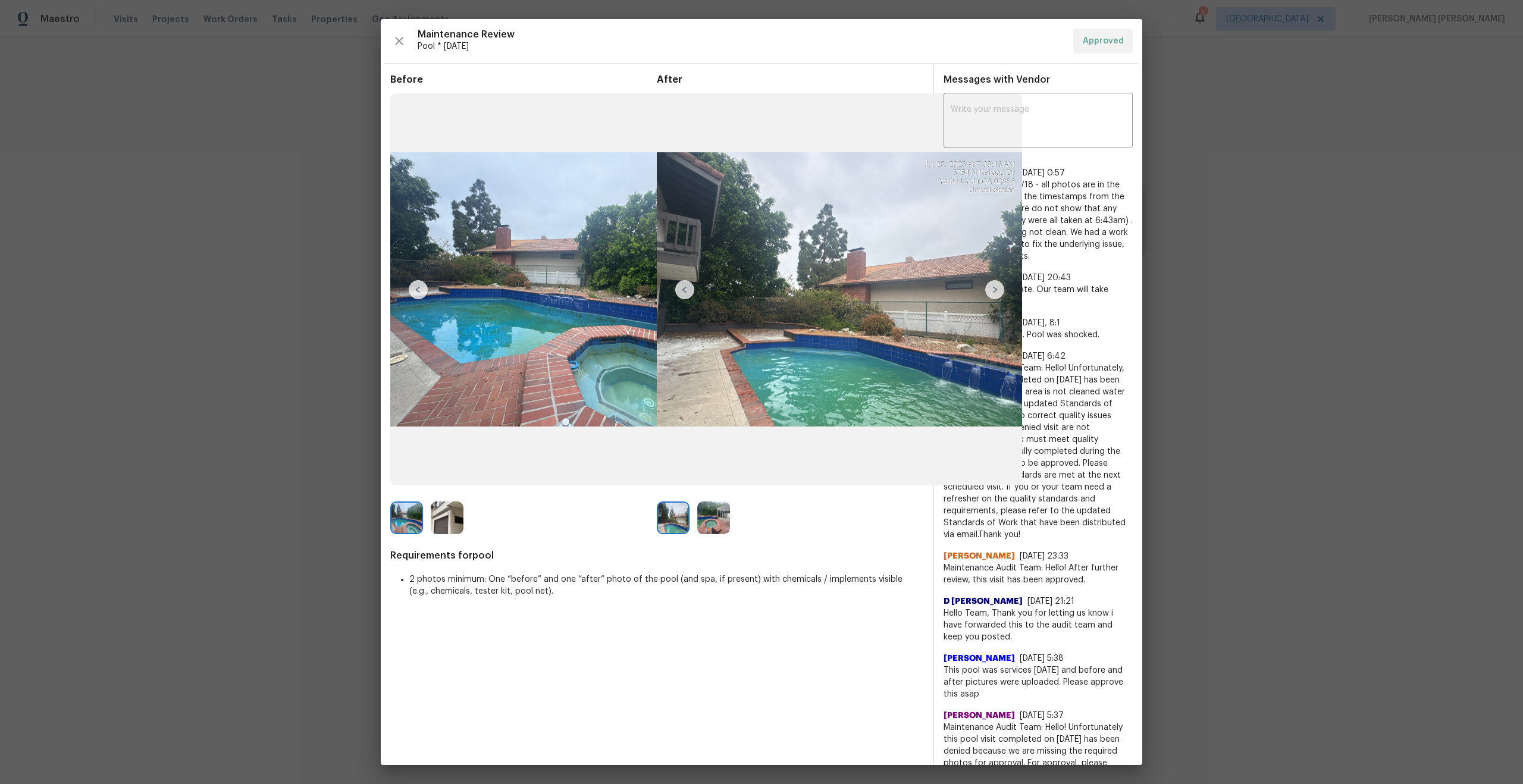
click at [994, 289] on img at bounding box center [994, 289] width 19 height 19
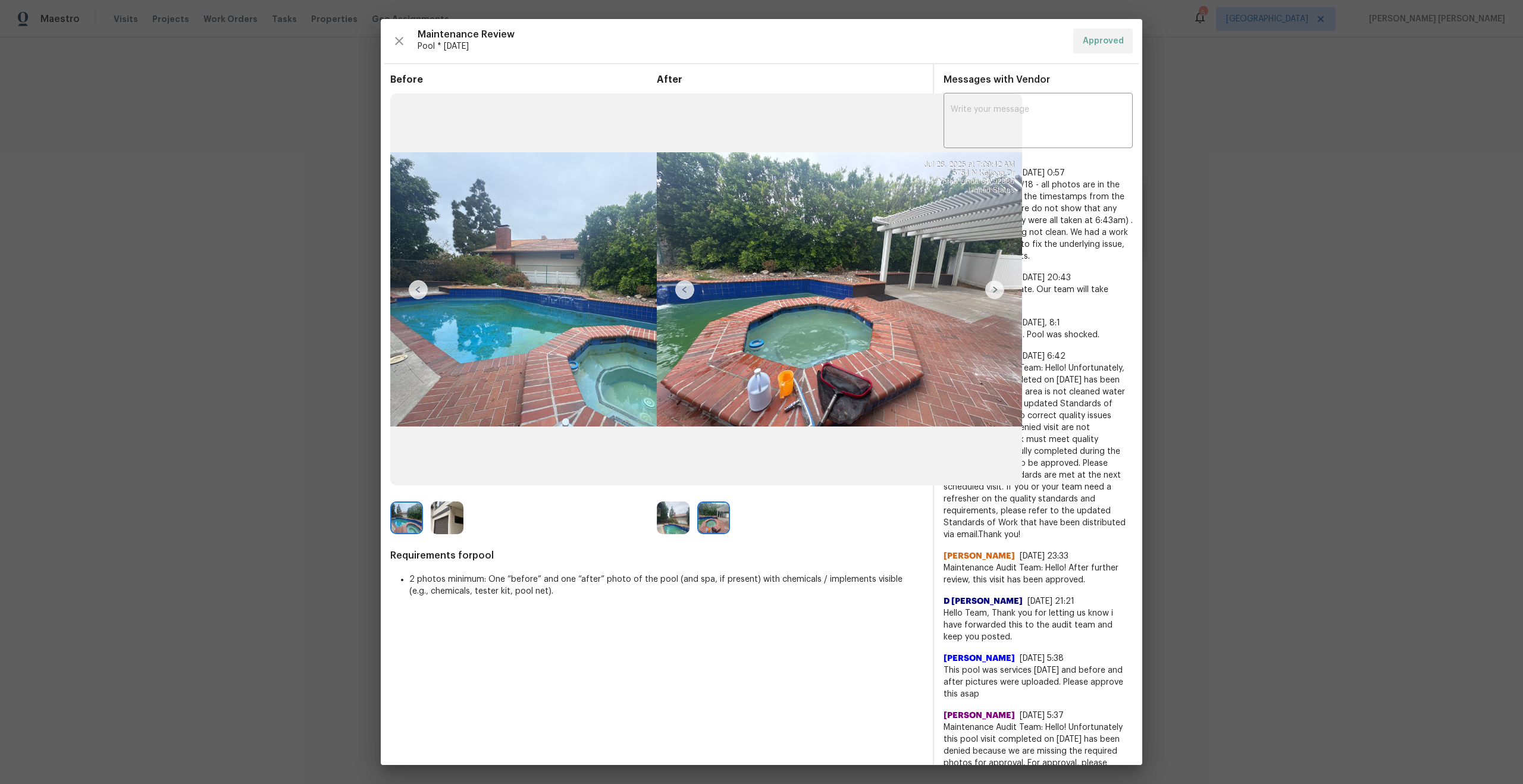
click at [717, 522] on img at bounding box center [713, 518] width 33 height 33
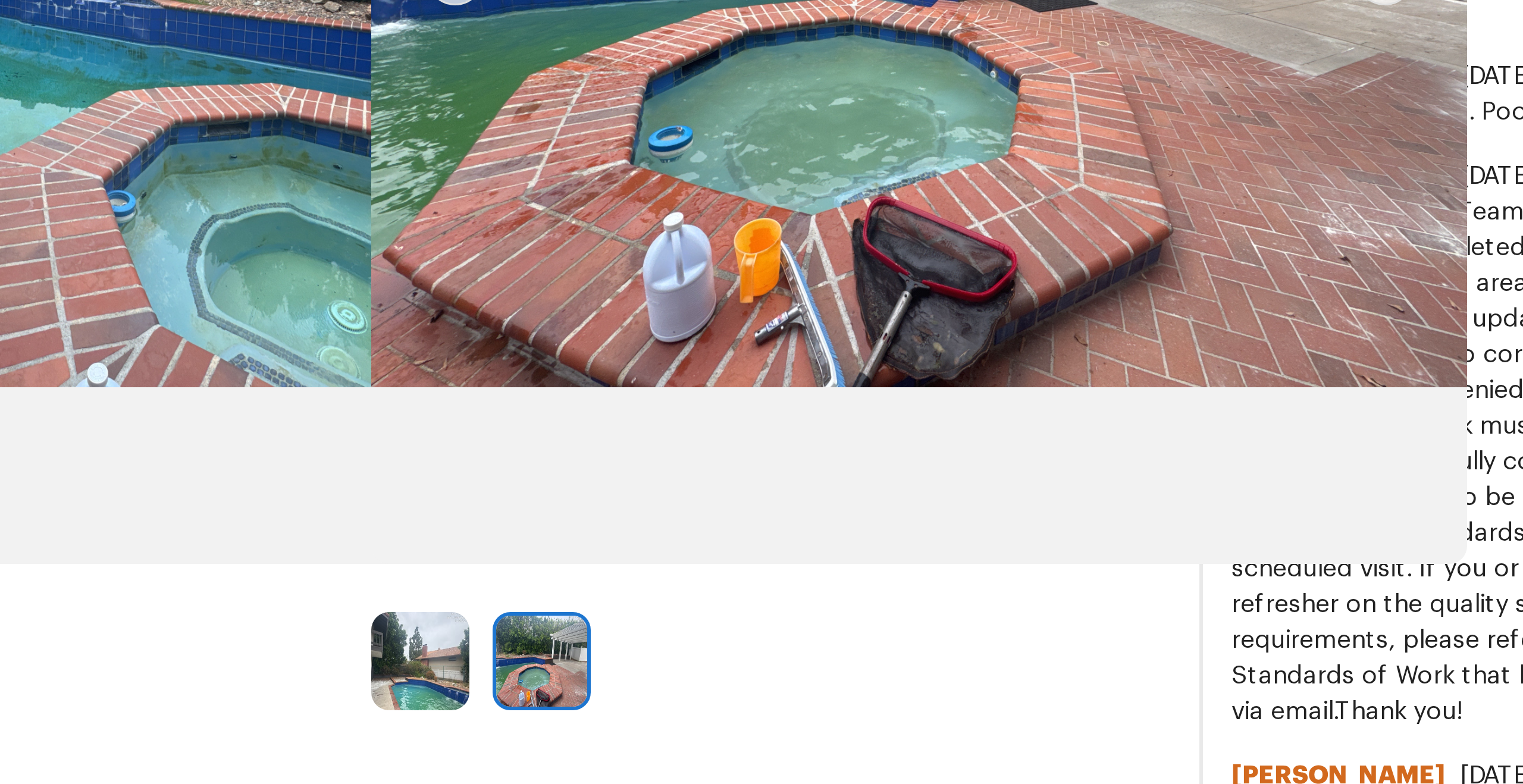
click at [676, 531] on img at bounding box center [673, 518] width 33 height 33
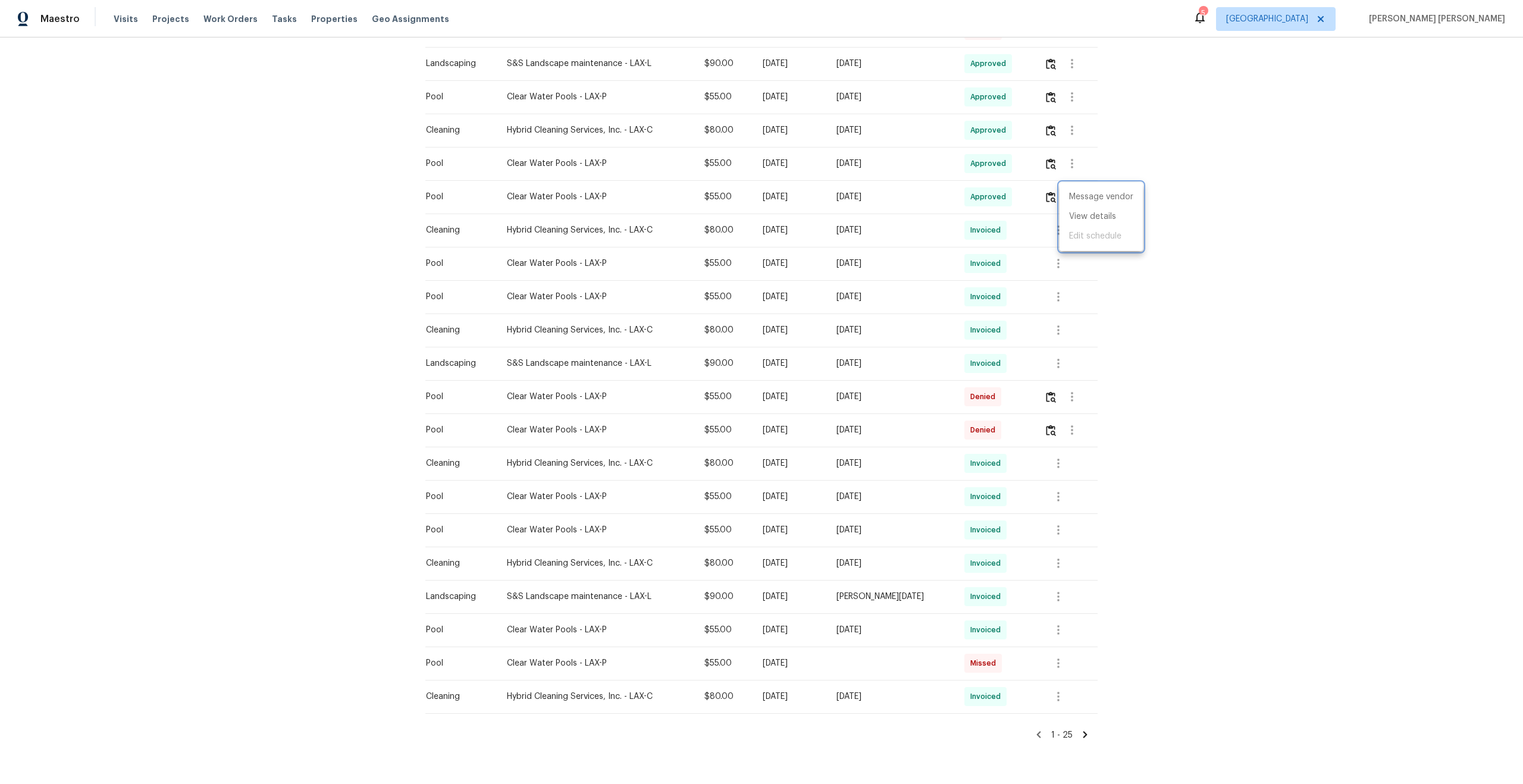
click at [1072, 160] on div at bounding box center [762, 392] width 1523 height 784
click at [1072, 160] on icon "button" at bounding box center [1072, 163] width 14 height 14
click at [1082, 180] on li "View details" at bounding box center [1101, 184] width 83 height 20
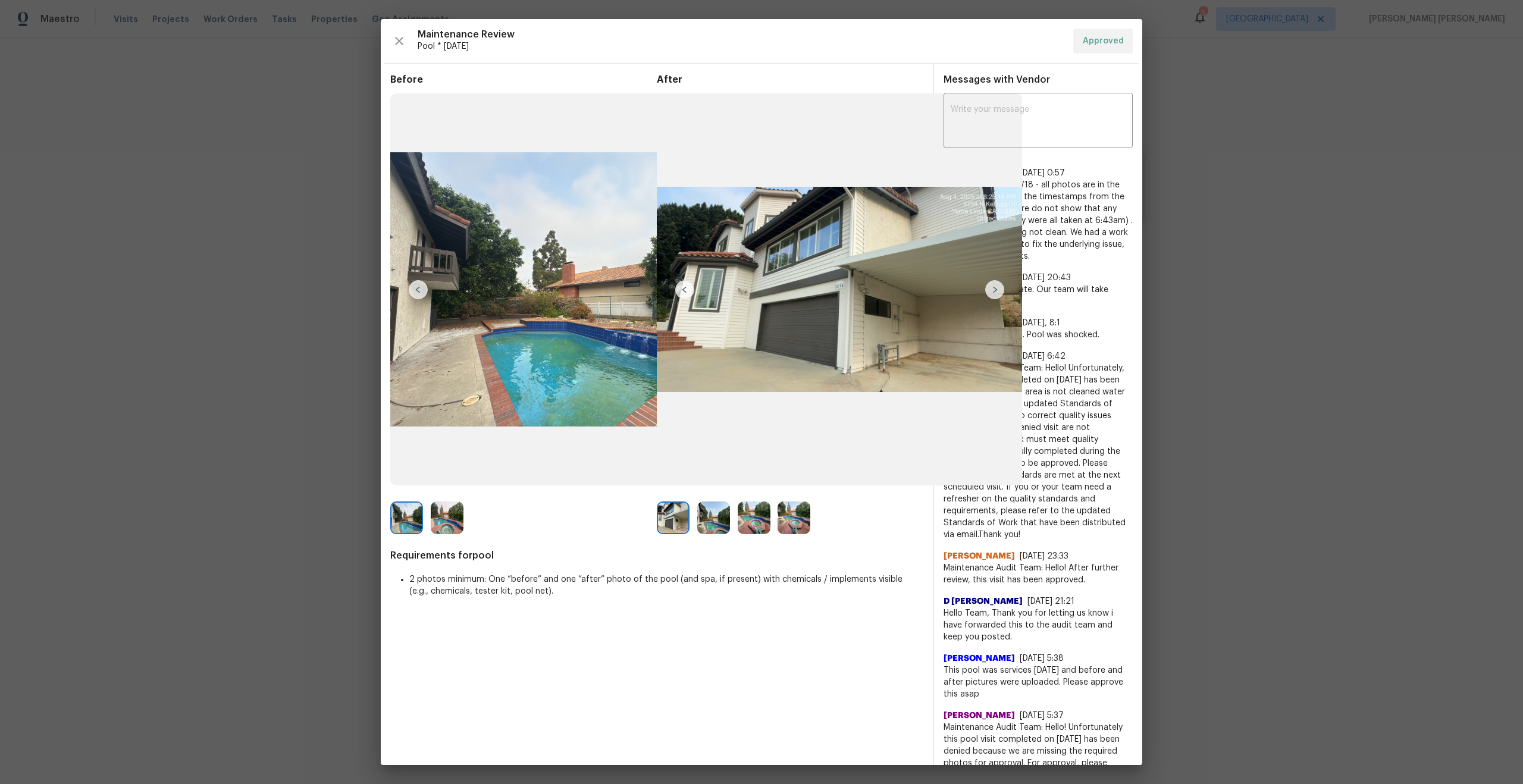
click at [755, 515] on img at bounding box center [754, 518] width 33 height 33
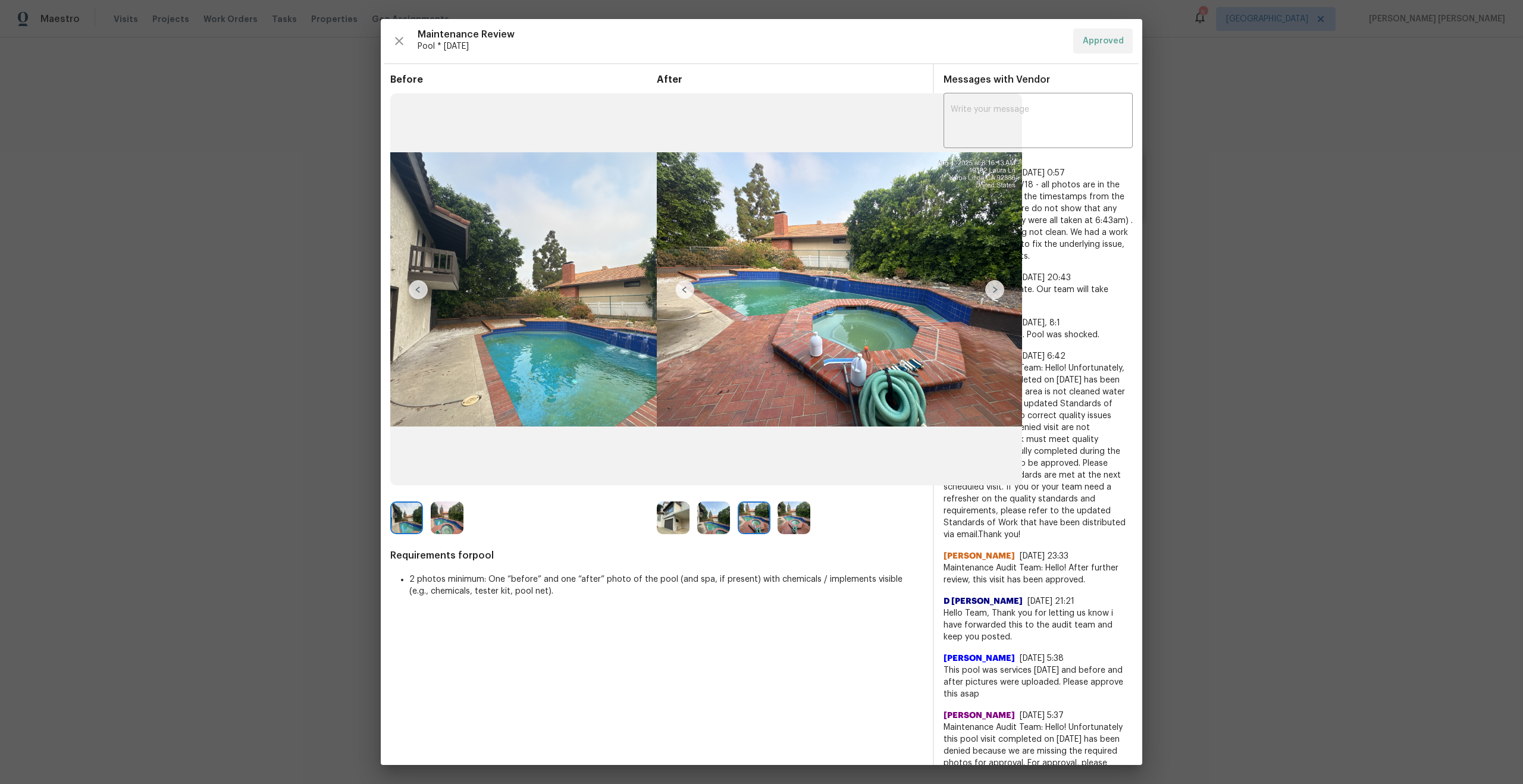
click at [715, 521] on img at bounding box center [713, 518] width 33 height 33
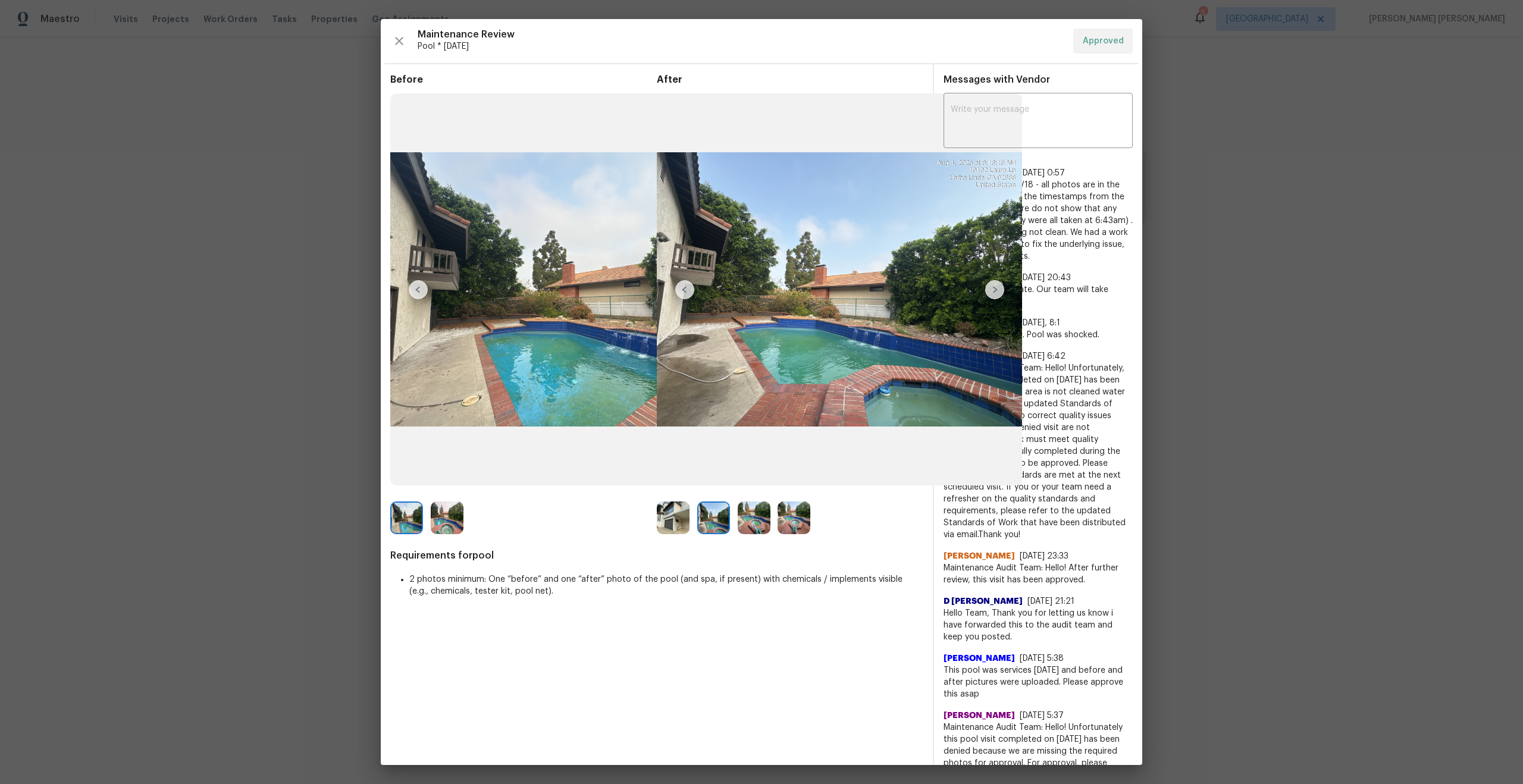
click at [789, 517] on img at bounding box center [794, 518] width 33 height 33
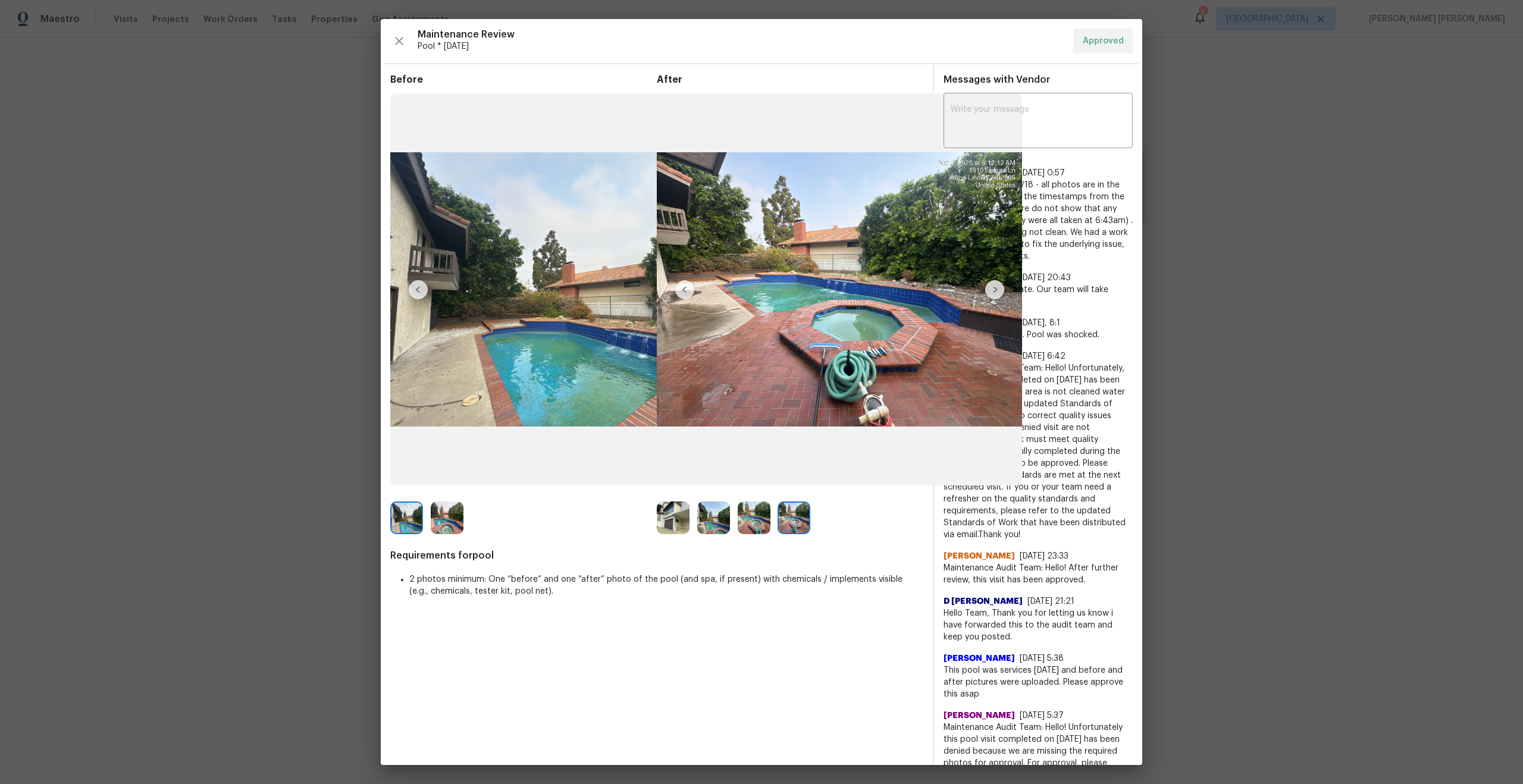
click at [444, 519] on img at bounding box center [447, 518] width 33 height 33
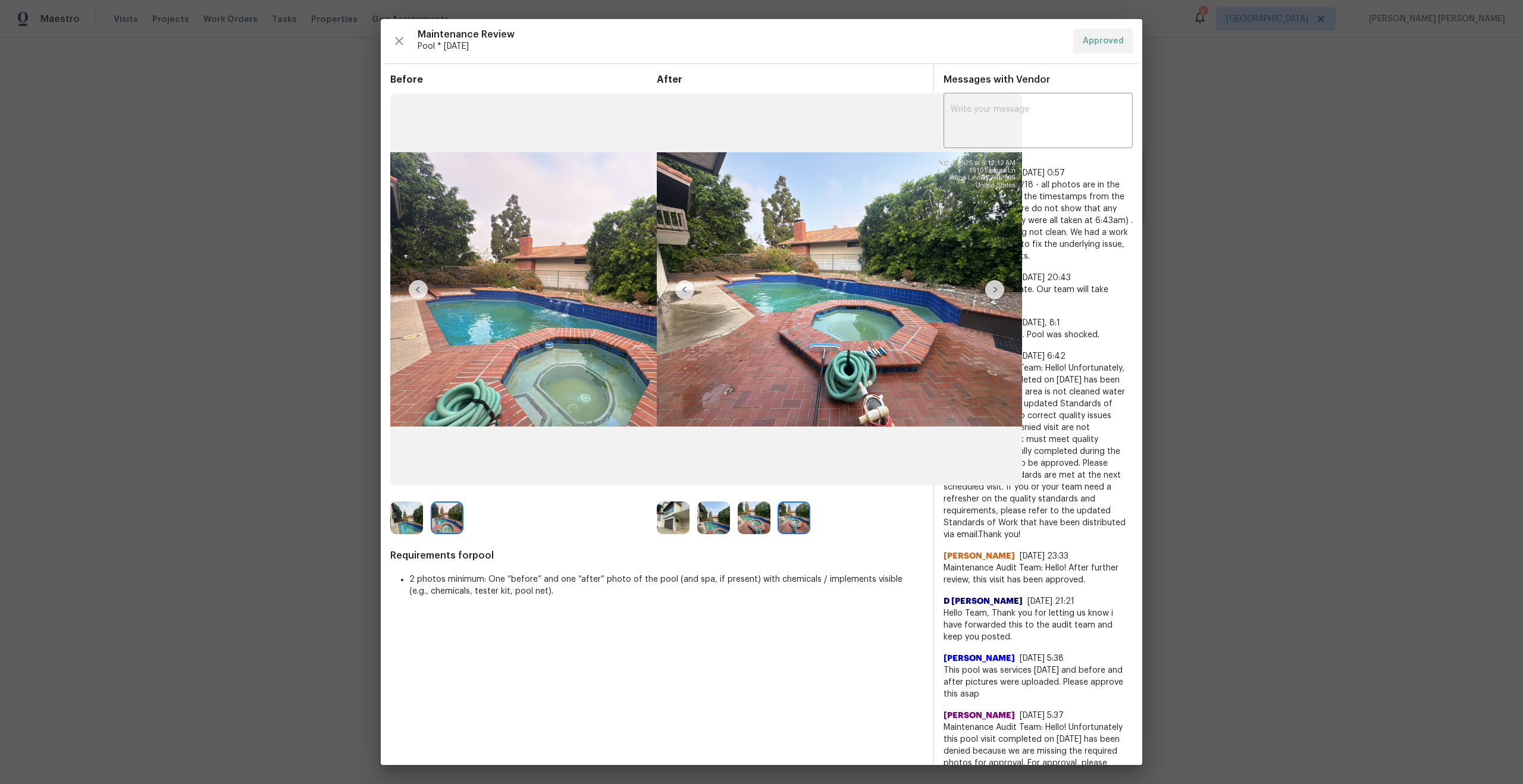
click at [719, 523] on img at bounding box center [713, 518] width 33 height 33
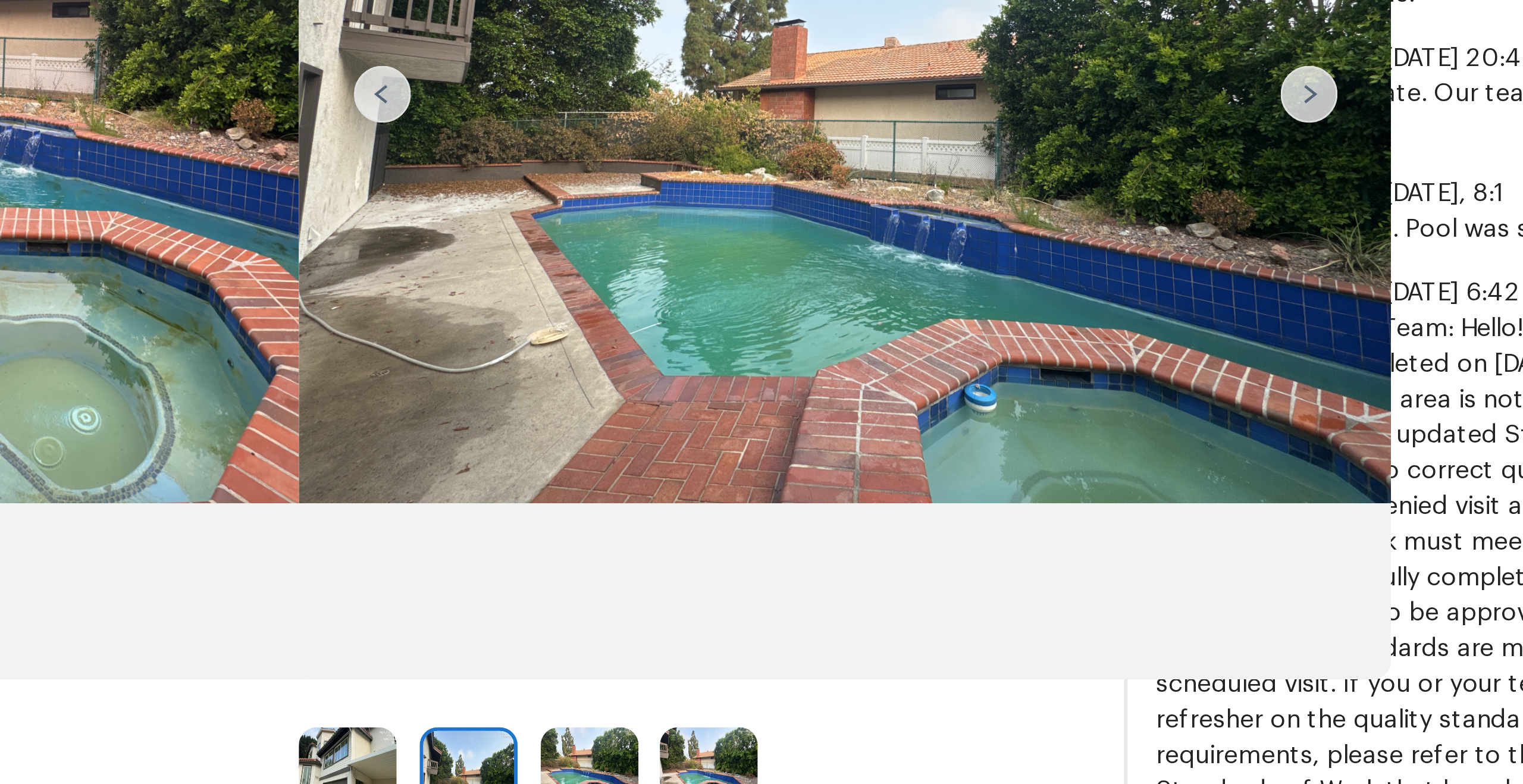
click at [785, 362] on img at bounding box center [839, 289] width 365 height 392
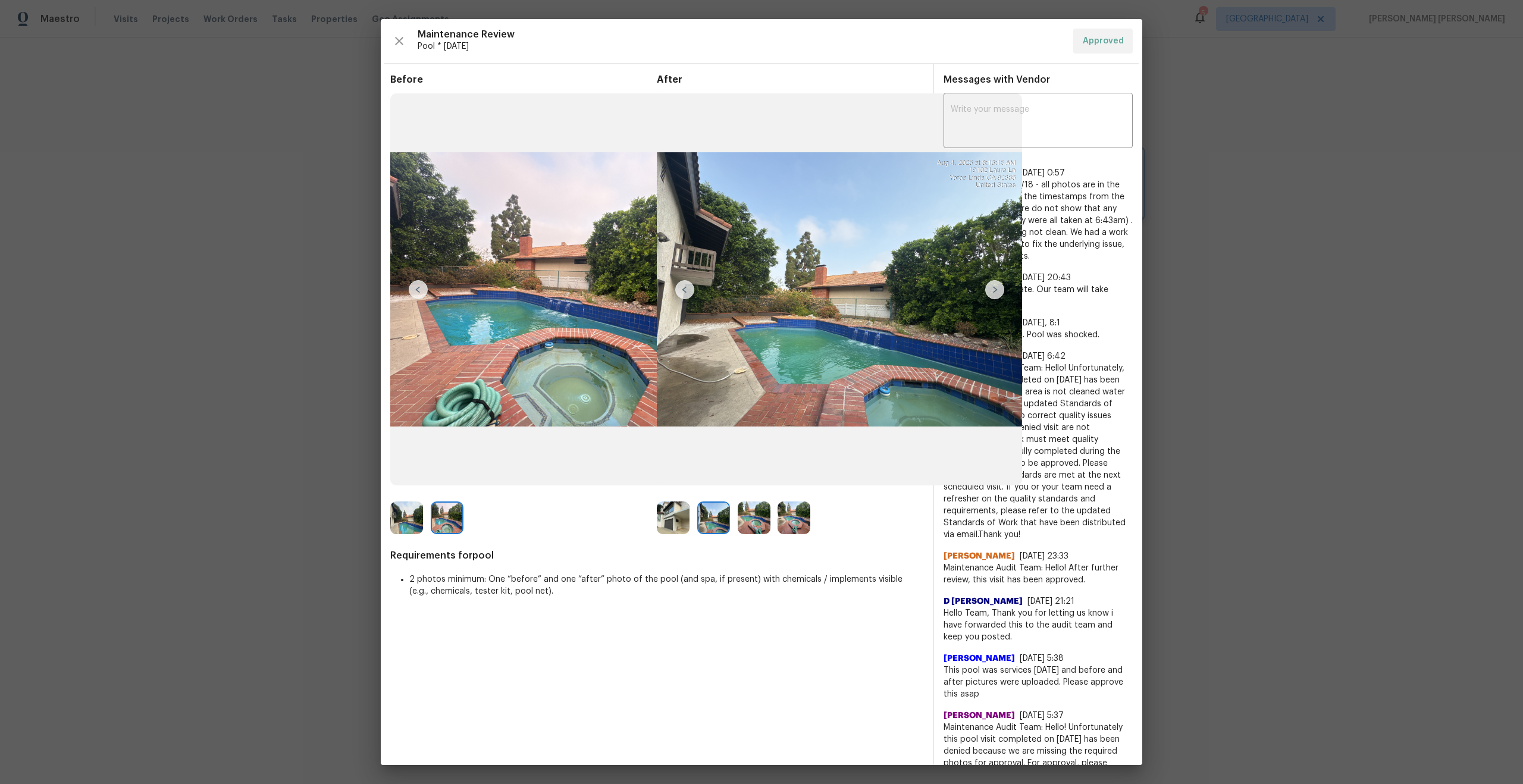
click at [237, 311] on div at bounding box center [762, 392] width 1523 height 784
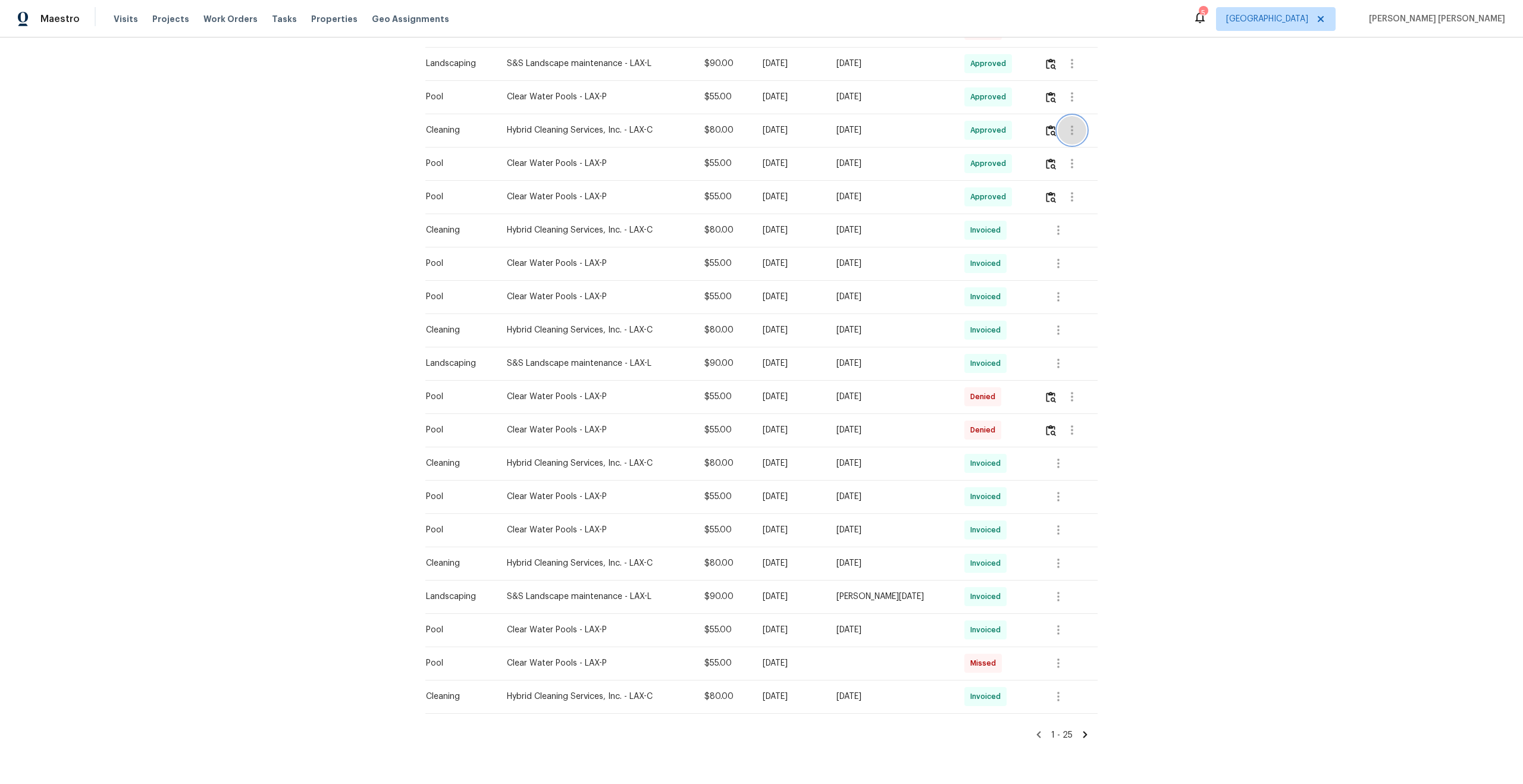
click at [1073, 128] on icon "button" at bounding box center [1072, 130] width 2 height 9
click at [1082, 150] on li "View details" at bounding box center [1101, 150] width 83 height 20
click at [1074, 99] on div at bounding box center [762, 392] width 1523 height 784
click at [1074, 99] on icon "button" at bounding box center [1072, 97] width 14 height 14
click at [1087, 120] on li "View details" at bounding box center [1101, 117] width 83 height 20
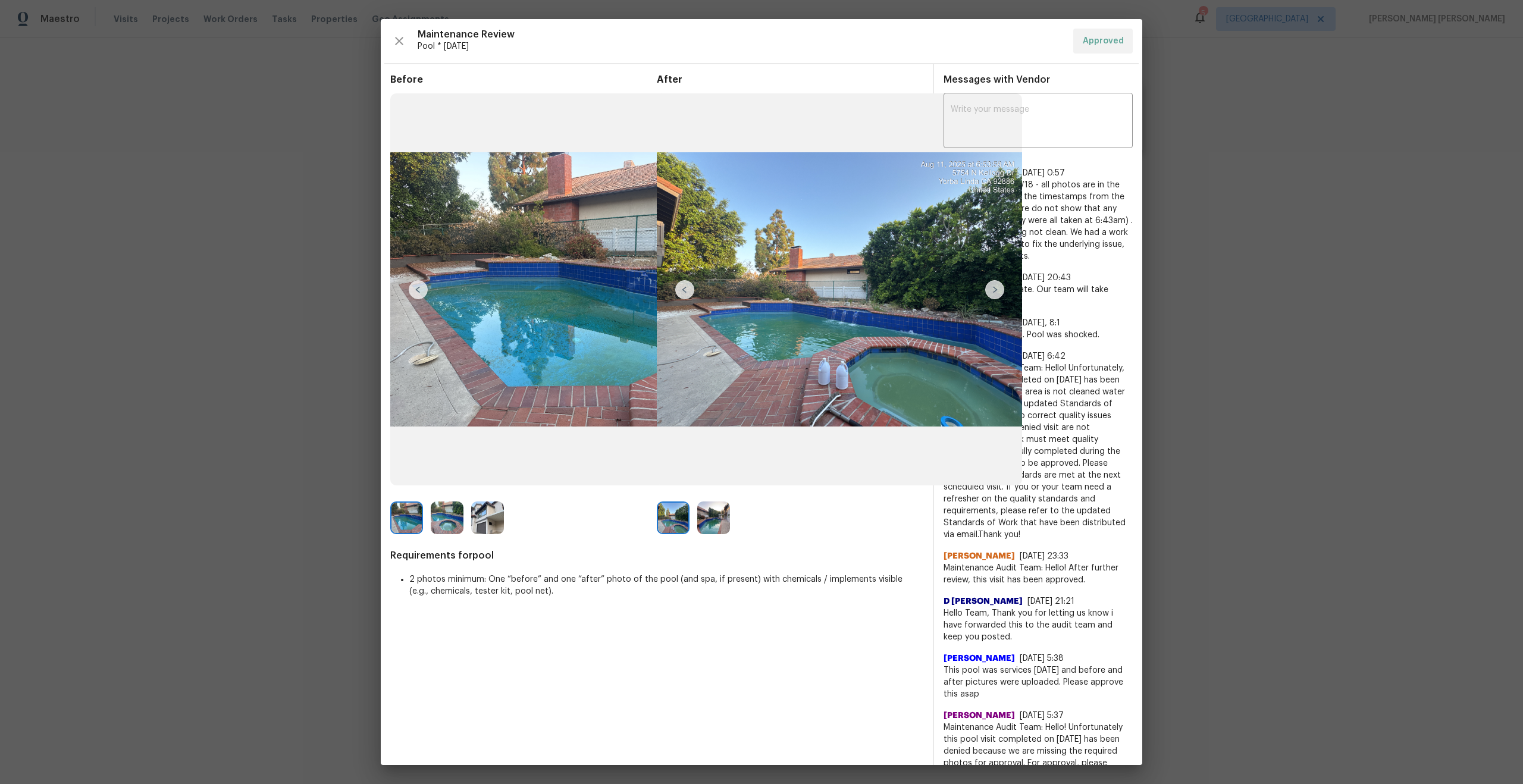
click at [713, 524] on img at bounding box center [713, 518] width 33 height 33
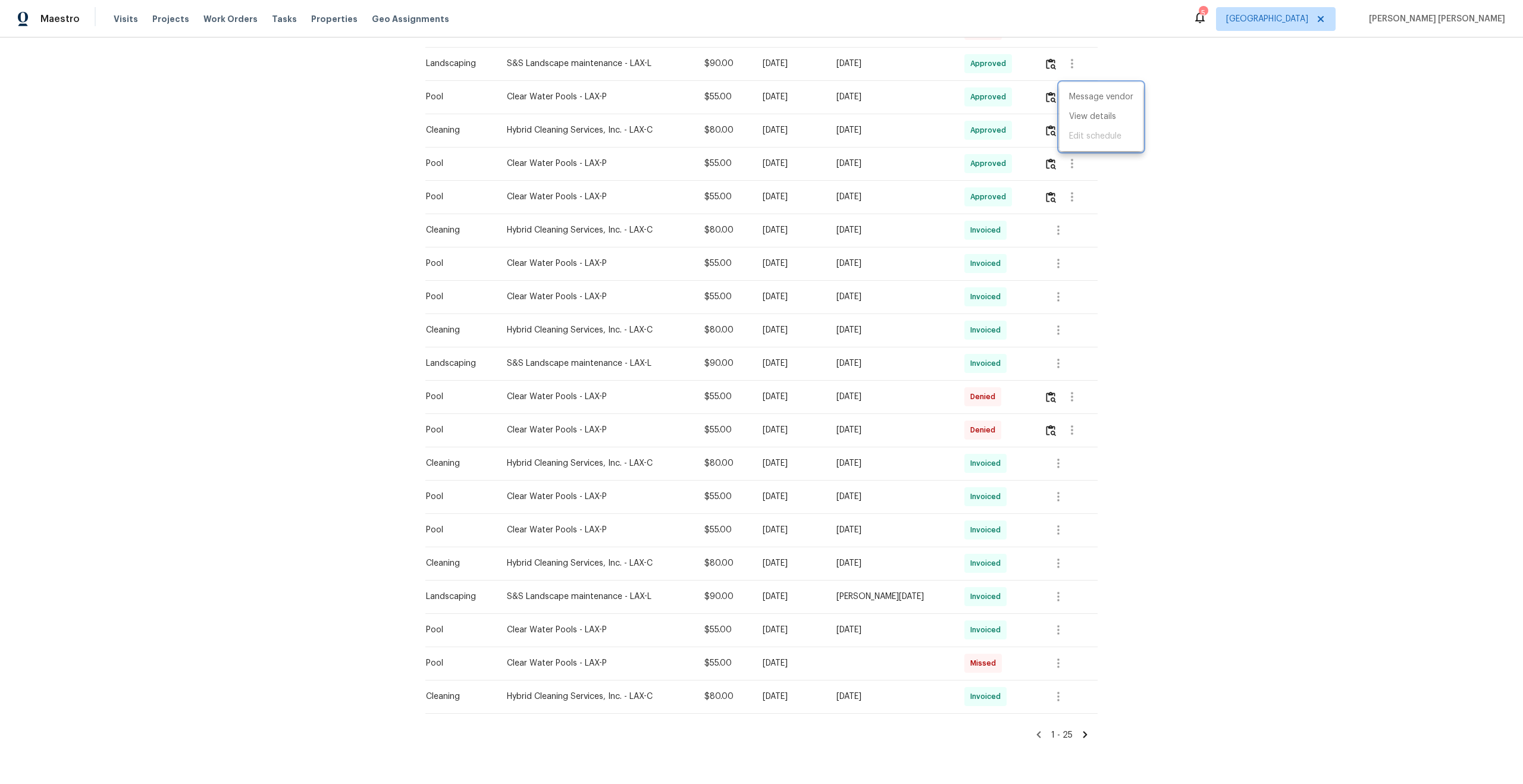
click at [336, 347] on div at bounding box center [762, 392] width 1523 height 784
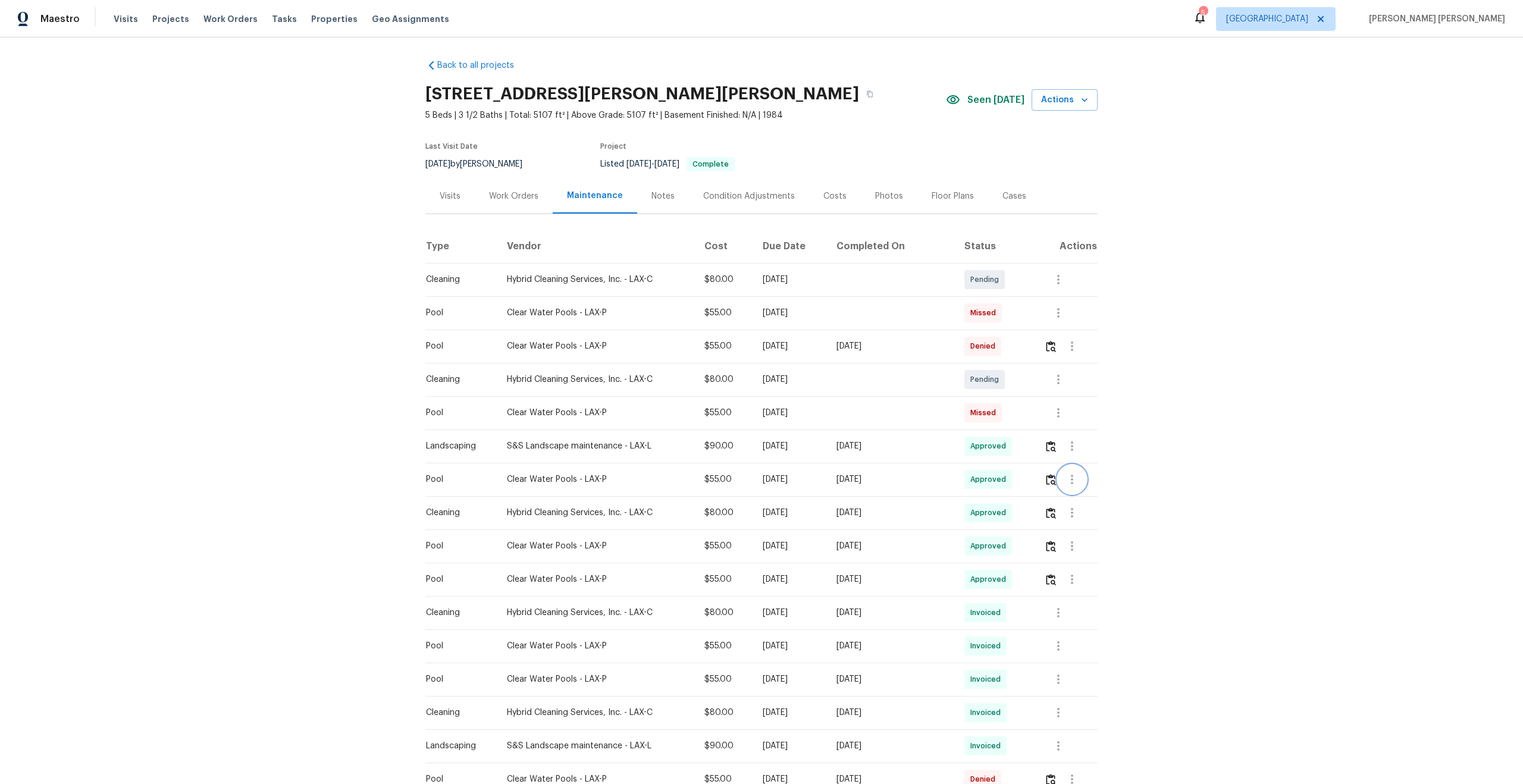
scroll to position [43, 0]
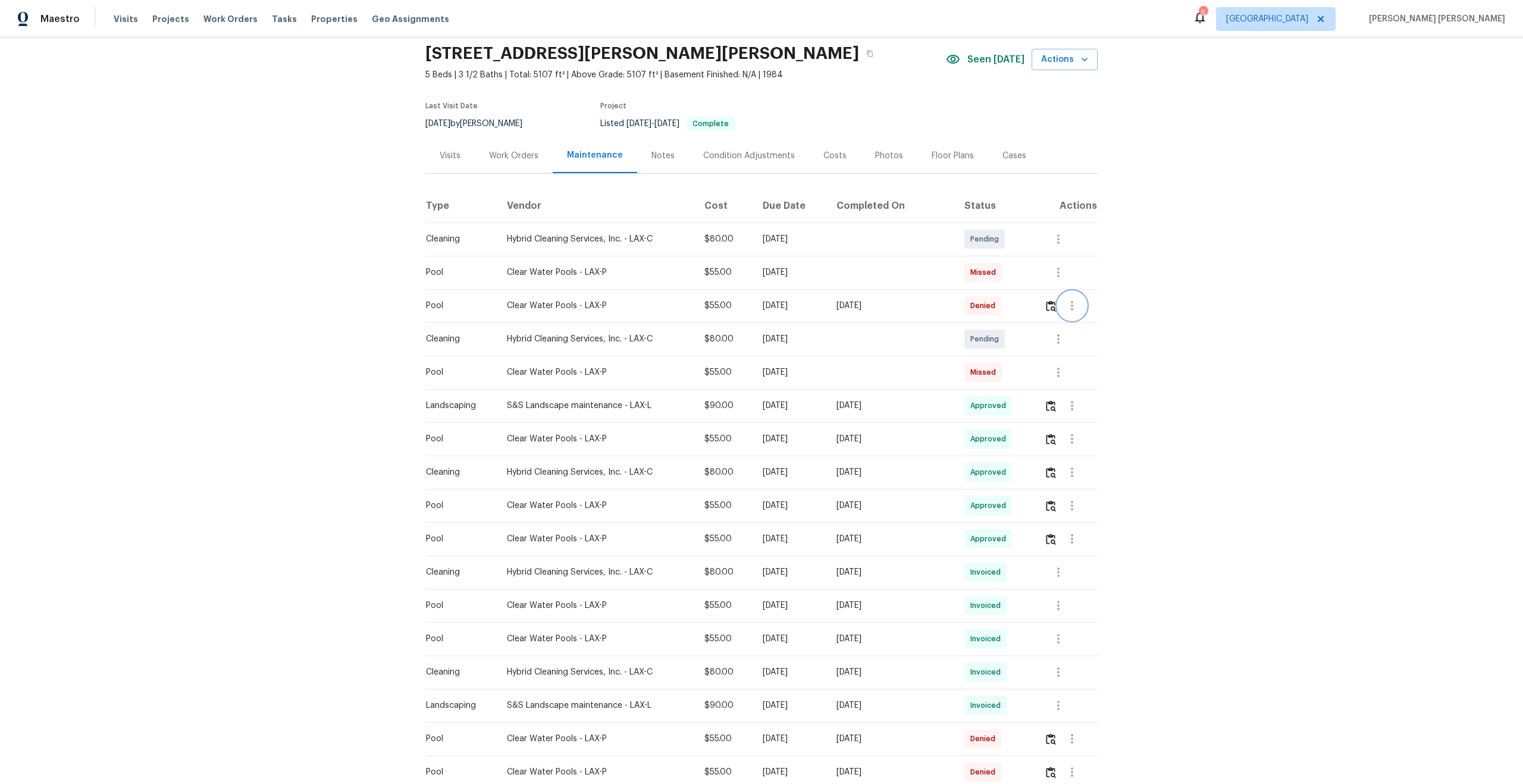
click at [1076, 311] on icon "button" at bounding box center [1072, 306] width 14 height 14
click at [1085, 324] on li "View details" at bounding box center [1101, 326] width 83 height 20
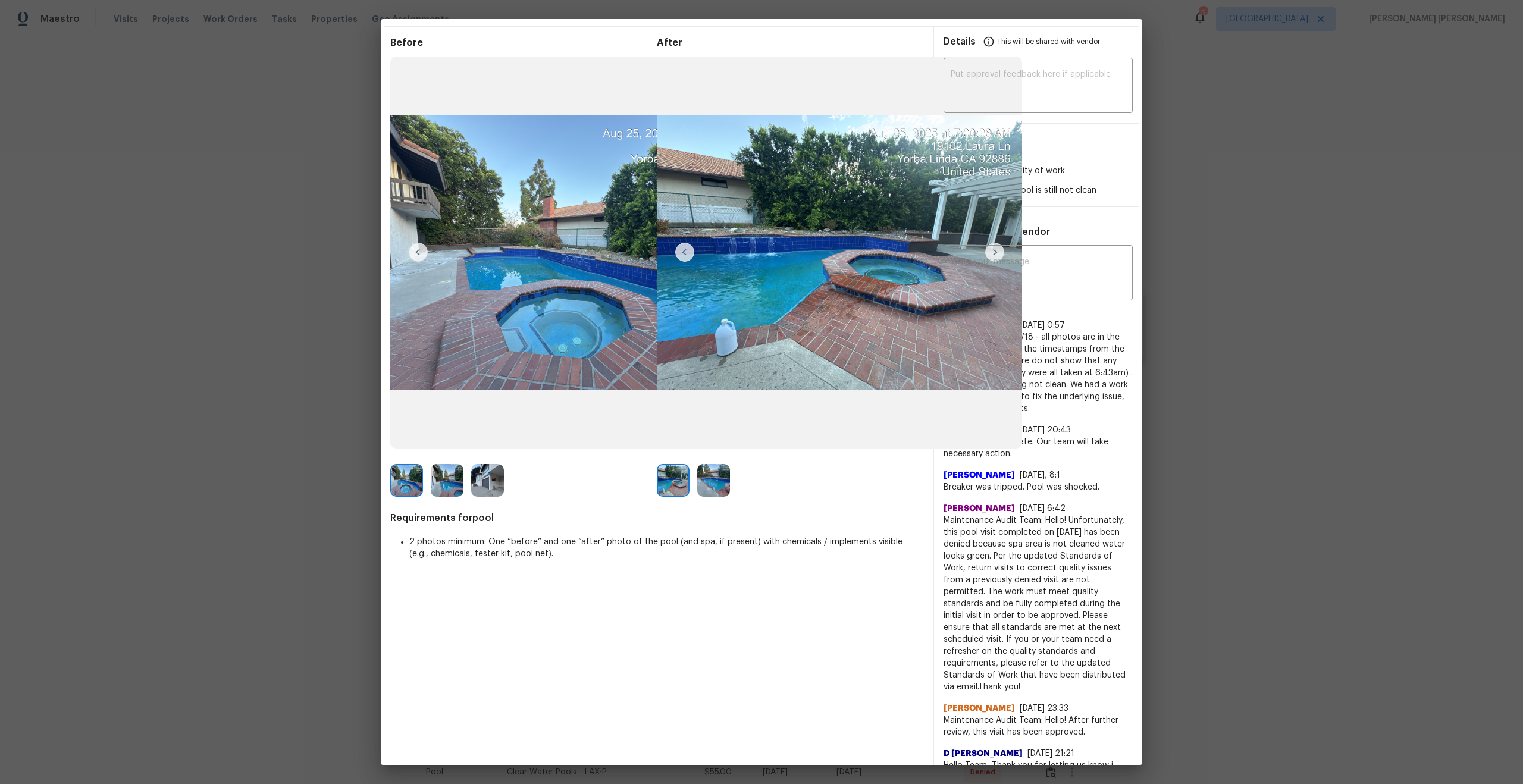
scroll to position [37, 0]
click at [1060, 365] on span "Hello! For week of 8/18 - all photos are in the before section, and the timesta…" at bounding box center [1038, 373] width 189 height 83
copy span "Hello! For week of 8/18 - all photos are in the before section, and the timesta…"
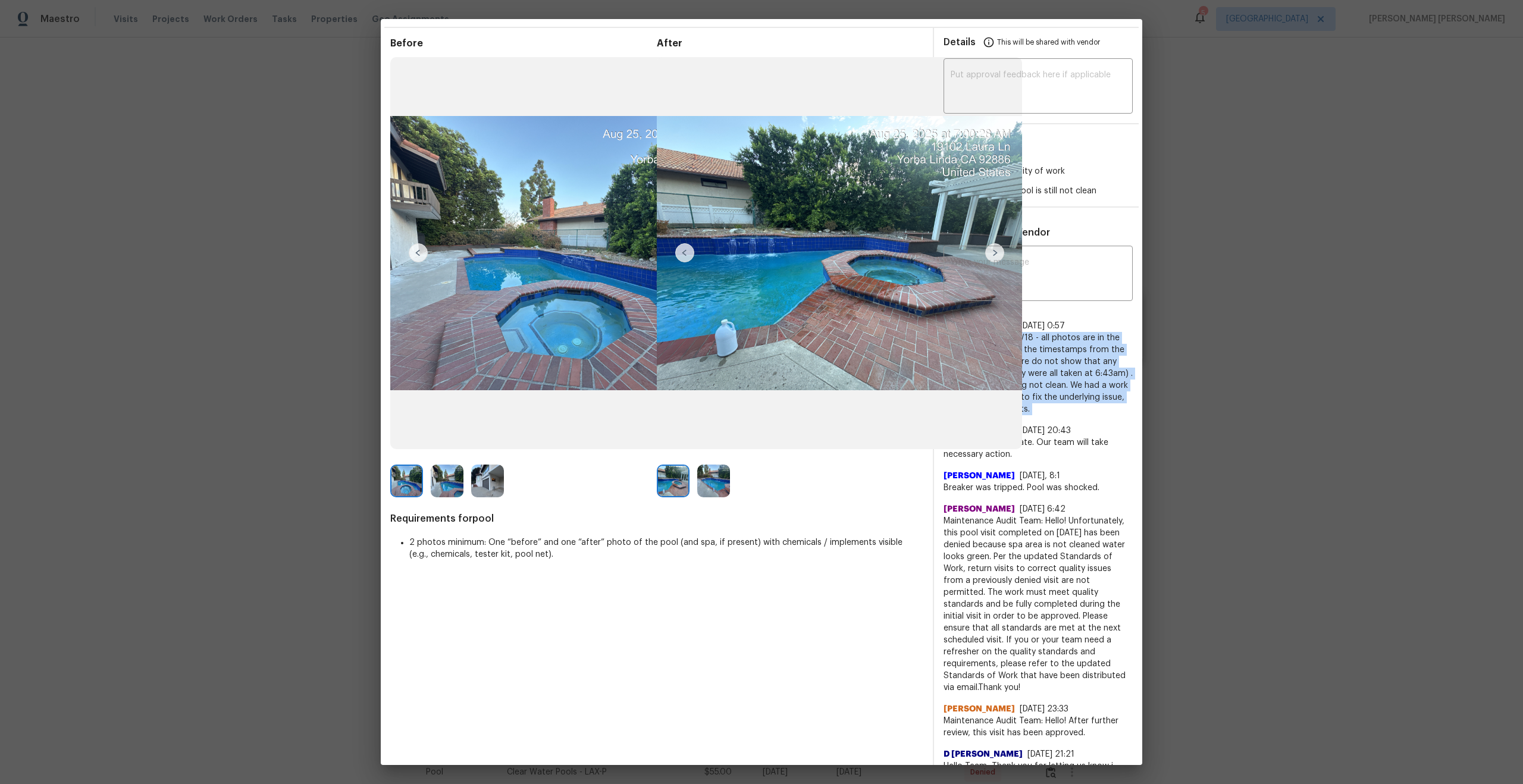
click at [1038, 324] on span "8/26/25, 0:57" at bounding box center [1043, 326] width 45 height 9
copy span "8/26/25, 0:57"
click at [1037, 328] on span "8/26/25, 0:57" at bounding box center [1043, 326] width 45 height 9
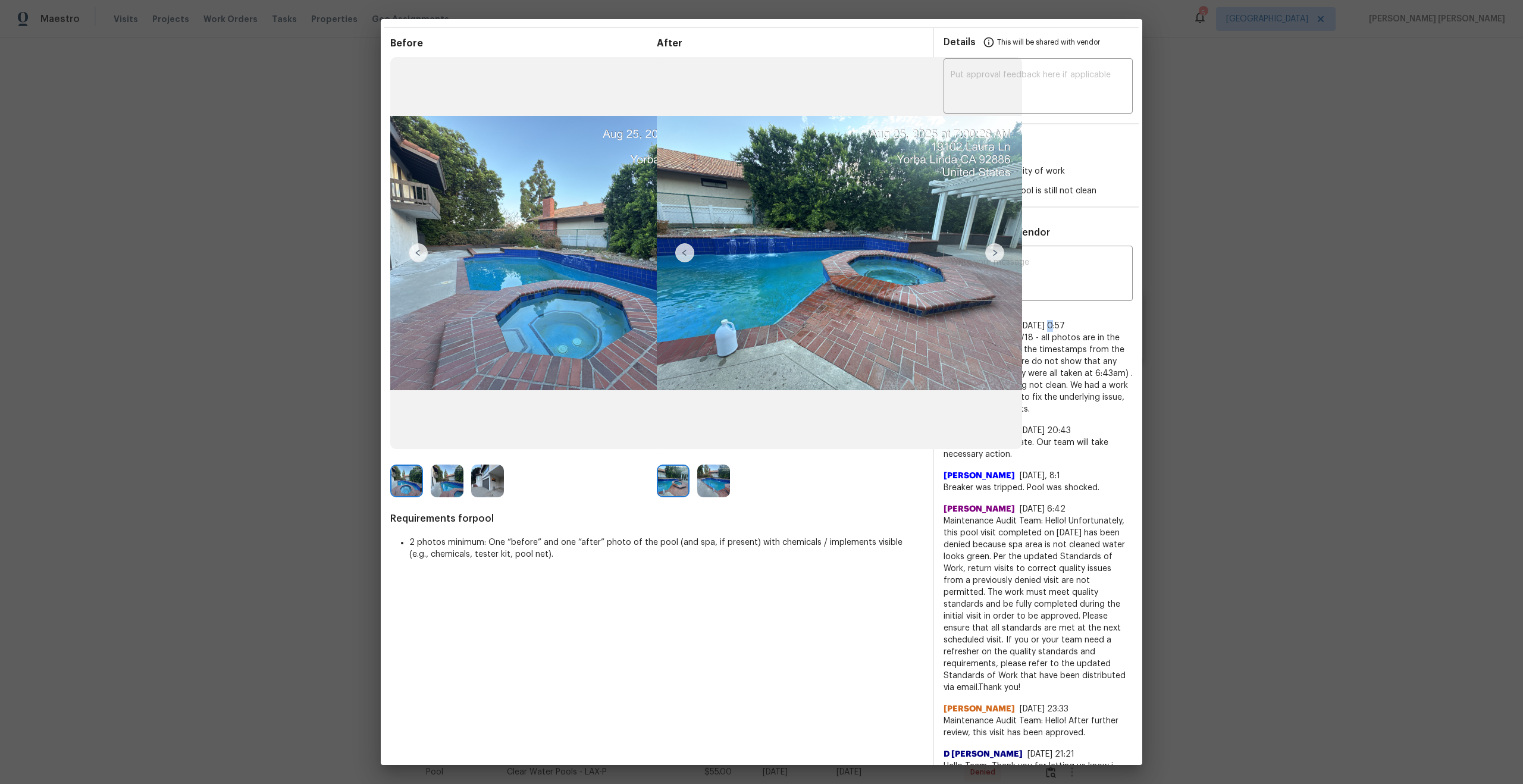
click at [1037, 328] on span "8/26/25, 0:57" at bounding box center [1043, 326] width 45 height 9
click at [1069, 320] on div "Natalie Woods 8/26/25, 0:57" at bounding box center [1038, 326] width 189 height 12
drag, startPoint x: 1069, startPoint y: 320, endPoint x: 1027, endPoint y: 309, distance: 43.4
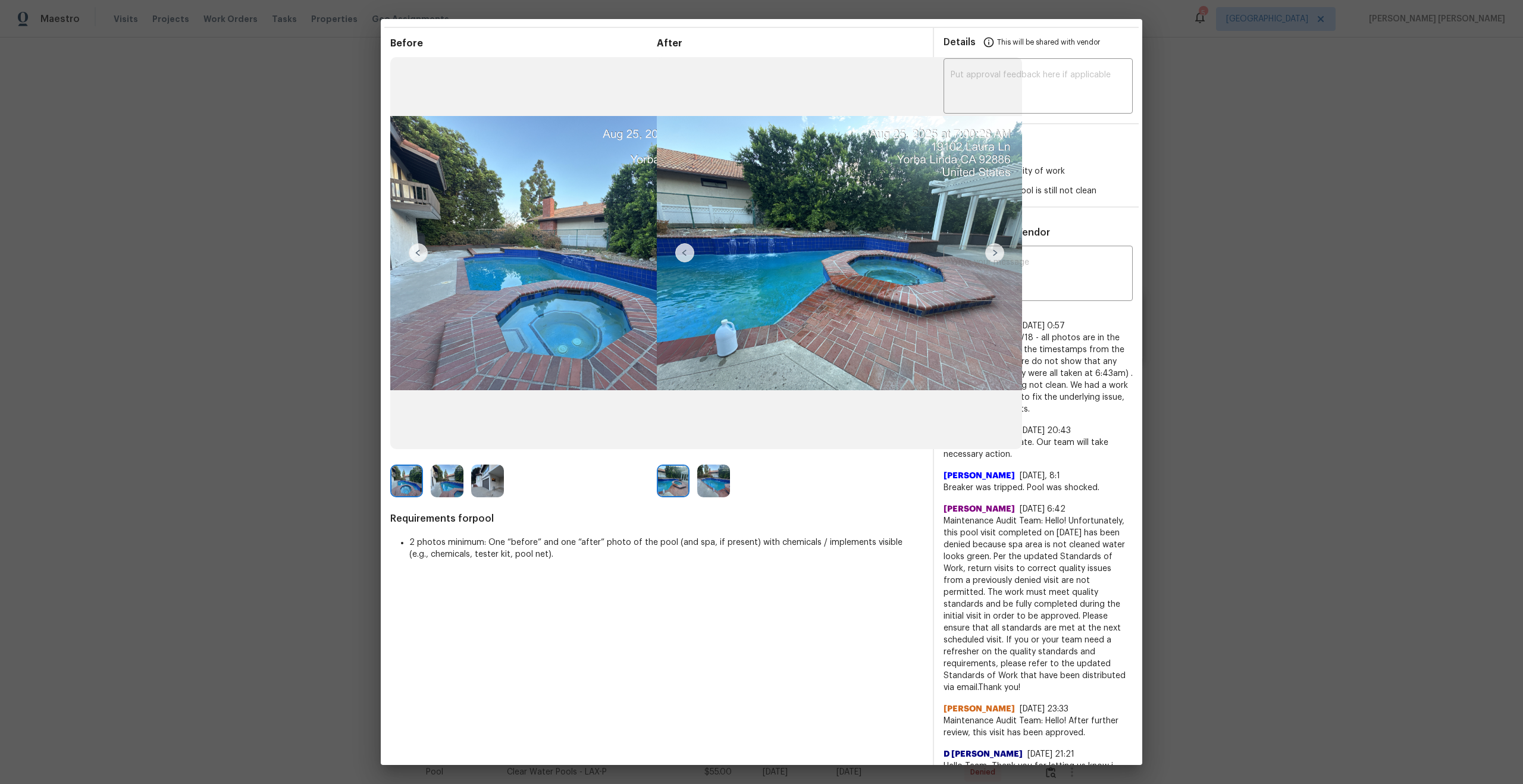
copy div "​ Natalie Woods 8/26/25, 0:57"
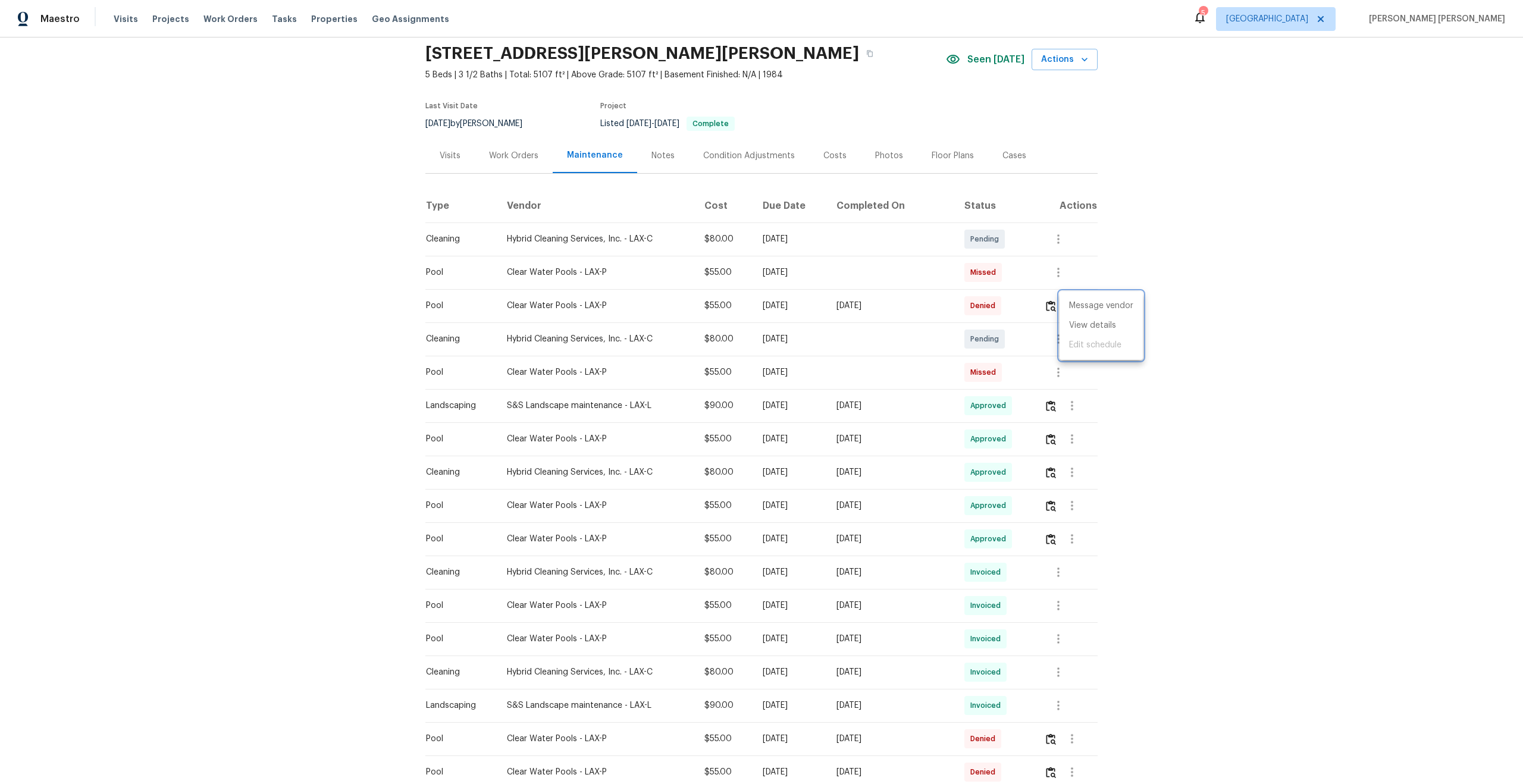
click at [830, 436] on div at bounding box center [762, 392] width 1523 height 784
click at [800, 441] on div "Mon, Aug 11 2025" at bounding box center [791, 438] width 55 height 12
click at [1072, 436] on icon "button" at bounding box center [1072, 439] width 14 height 14
click at [1087, 455] on li "View details" at bounding box center [1101, 459] width 83 height 20
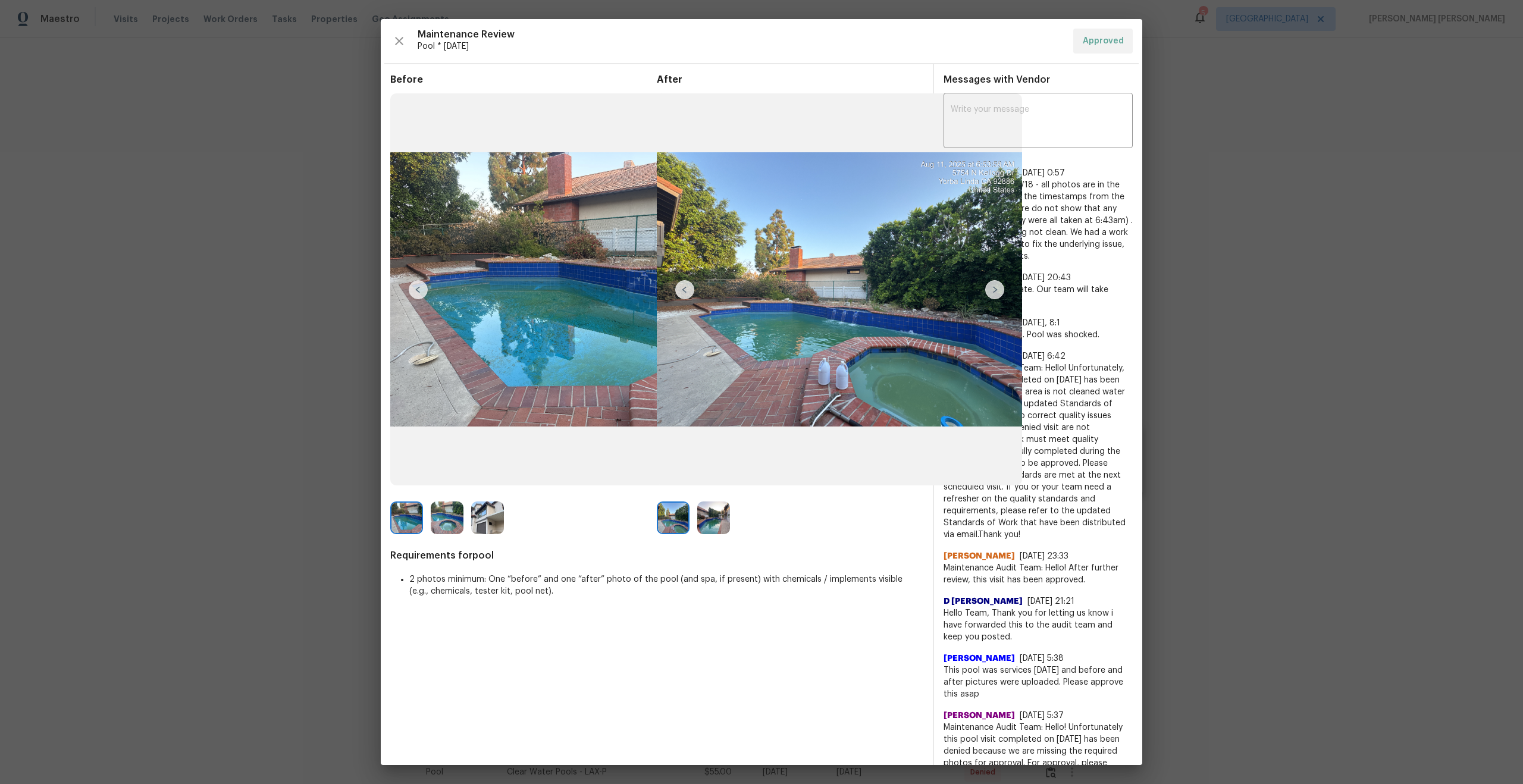
click at [719, 517] on img at bounding box center [713, 518] width 33 height 33
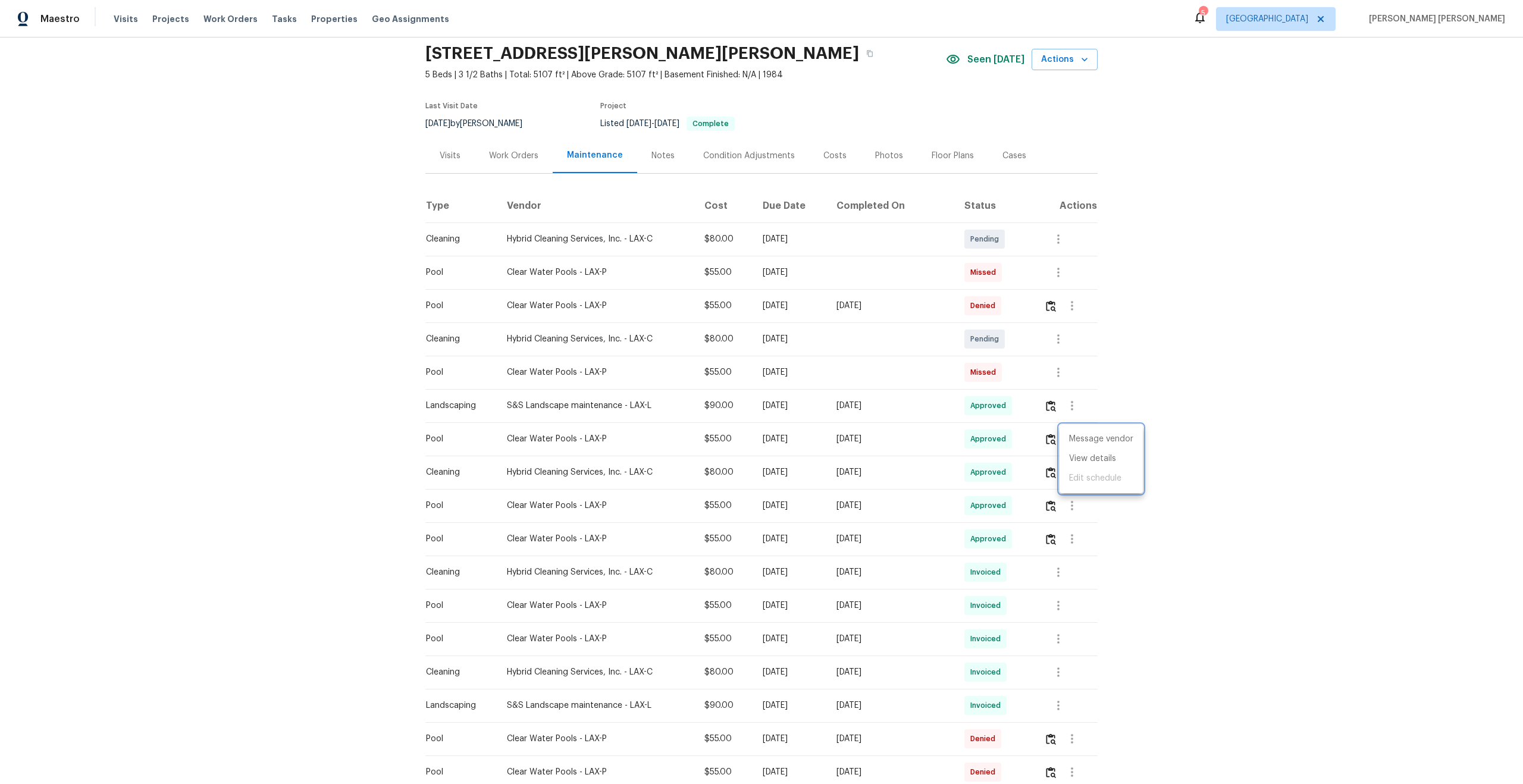
click at [453, 404] on div at bounding box center [762, 392] width 1523 height 784
click at [453, 404] on div "Message vendor View details Edit schedule" at bounding box center [762, 392] width 1523 height 784
click at [453, 404] on div "Landscaping" at bounding box center [456, 405] width 62 height 12
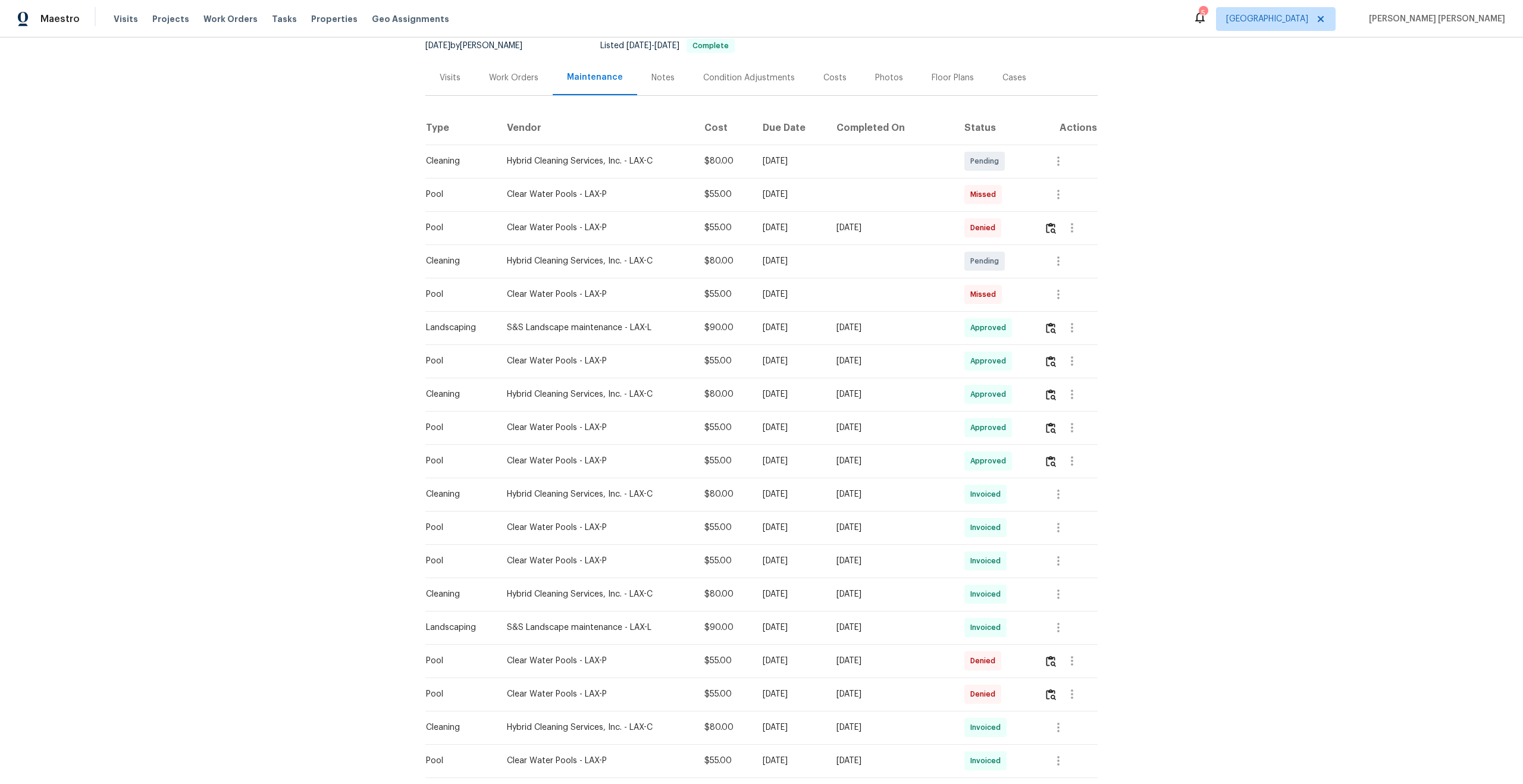
click at [455, 626] on div "Landscaping" at bounding box center [456, 627] width 62 height 12
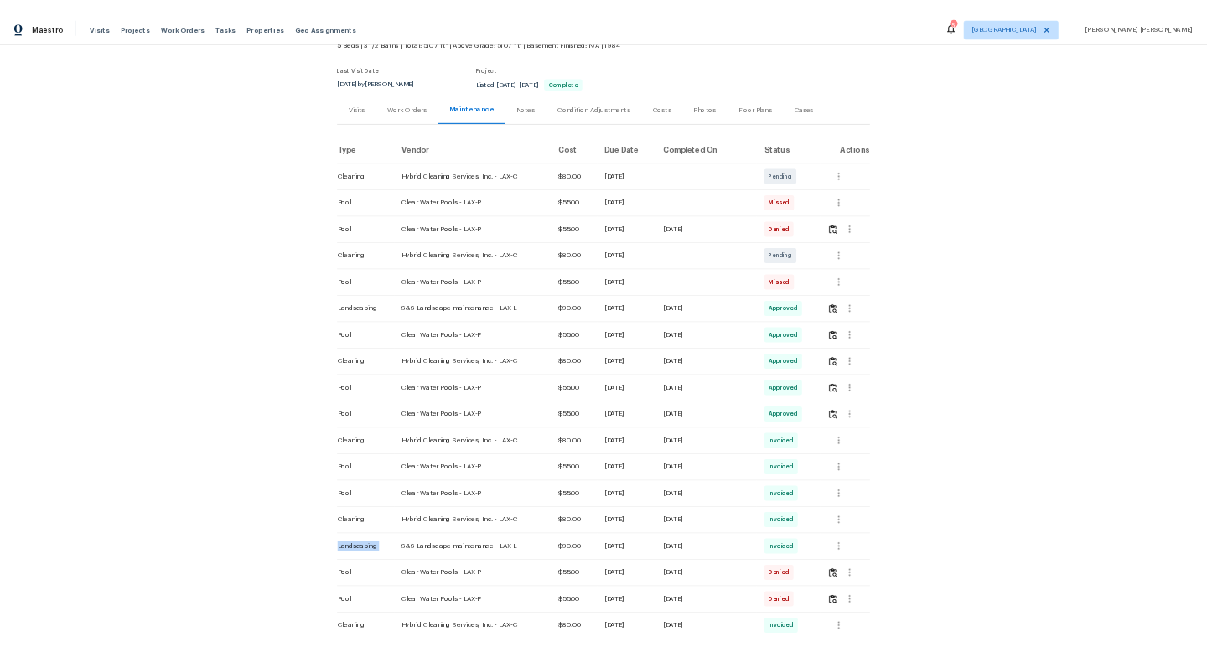
scroll to position [87, 0]
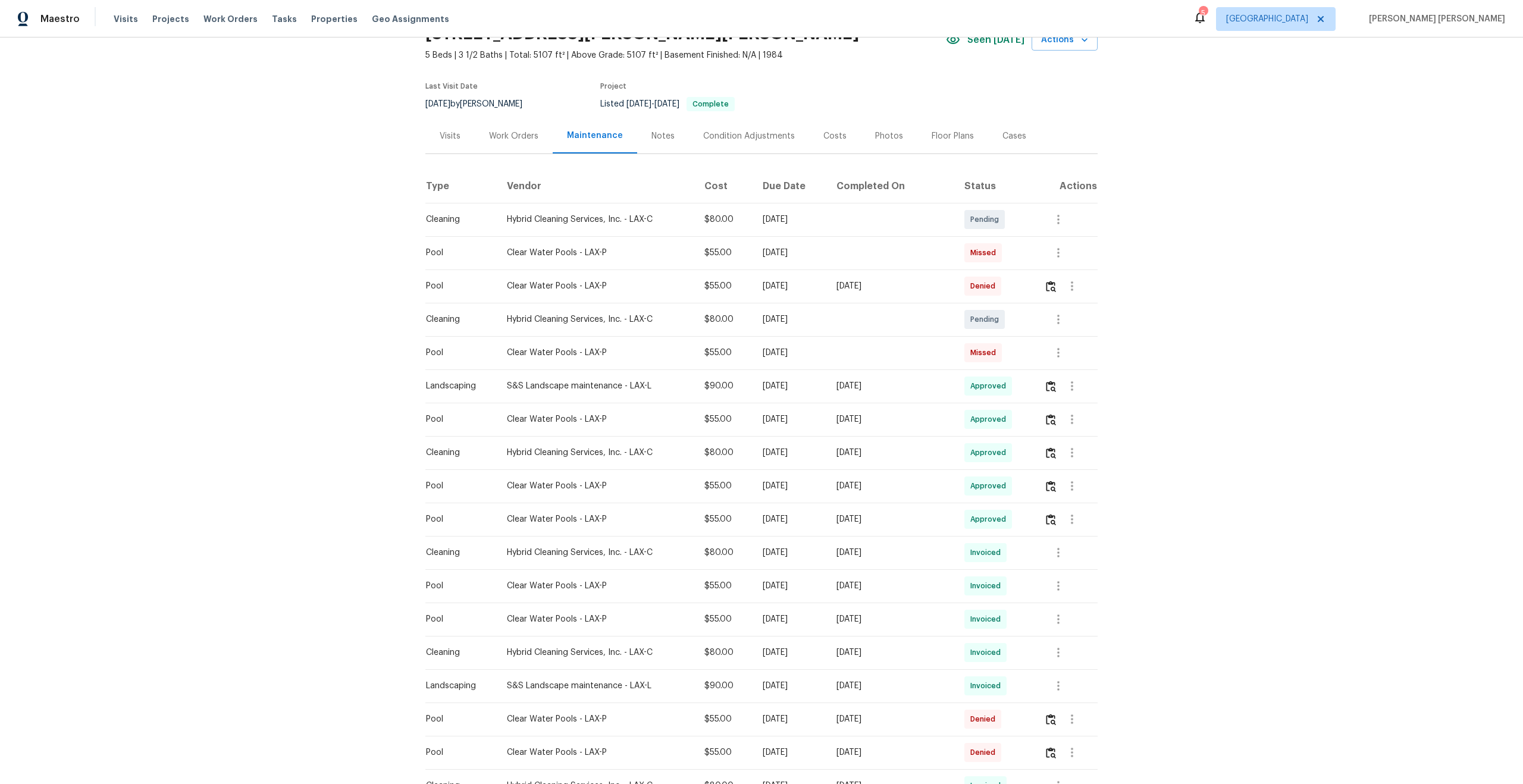
click at [432, 253] on div "Pool" at bounding box center [456, 253] width 62 height 12
click at [436, 354] on div "Pool" at bounding box center [456, 353] width 62 height 12
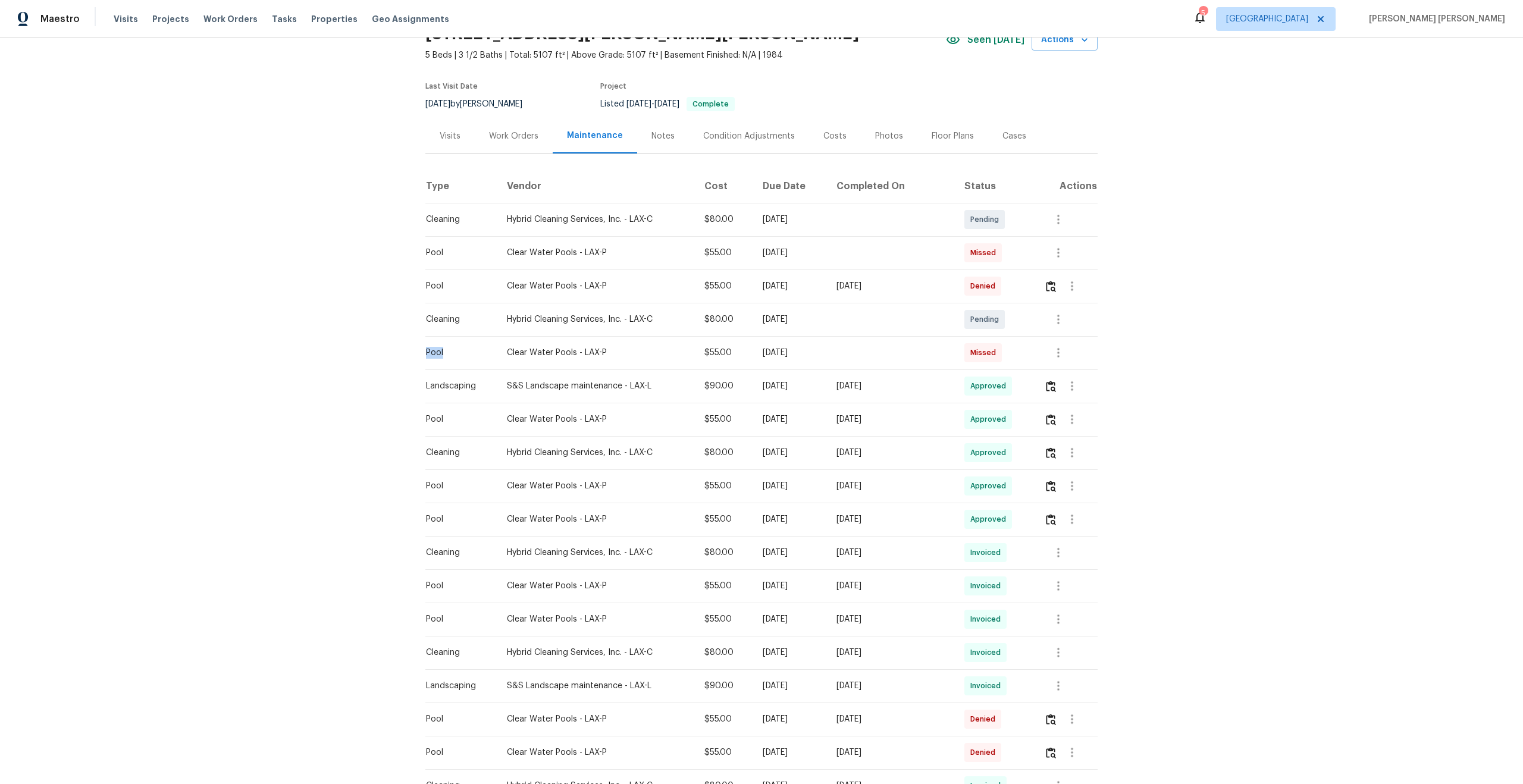
click at [436, 354] on div "Pool" at bounding box center [456, 353] width 62 height 12
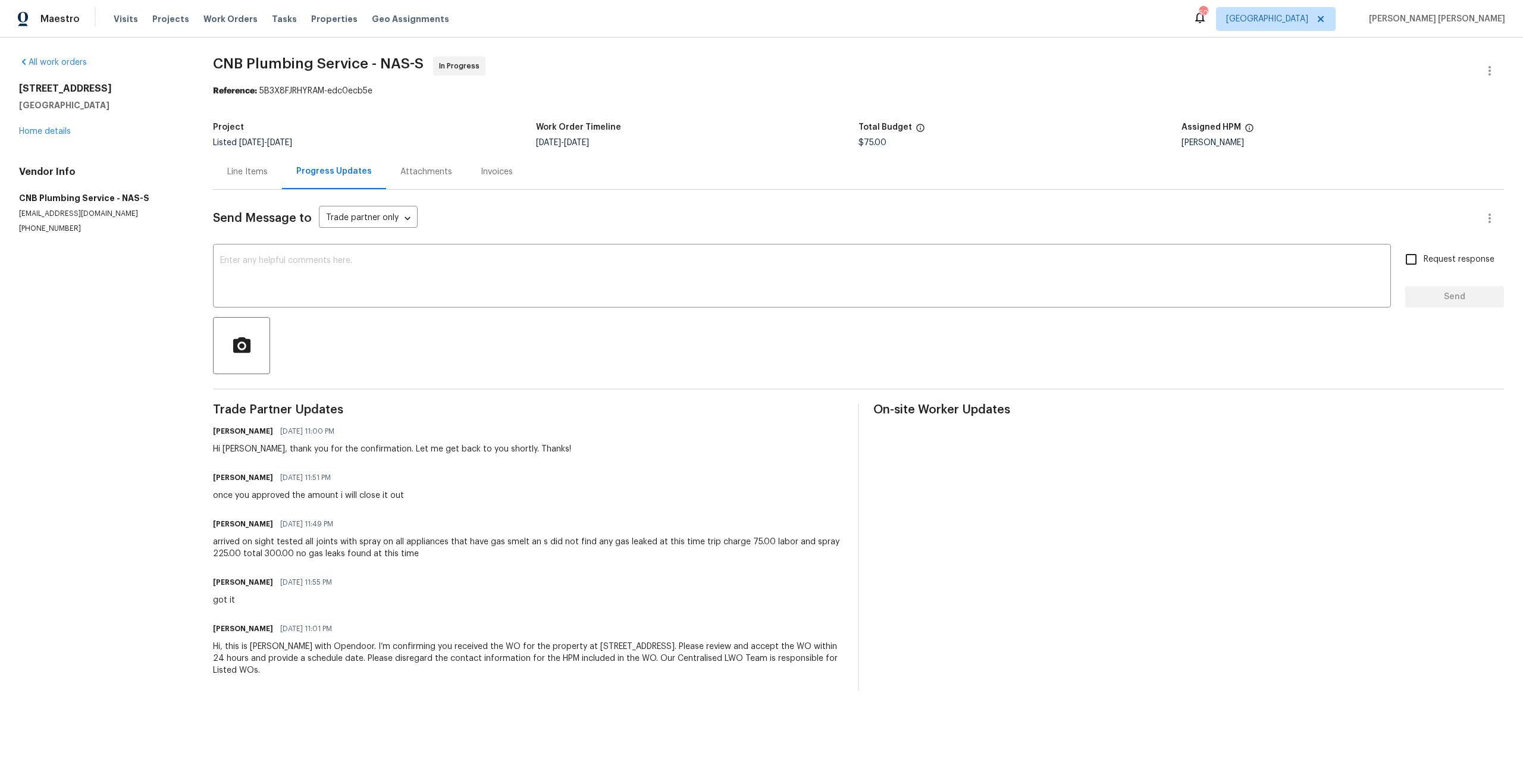
click at [242, 172] on div "Line Items" at bounding box center [247, 172] width 40 height 12
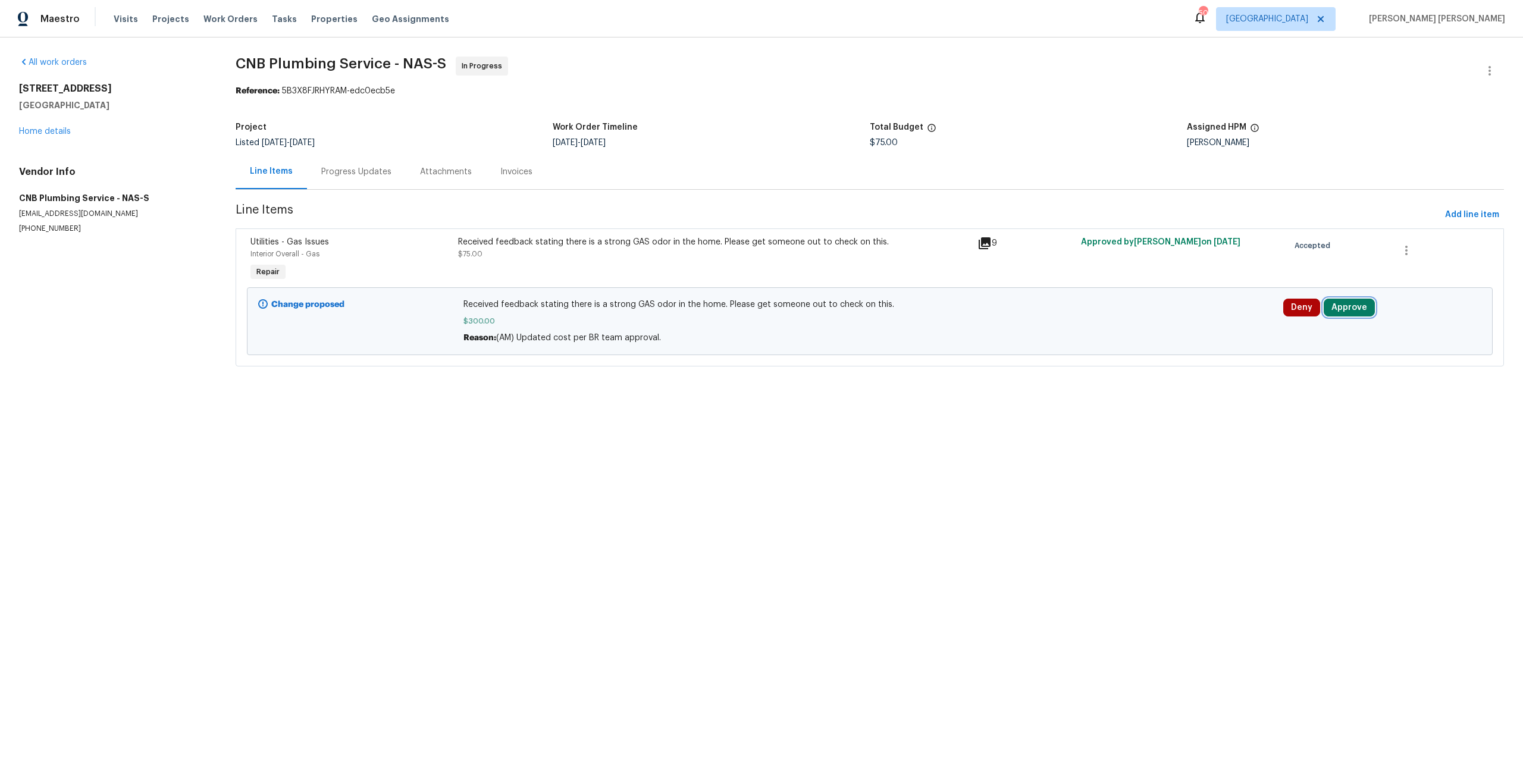
click at [1343, 307] on button "Approve" at bounding box center [1349, 307] width 51 height 18
click at [1178, 324] on button "Approve" at bounding box center [1178, 319] width 72 height 24
